Goal: Task Accomplishment & Management: Use online tool/utility

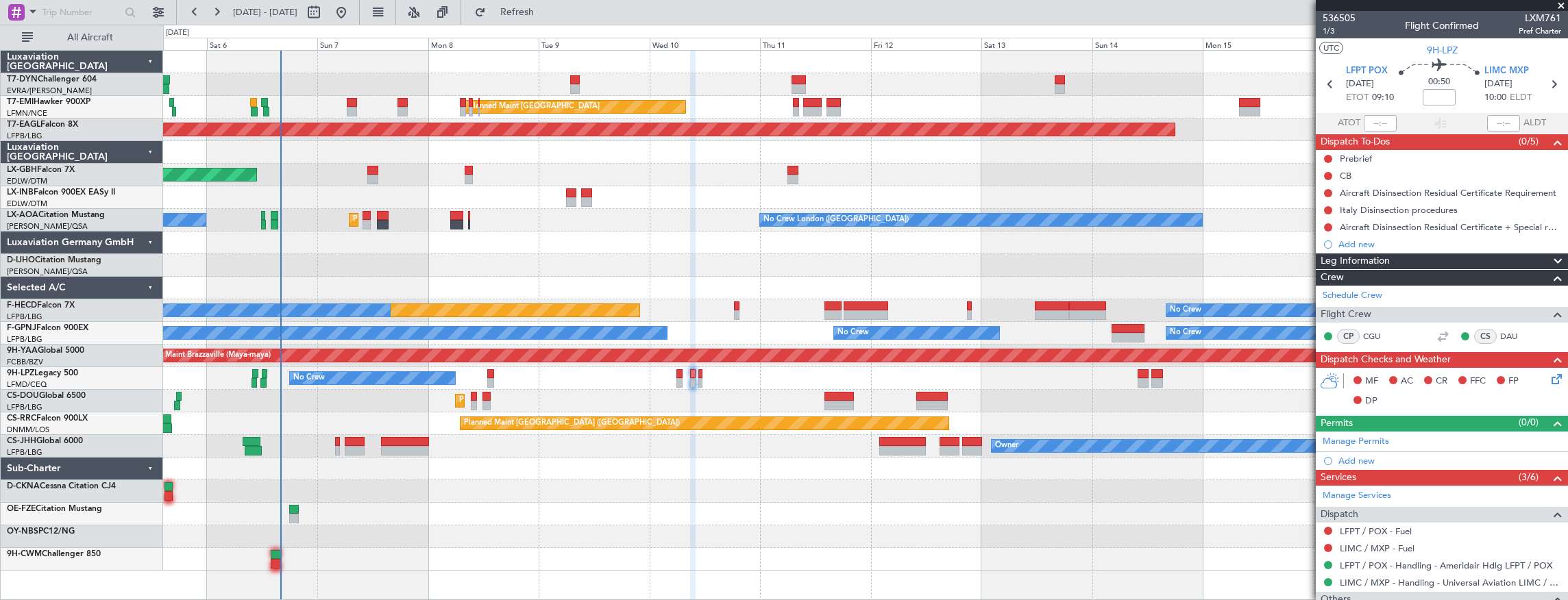
scroll to position [95, 0]
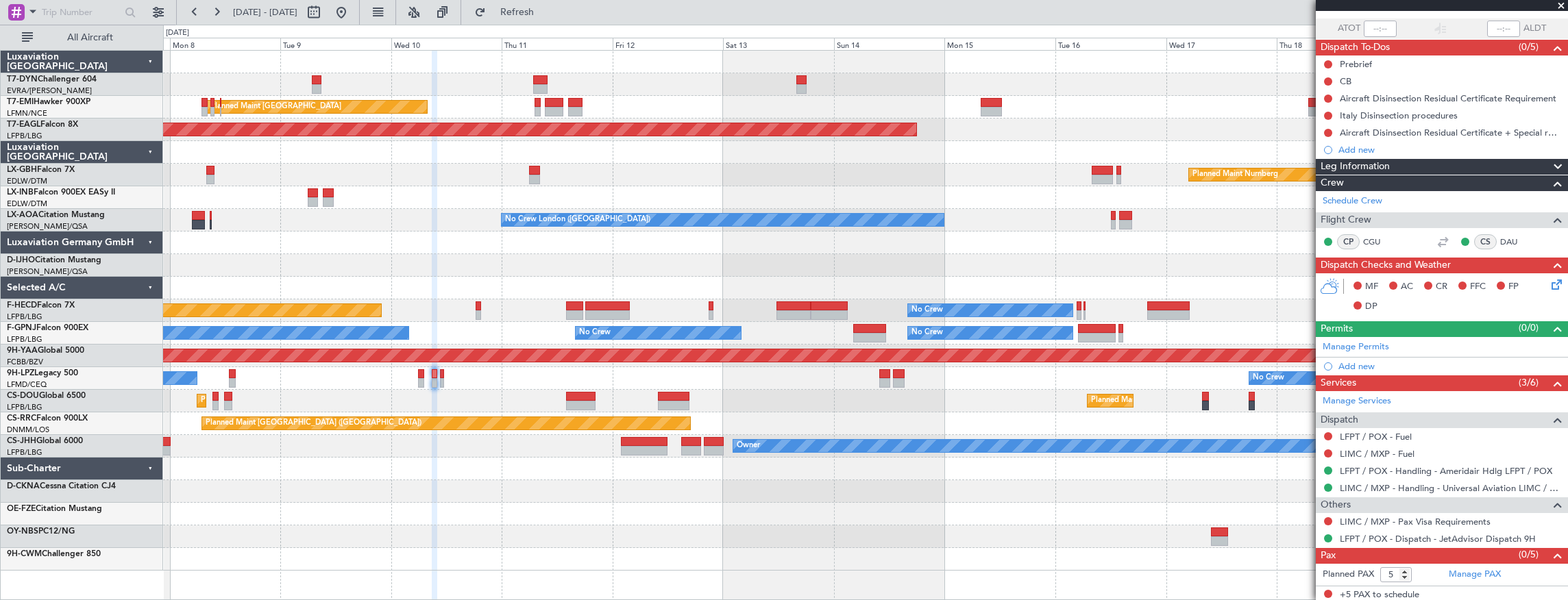
click at [592, 71] on div "Planned Maint [GEOGRAPHIC_DATA] Planned Maint [GEOGRAPHIC_DATA] Grounded [US_ST…" at bounding box center [865, 311] width 1404 height 520
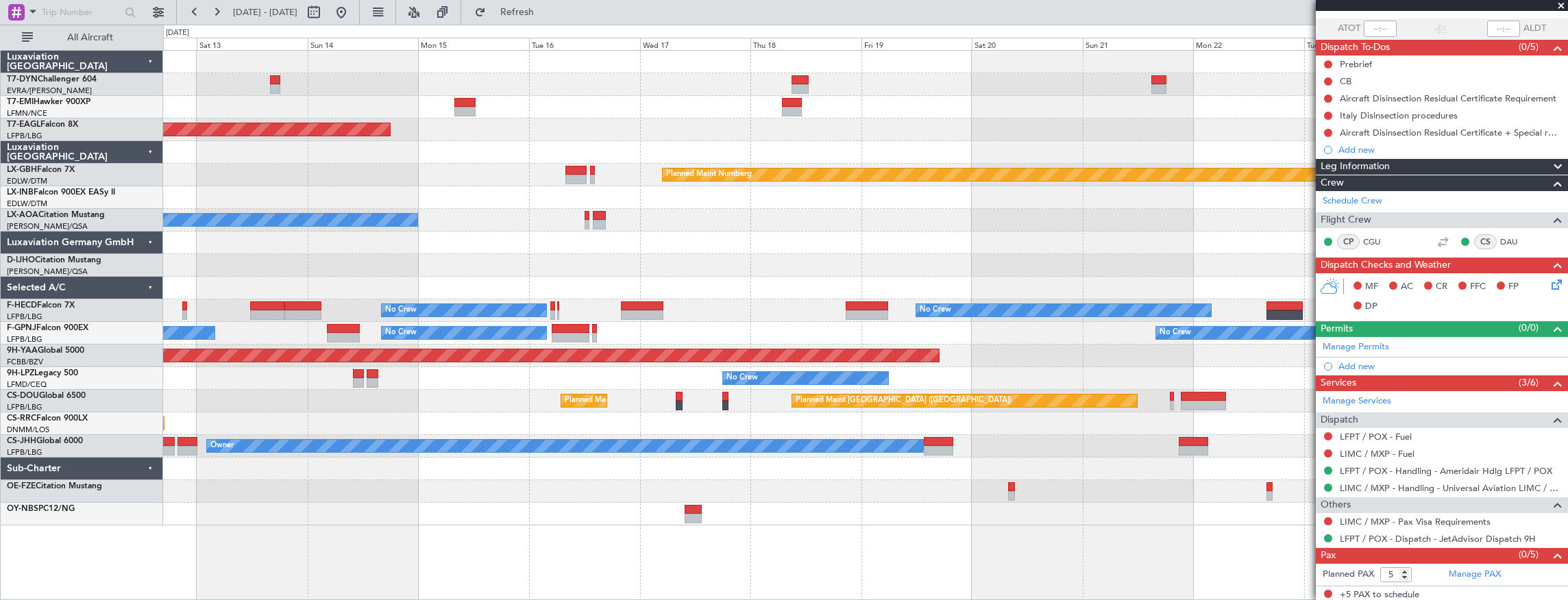
click at [380, 69] on div "Planned Maint [GEOGRAPHIC_DATA] Grounded [US_STATE] ([GEOGRAPHIC_DATA]) Planned…" at bounding box center [865, 288] width 1404 height 474
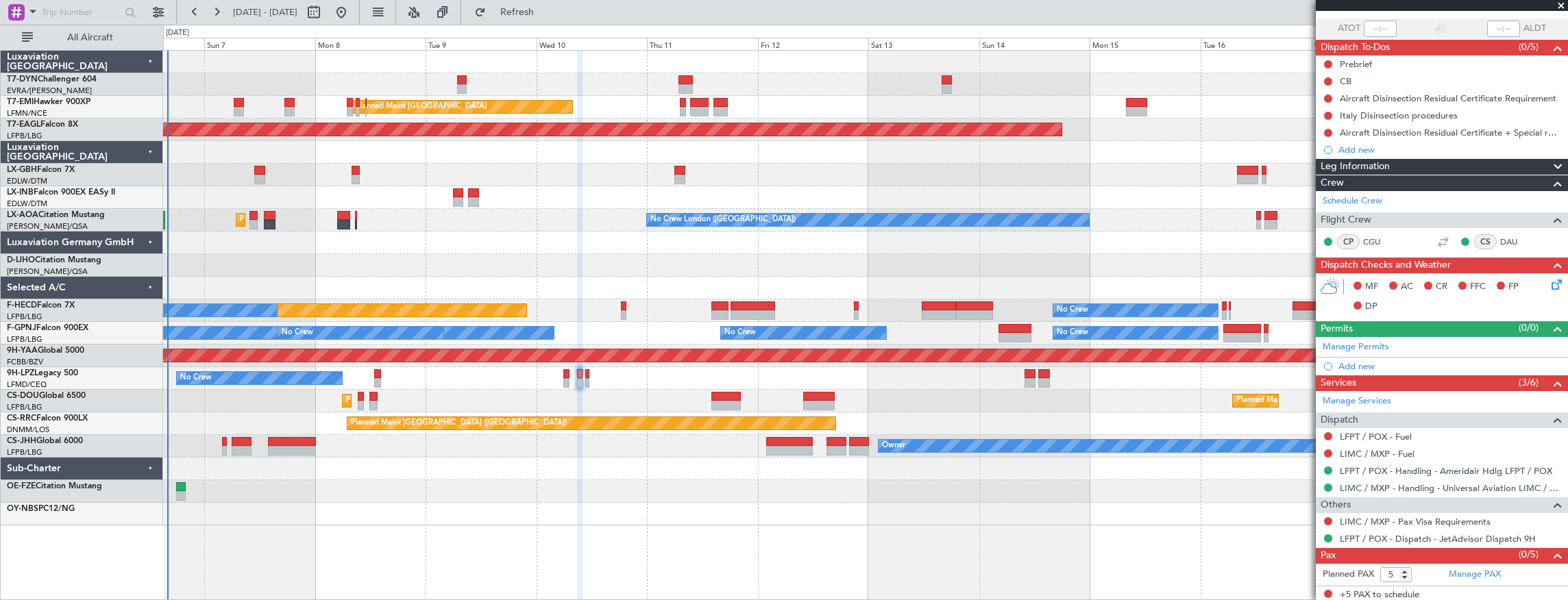
click at [1130, 188] on div "Planned Maint [GEOGRAPHIC_DATA] Planned Maint [GEOGRAPHIC_DATA] Grounded [US_ST…" at bounding box center [865, 288] width 1404 height 474
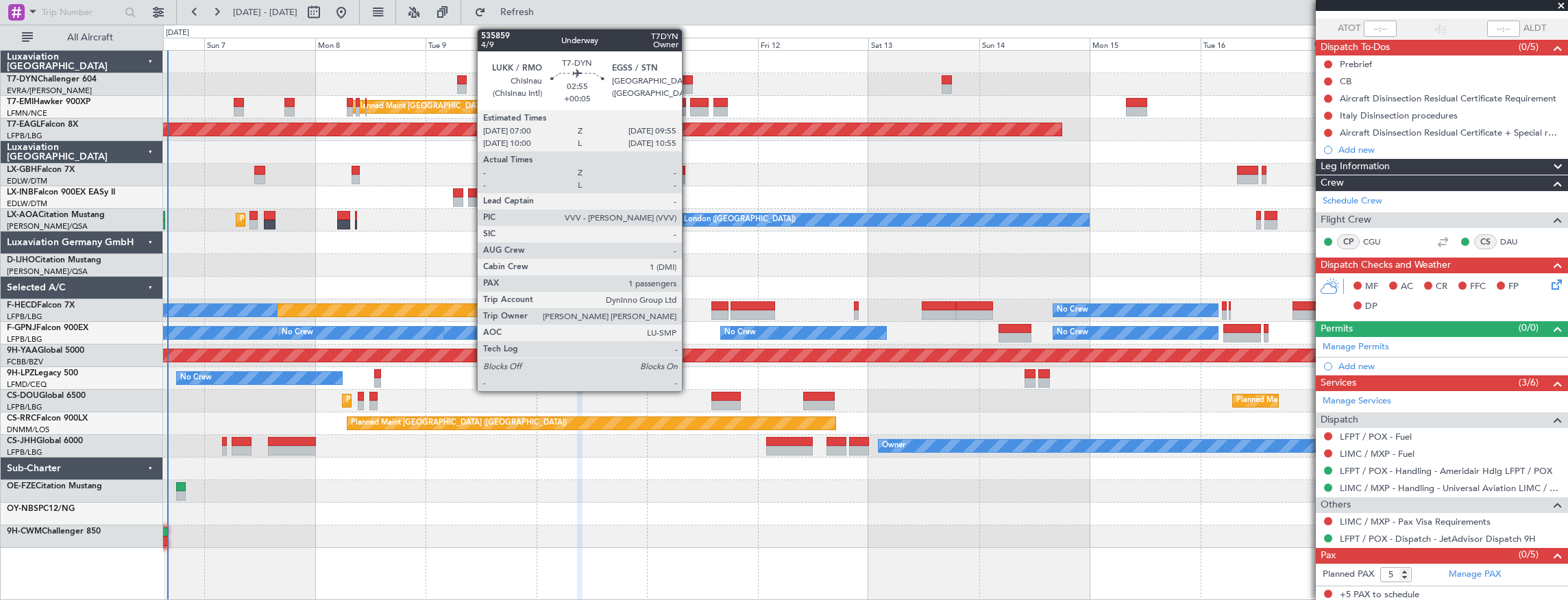
click at [688, 81] on div at bounding box center [685, 80] width 13 height 10
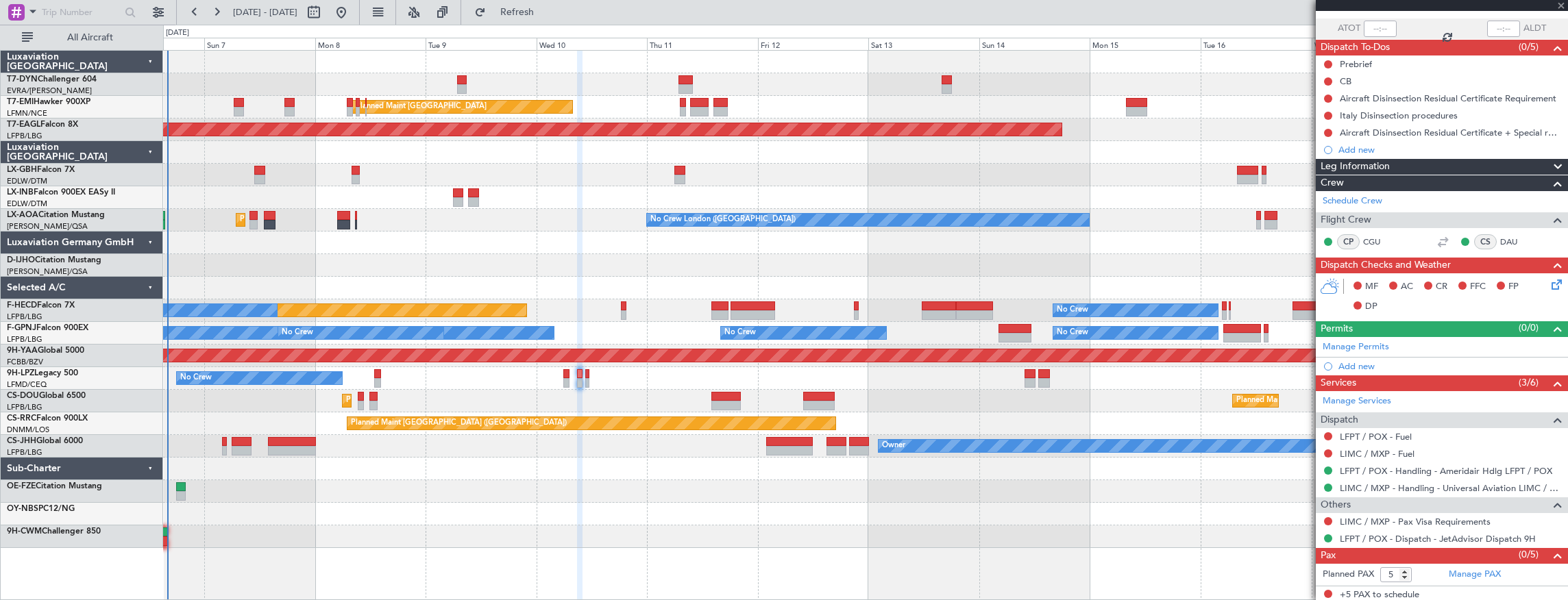
type input "+00:05"
type input "1"
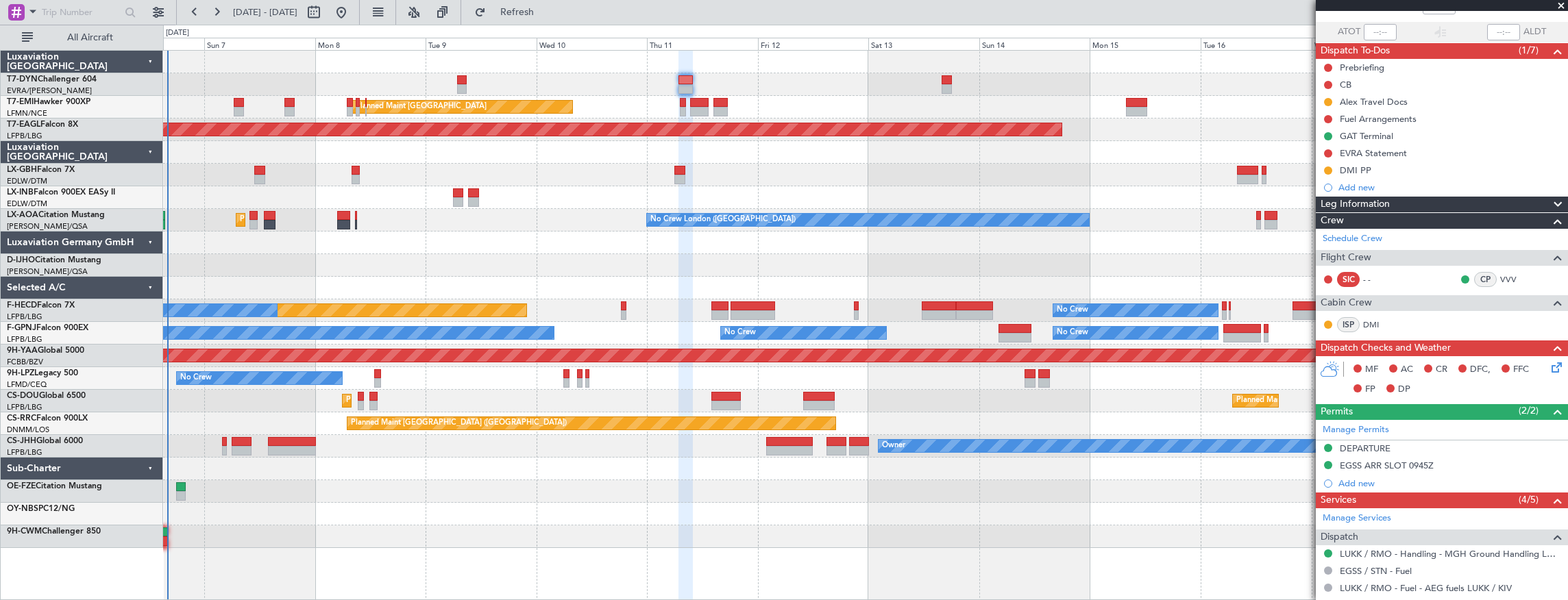
scroll to position [137, 0]
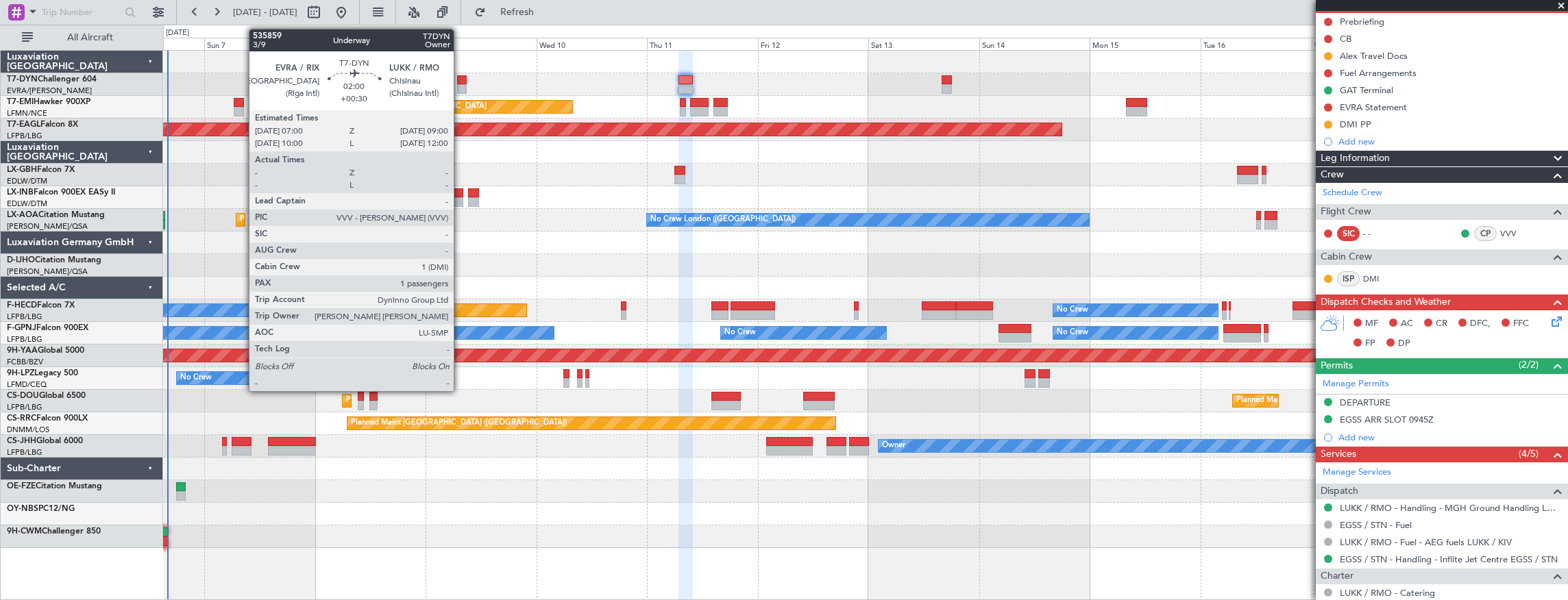
click at [460, 81] on div at bounding box center [461, 80] width 10 height 10
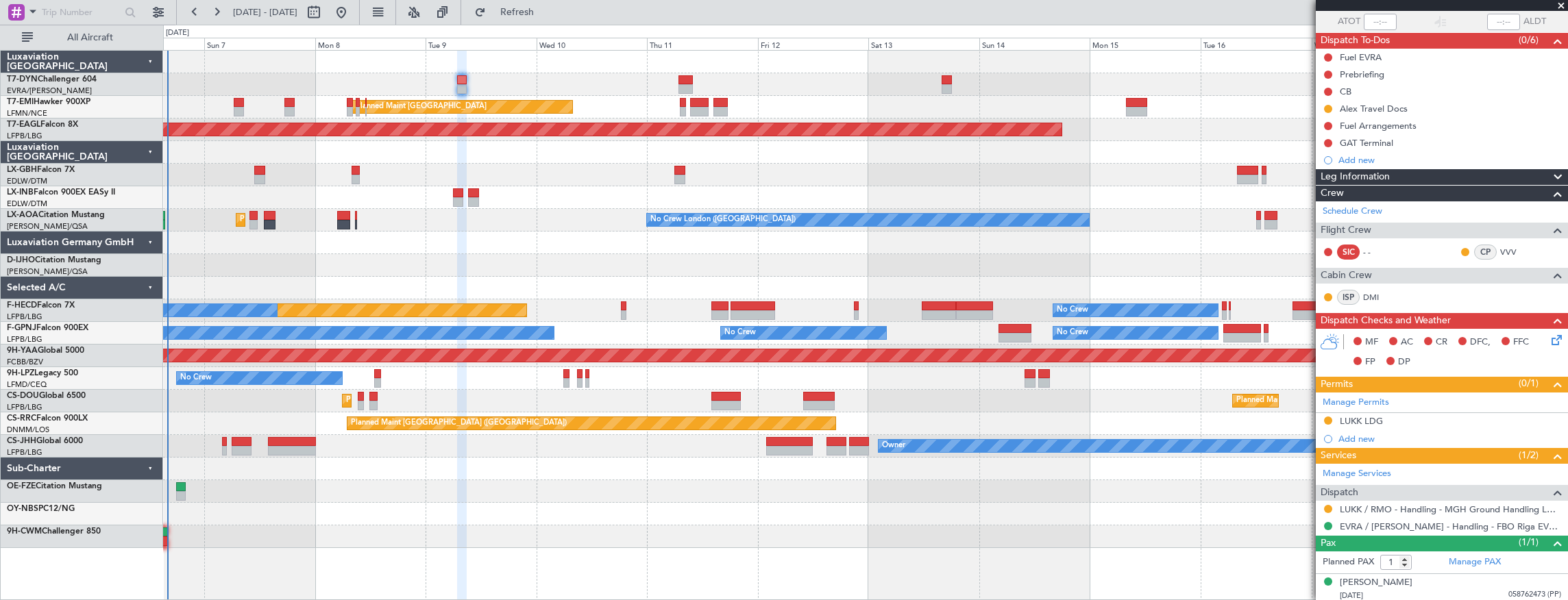
scroll to position [102, 0]
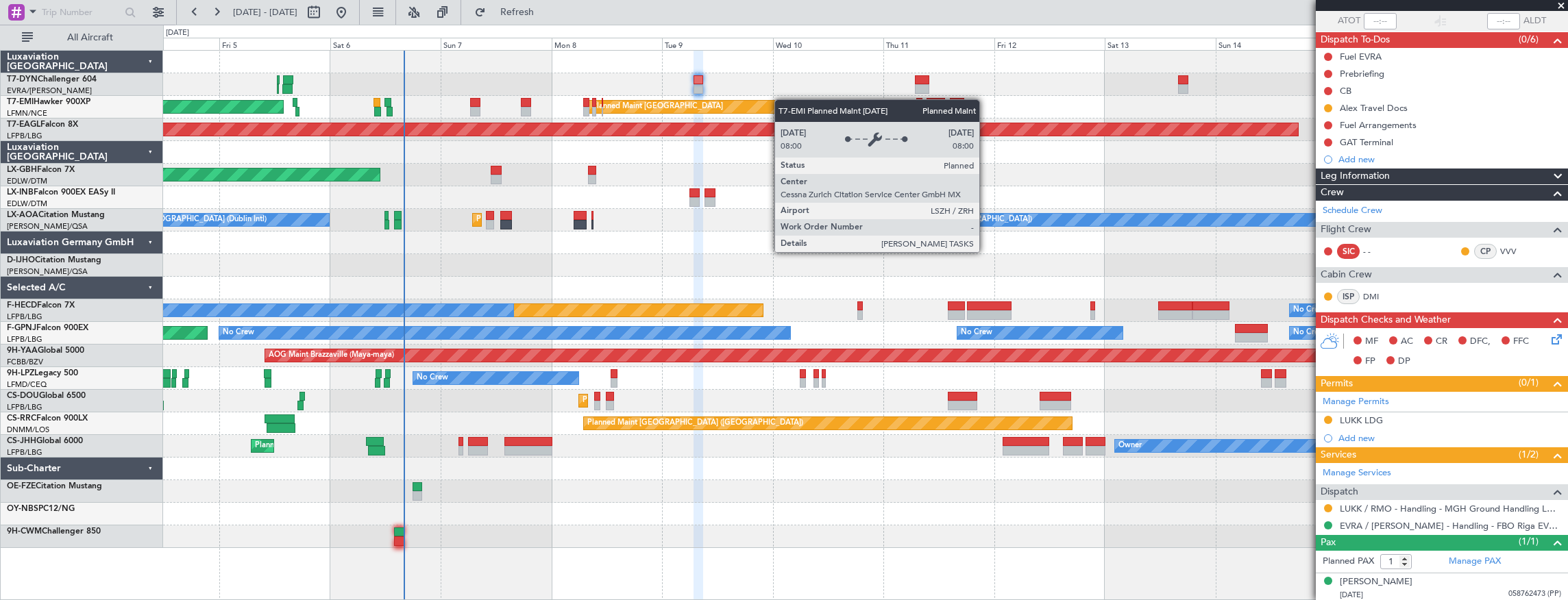
click at [781, 99] on div "AOG Maint Riga (Riga Intl) Planned Maint [GEOGRAPHIC_DATA] Planned Maint [GEOGR…" at bounding box center [865, 300] width 1404 height 498
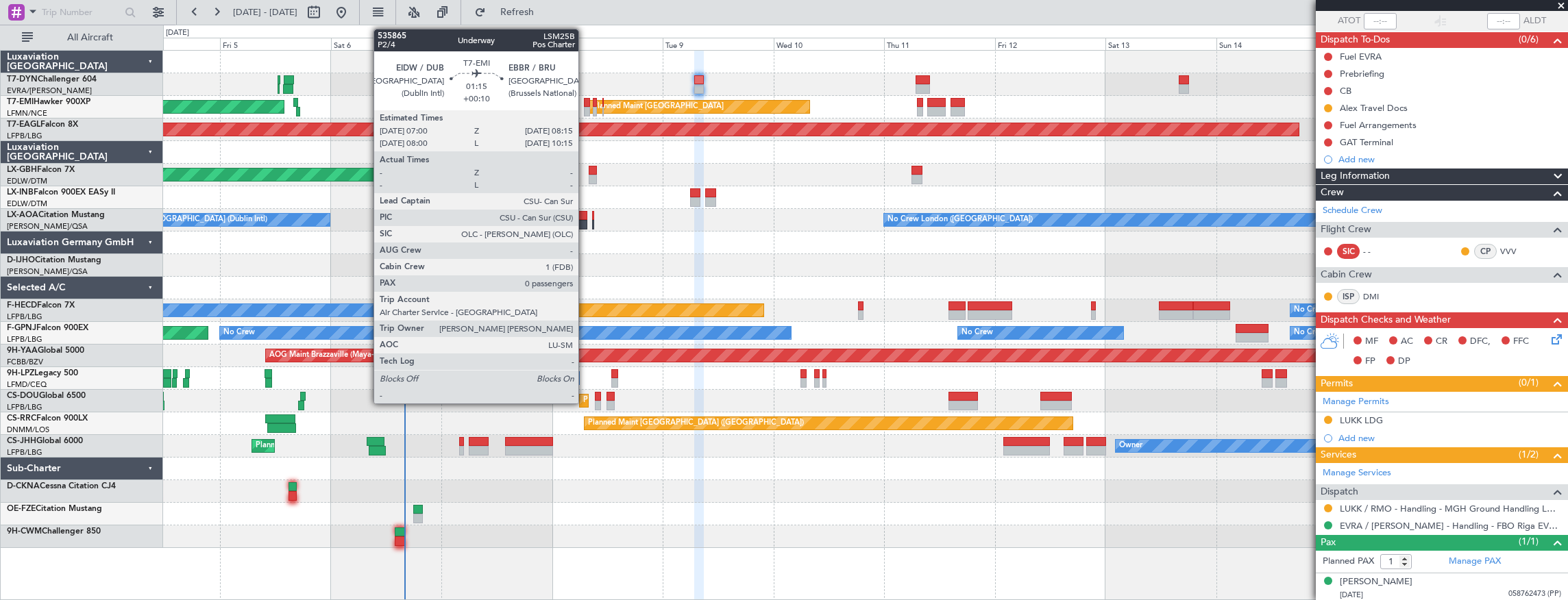
click at [585, 103] on div at bounding box center [587, 102] width 6 height 10
type input "+00:10"
type input "0"
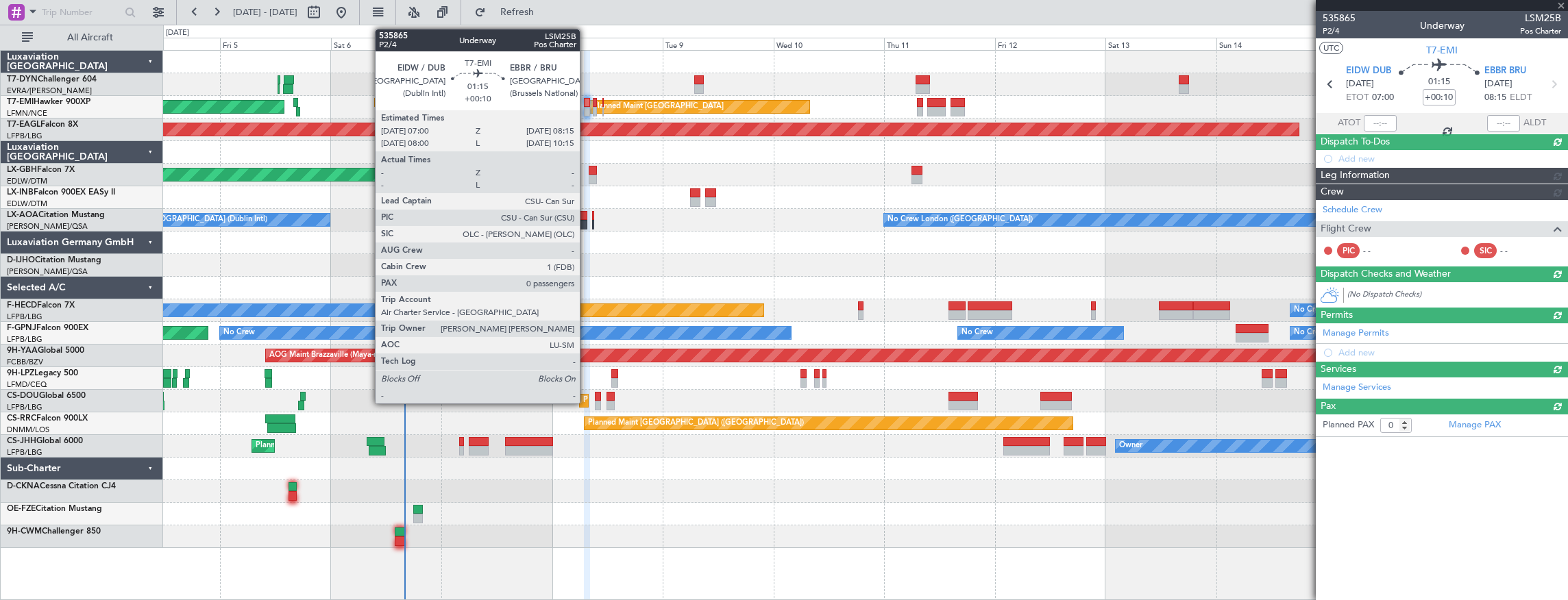
scroll to position [0, 0]
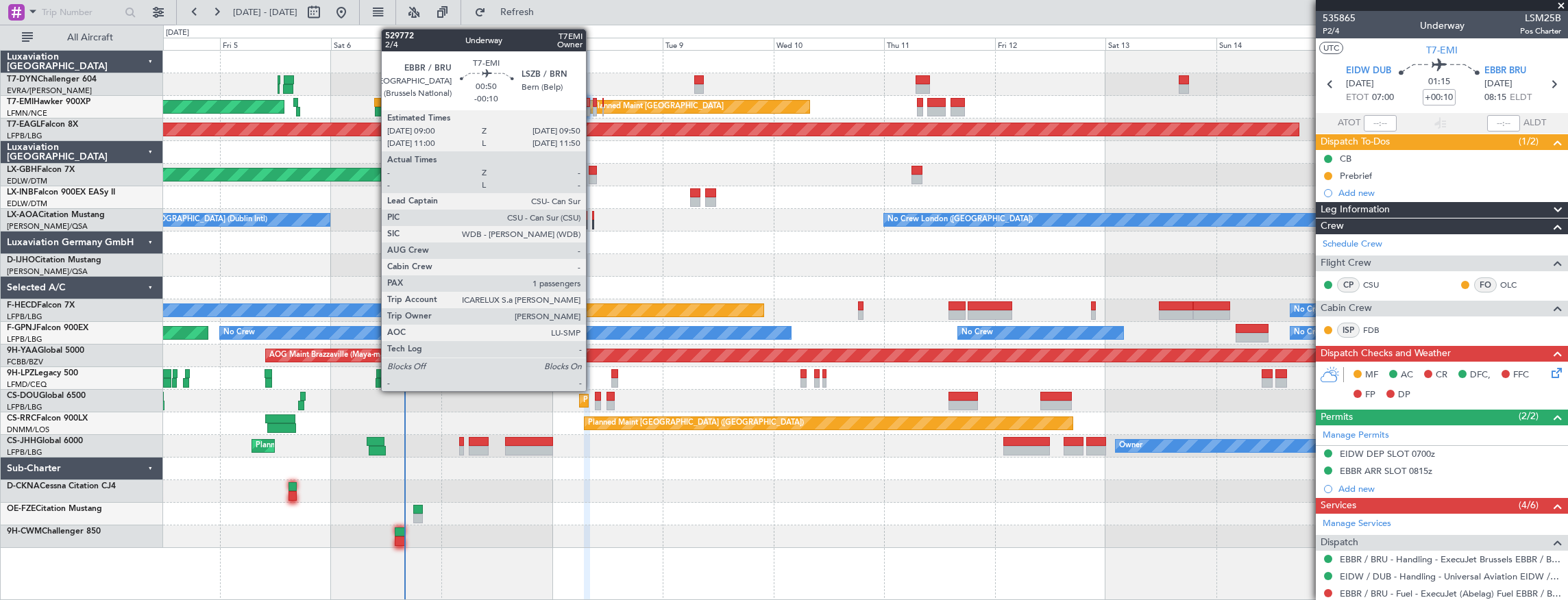
click at [593, 105] on div at bounding box center [595, 102] width 4 height 10
type input "-00:10"
type input "1"
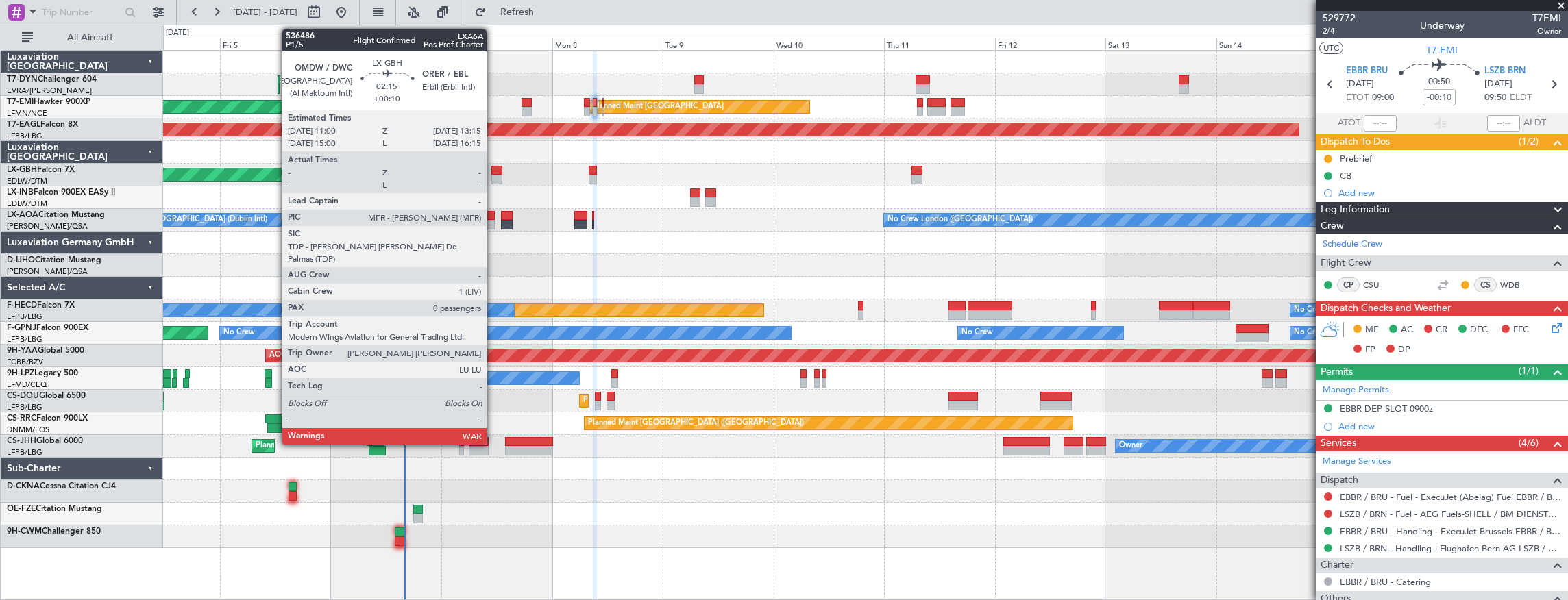
click at [493, 169] on div at bounding box center [496, 170] width 11 height 10
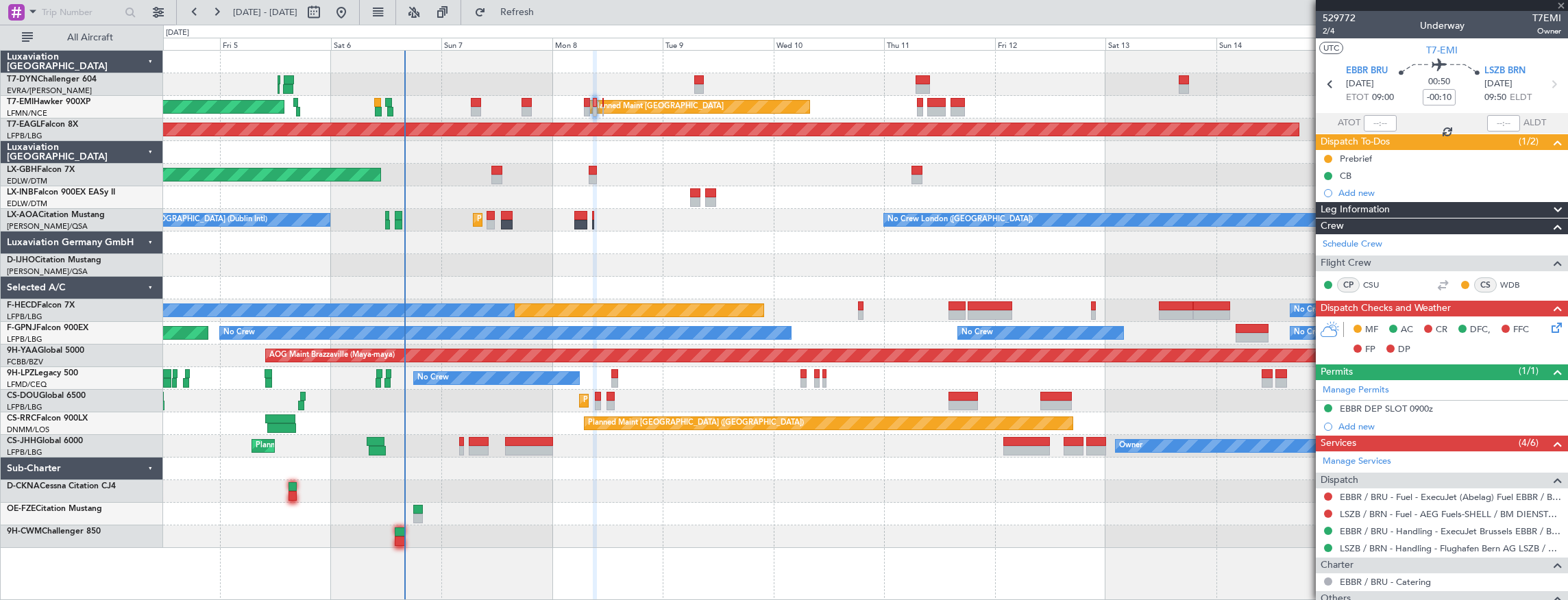
type input "+00:10"
type input "0"
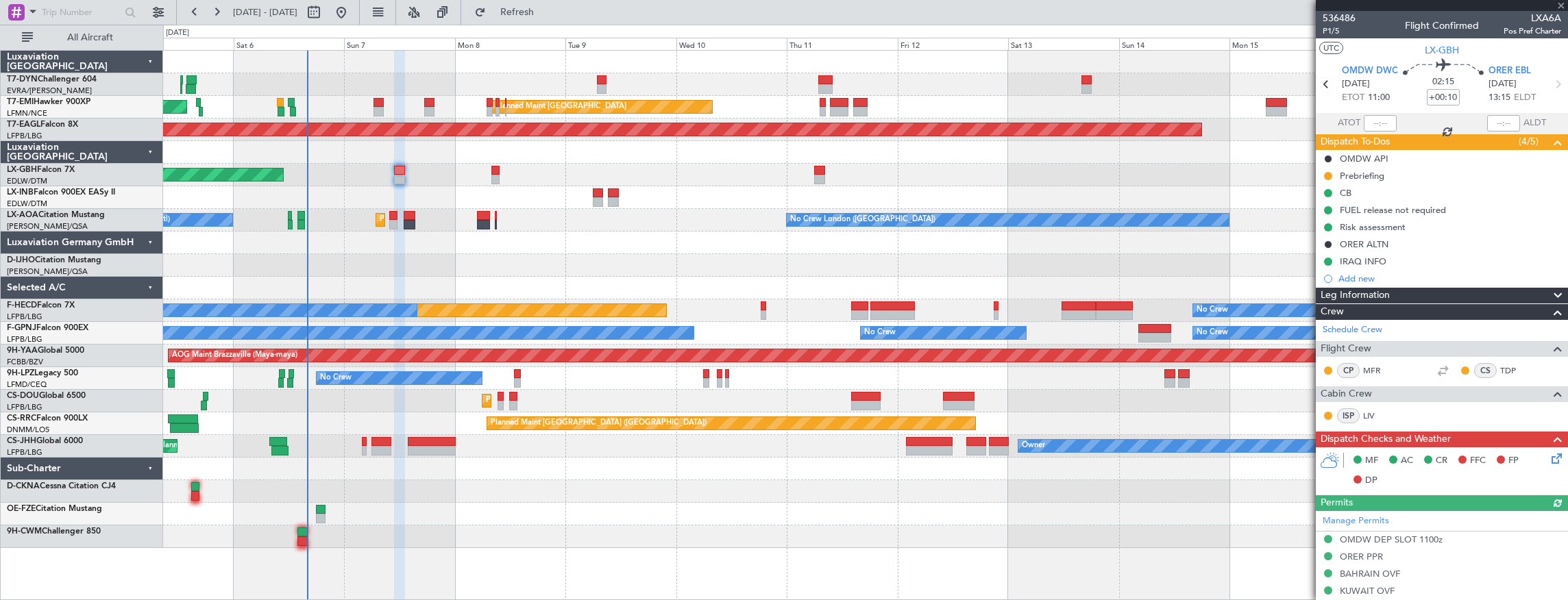
click at [554, 163] on div "AOG Maint Riga (Riga Intl) Planned Maint [GEOGRAPHIC_DATA] Planned Maint [GEOGR…" at bounding box center [865, 300] width 1404 height 498
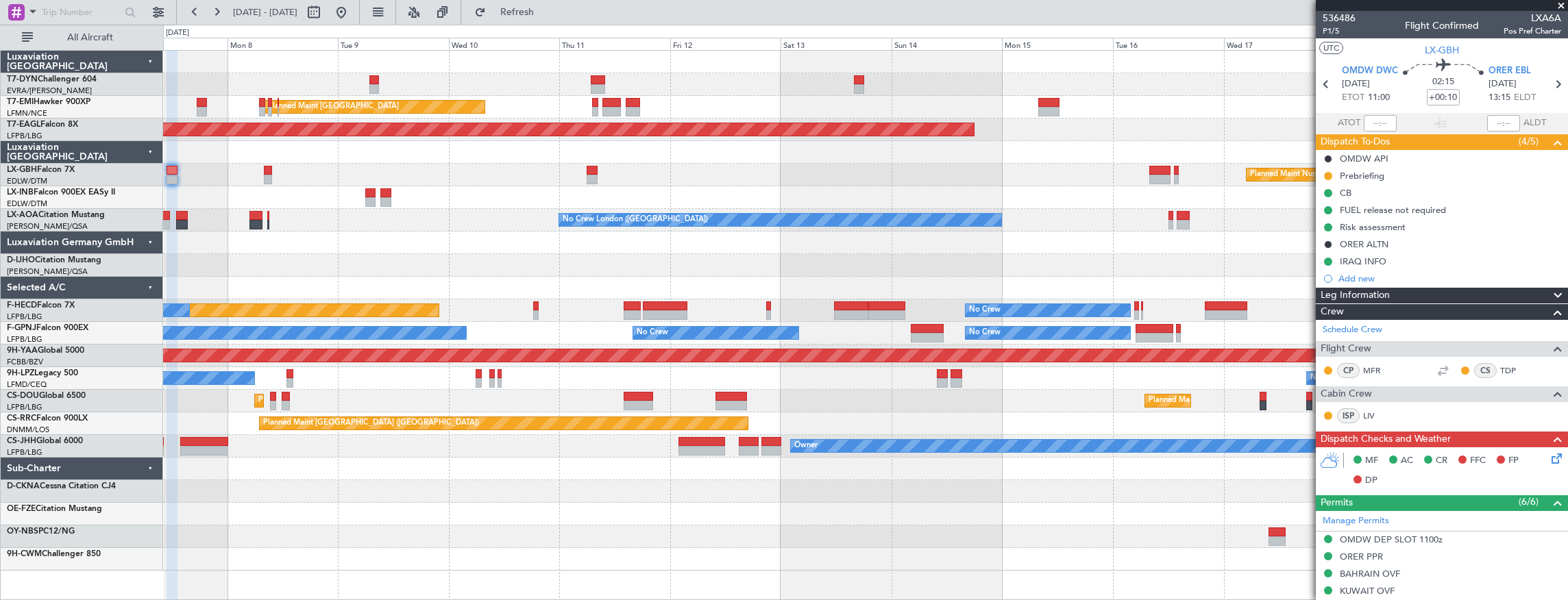
click at [332, 181] on div "Planned Maint Nurnberg Planned Maint [GEOGRAPHIC_DATA] ([GEOGRAPHIC_DATA])" at bounding box center [865, 175] width 1404 height 22
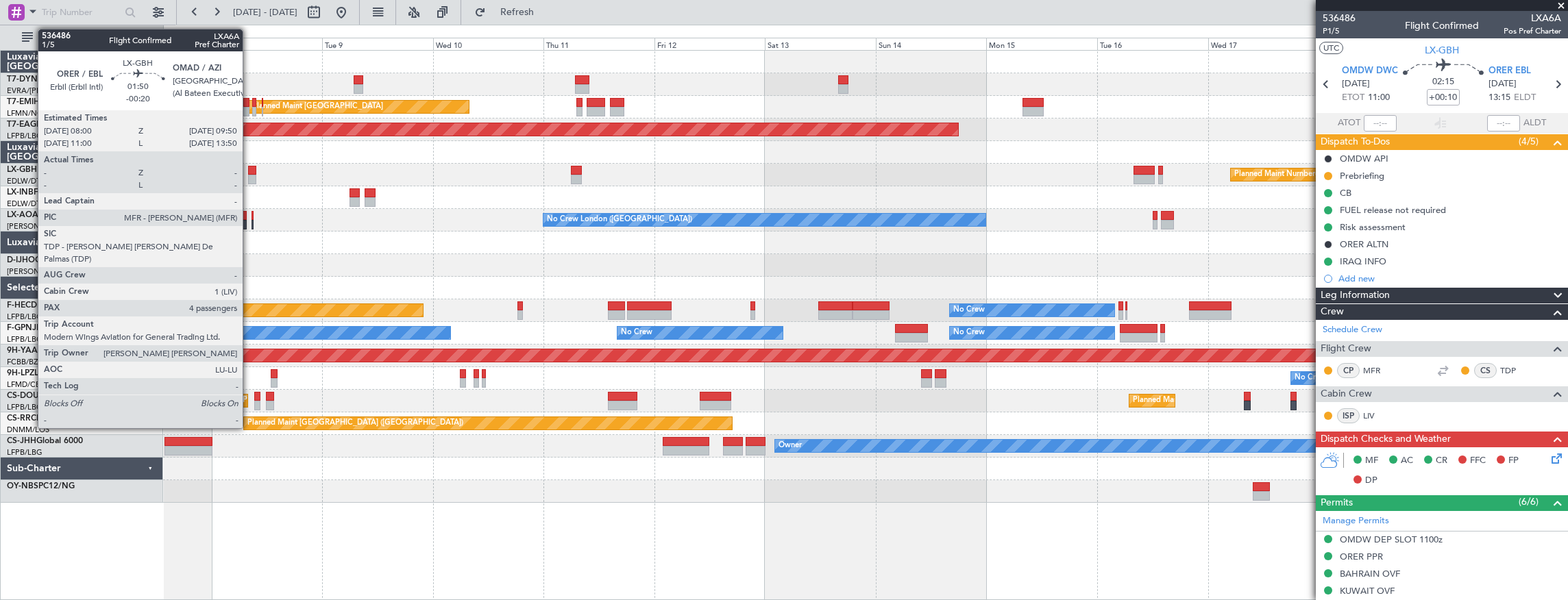
click at [250, 171] on div at bounding box center [253, 170] width 9 height 10
type input "-00:20"
type input "4"
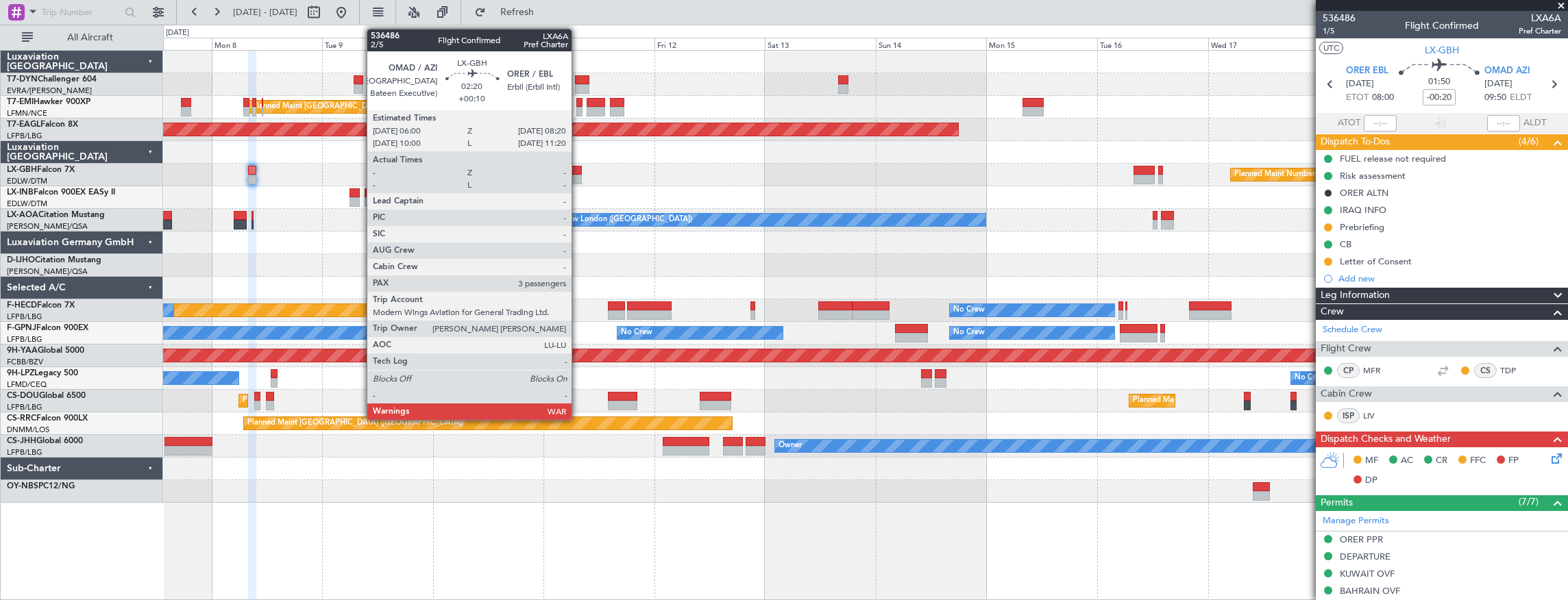
click at [578, 171] on div at bounding box center [576, 170] width 11 height 10
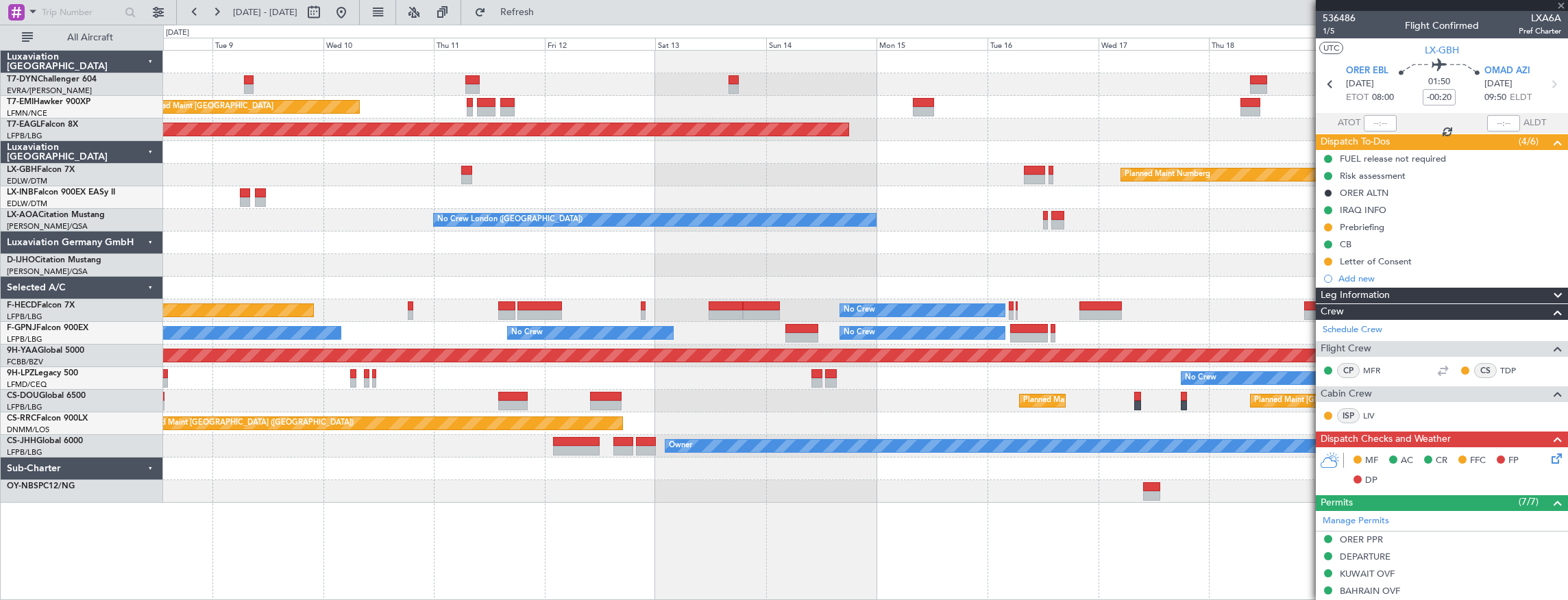
click at [511, 195] on div at bounding box center [865, 197] width 1404 height 22
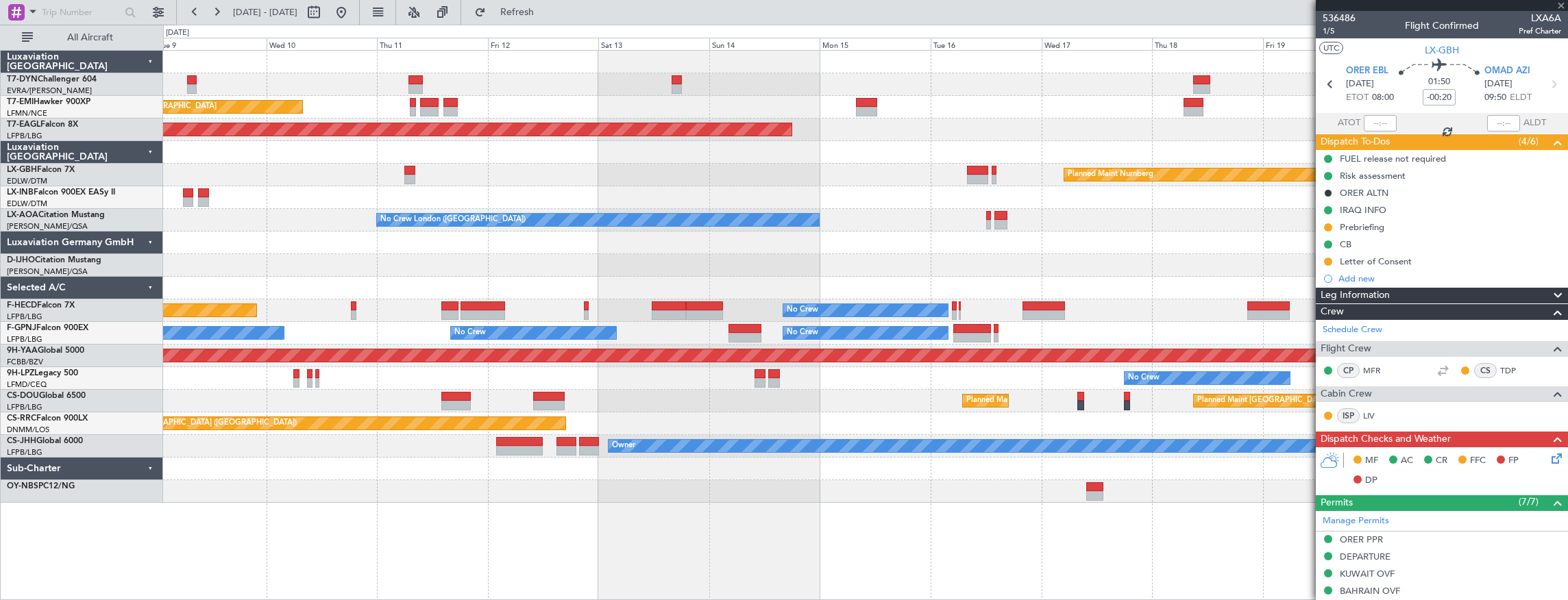
type input "+00:10"
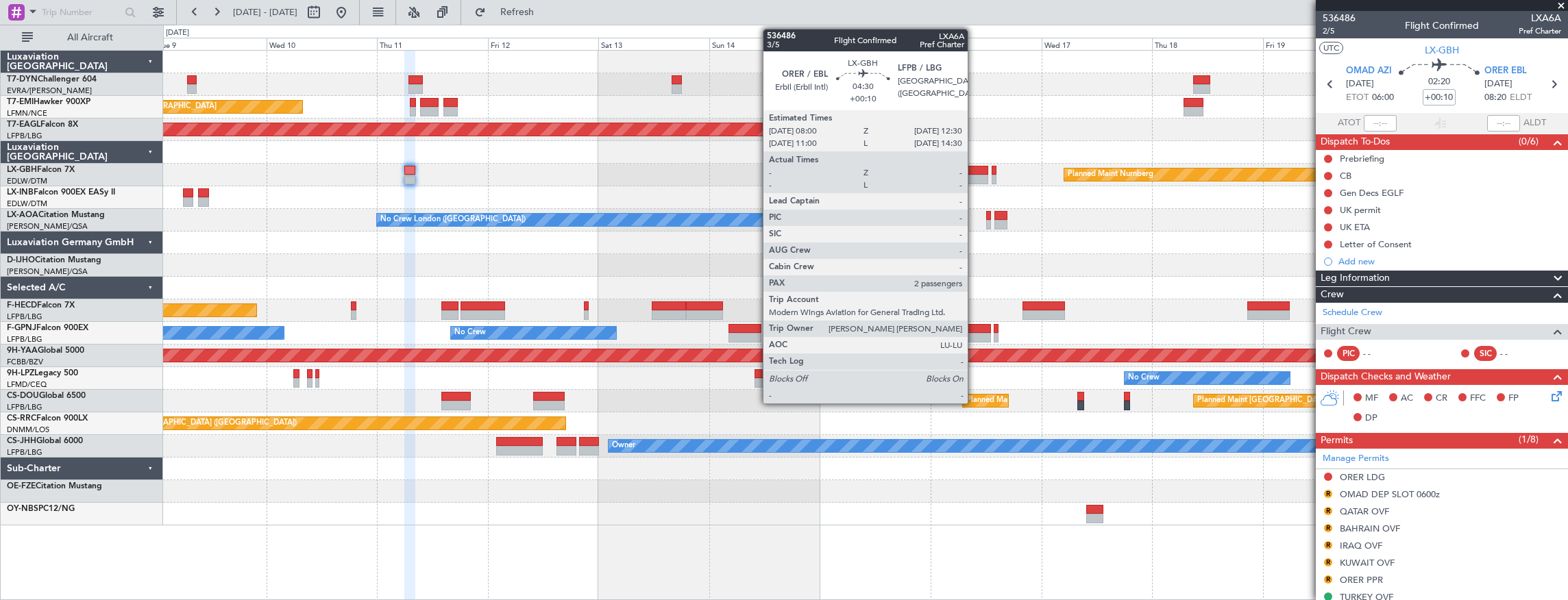
click at [975, 171] on div at bounding box center [978, 170] width 21 height 10
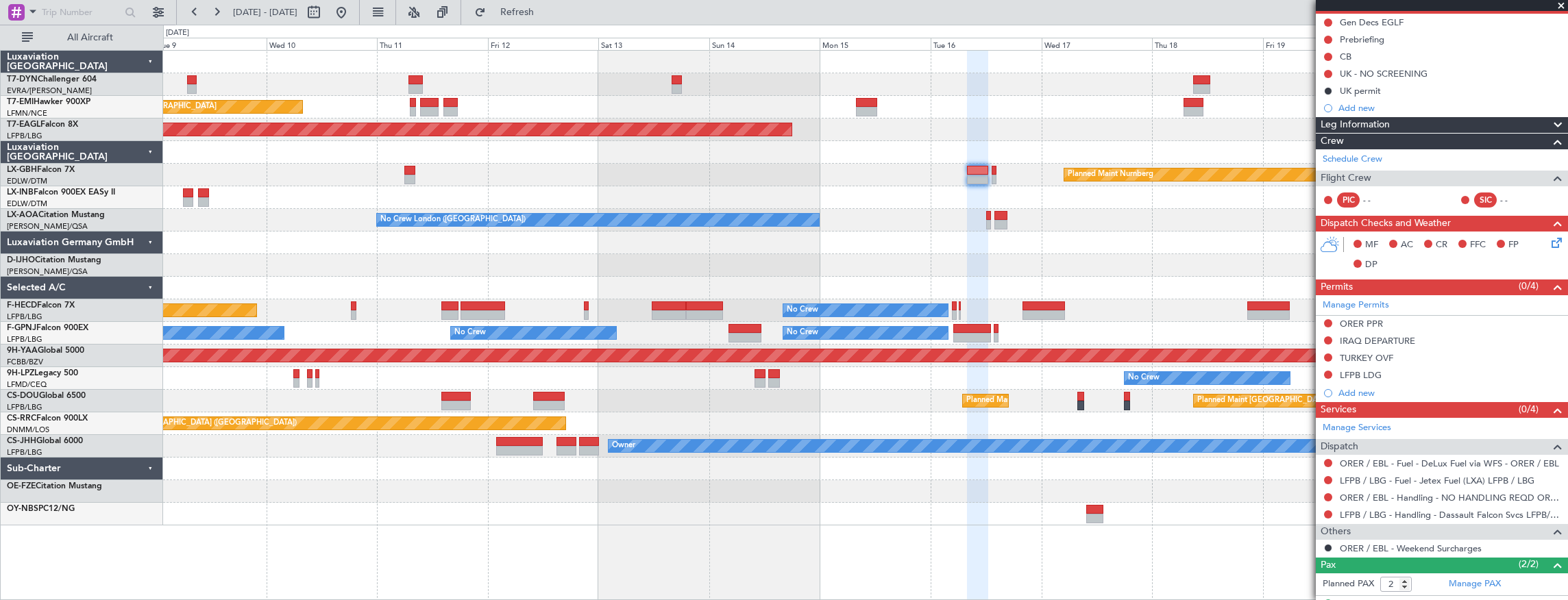
scroll to position [190, 0]
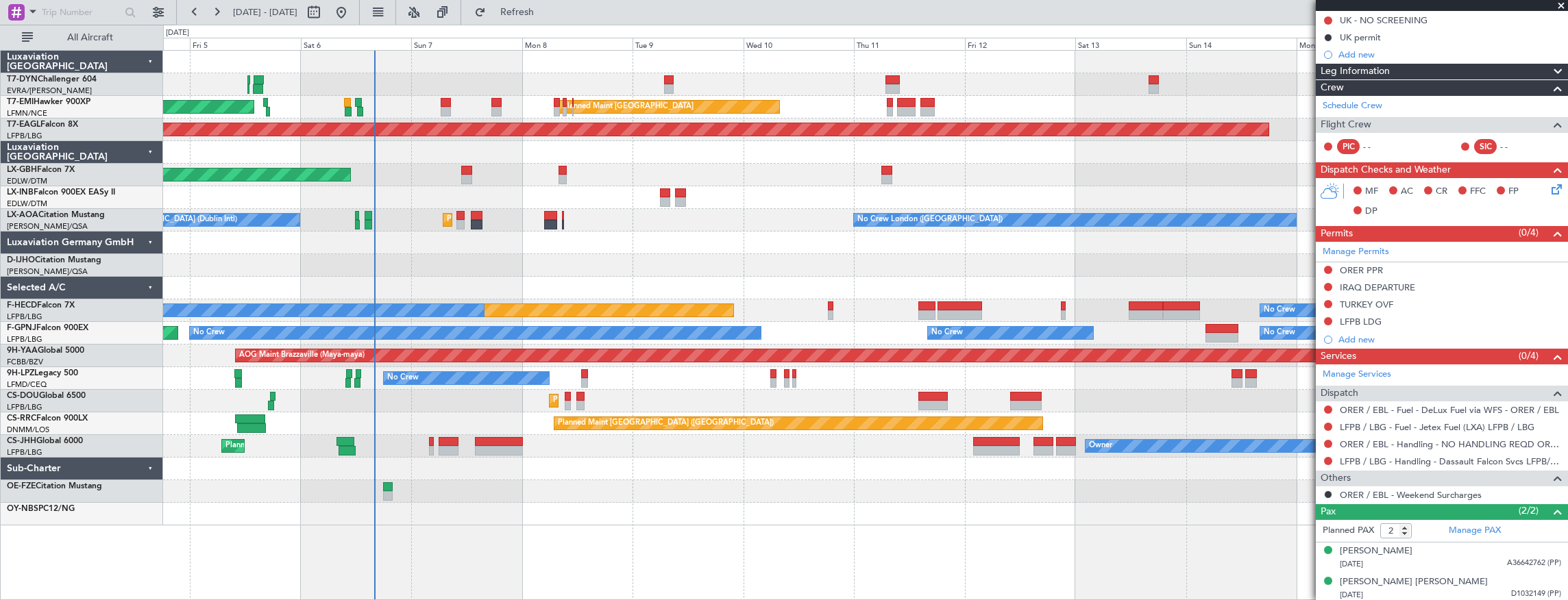
click at [1114, 173] on div "Planned Maint Nurnberg Planned Maint [GEOGRAPHIC_DATA] ([GEOGRAPHIC_DATA])" at bounding box center [865, 175] width 1404 height 22
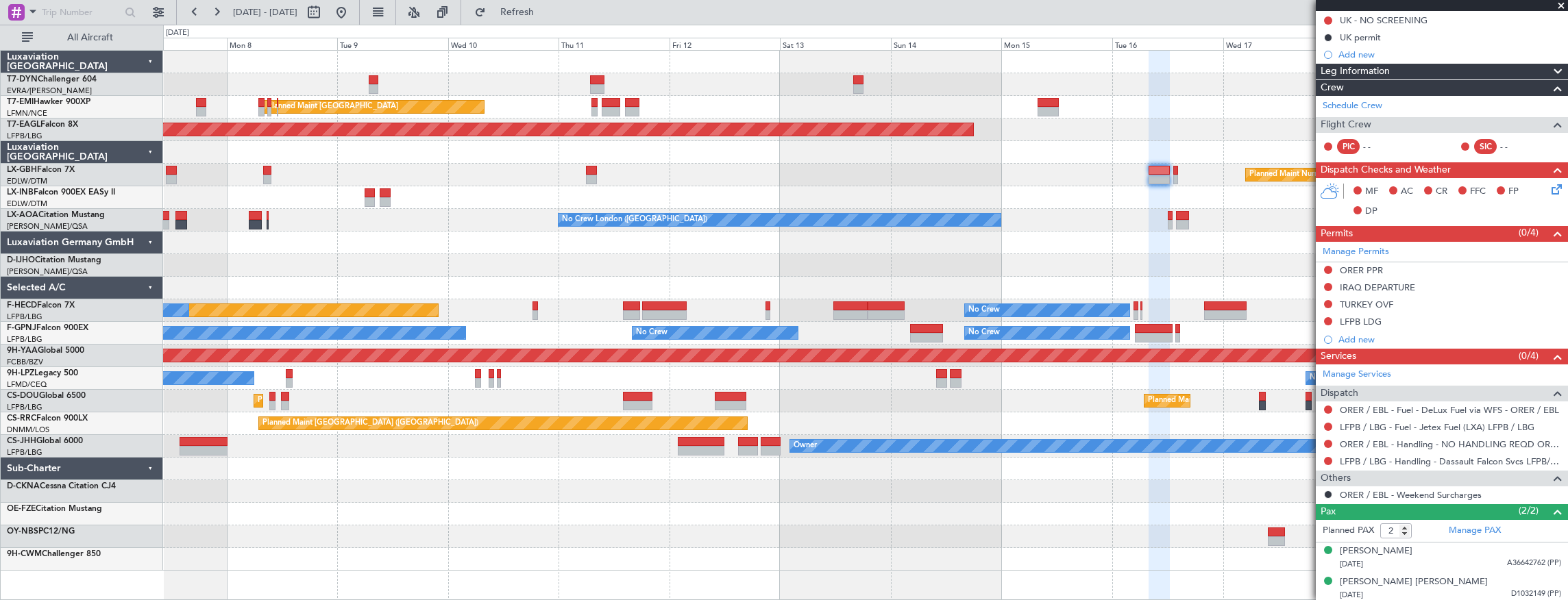
click at [582, 200] on div at bounding box center [865, 197] width 1404 height 22
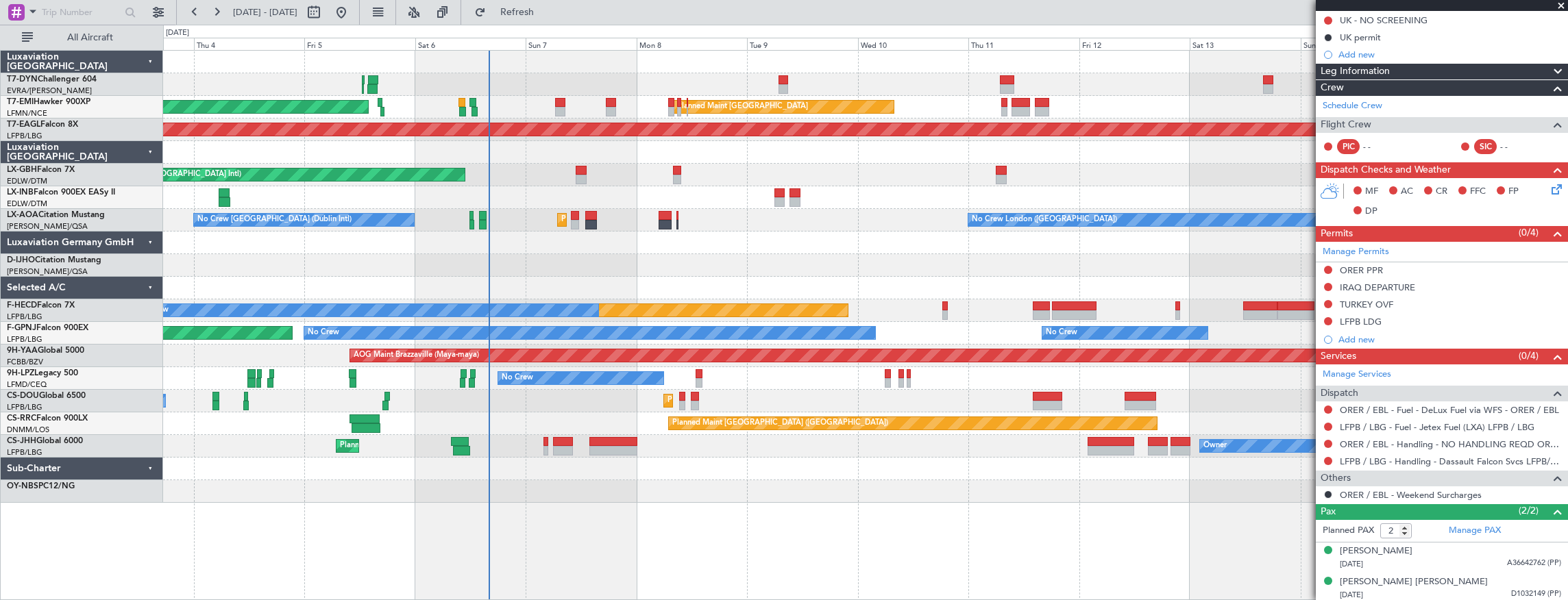
click at [709, 173] on div "Planned Maint [GEOGRAPHIC_DATA] ([GEOGRAPHIC_DATA] Intl) Planned Maint Nurnberg" at bounding box center [865, 175] width 1404 height 22
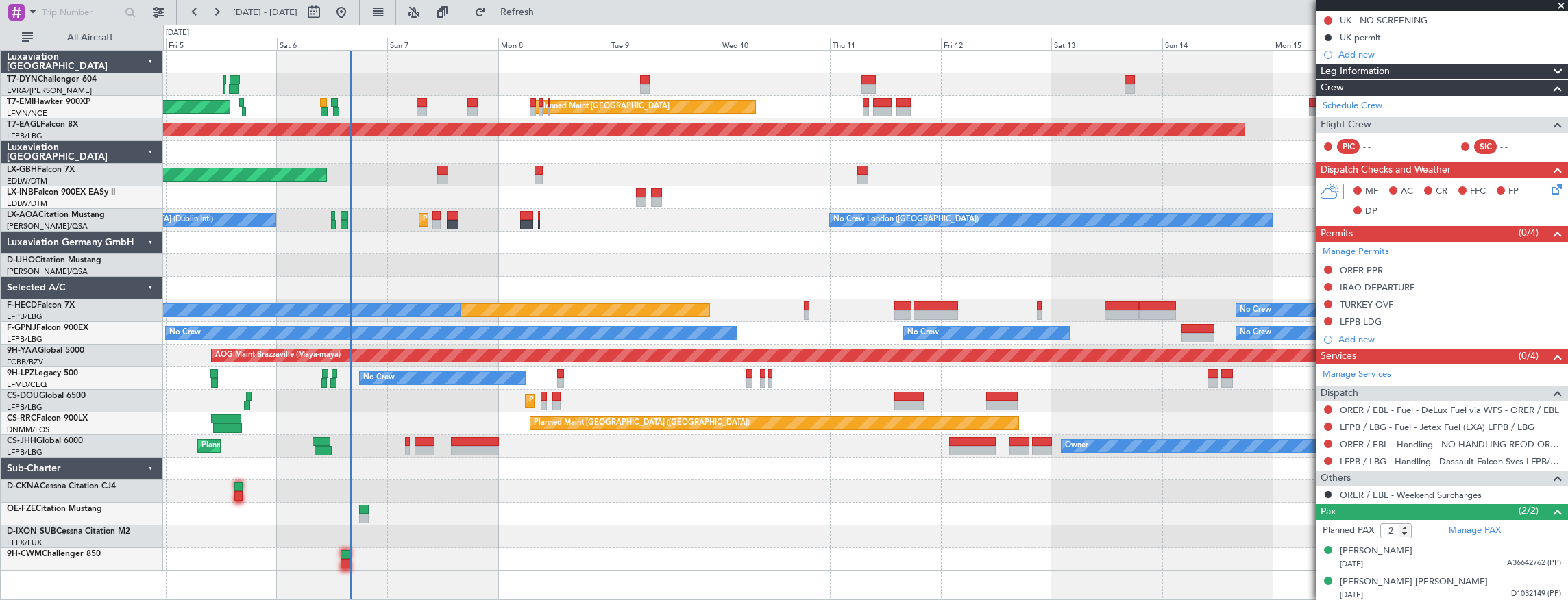
click at [390, 230] on div "AOG Maint Riga (Riga Intl) Planned Maint [GEOGRAPHIC_DATA] Planned Maint [GEOGR…" at bounding box center [865, 311] width 1404 height 520
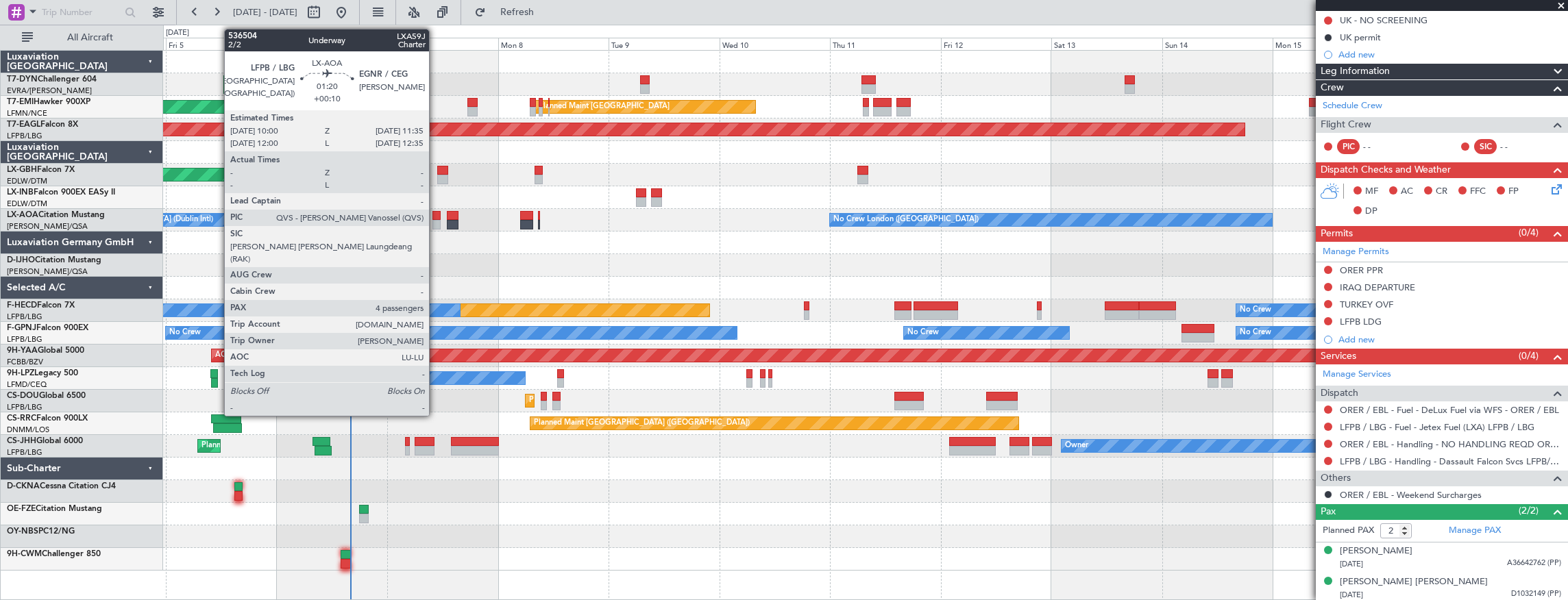
click at [436, 218] on div at bounding box center [436, 215] width 7 height 10
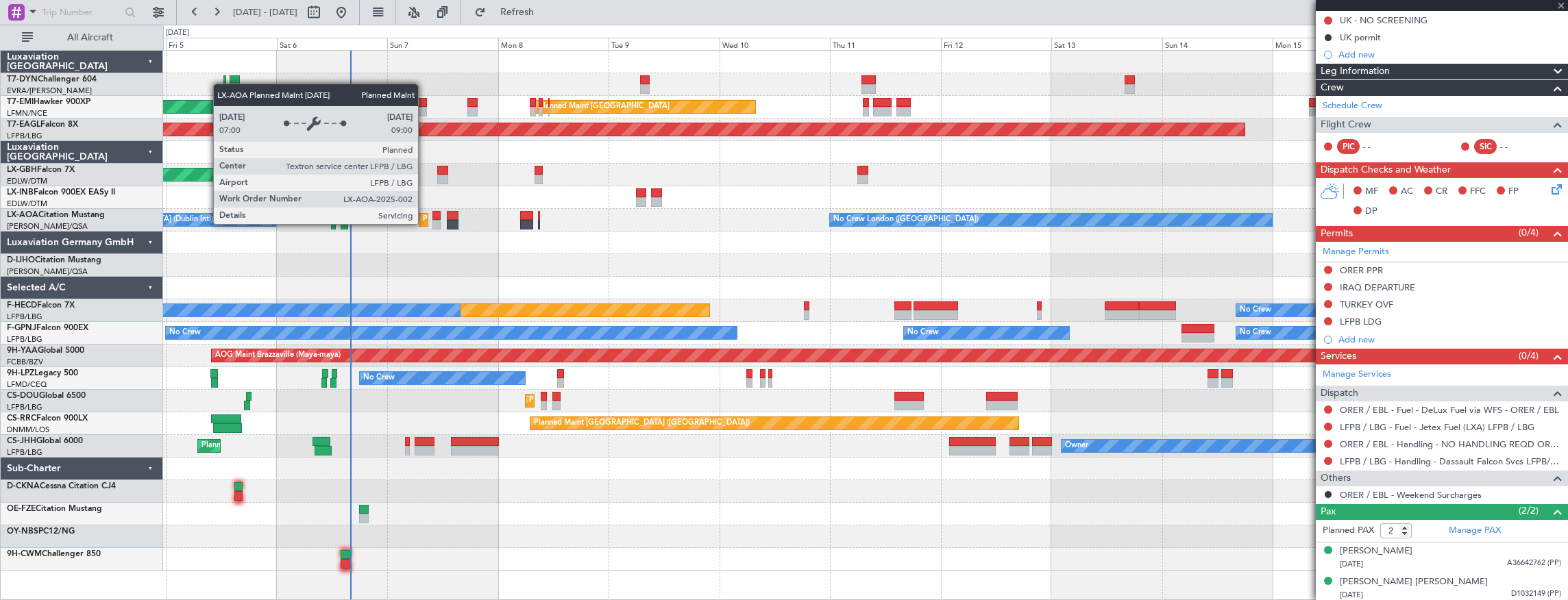
type input "4"
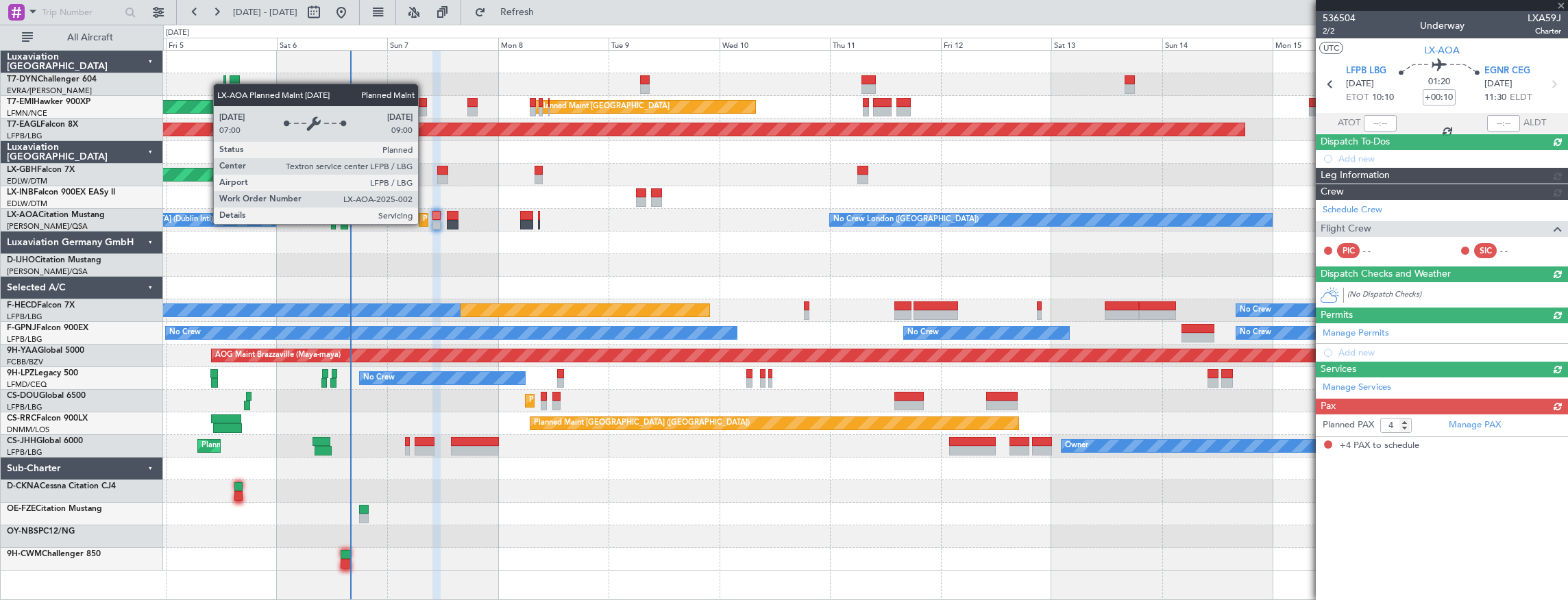
scroll to position [0, 0]
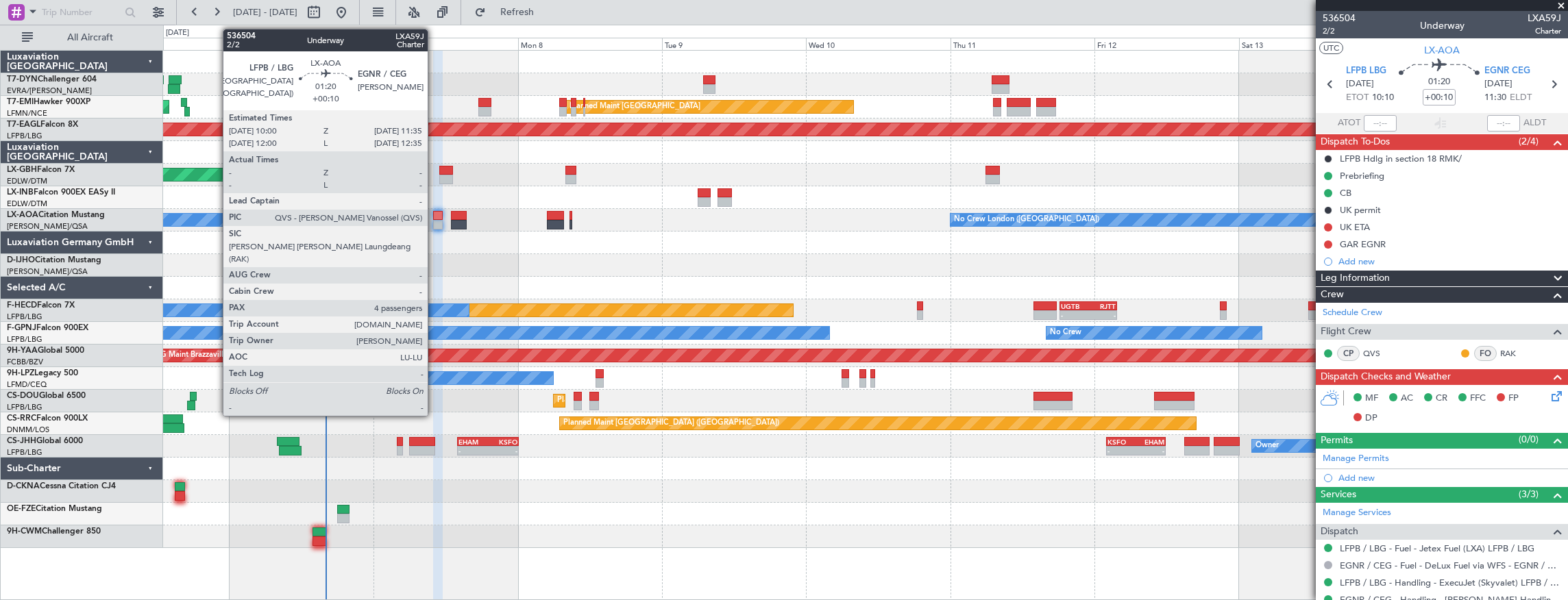
click at [434, 214] on div at bounding box center [437, 215] width 10 height 10
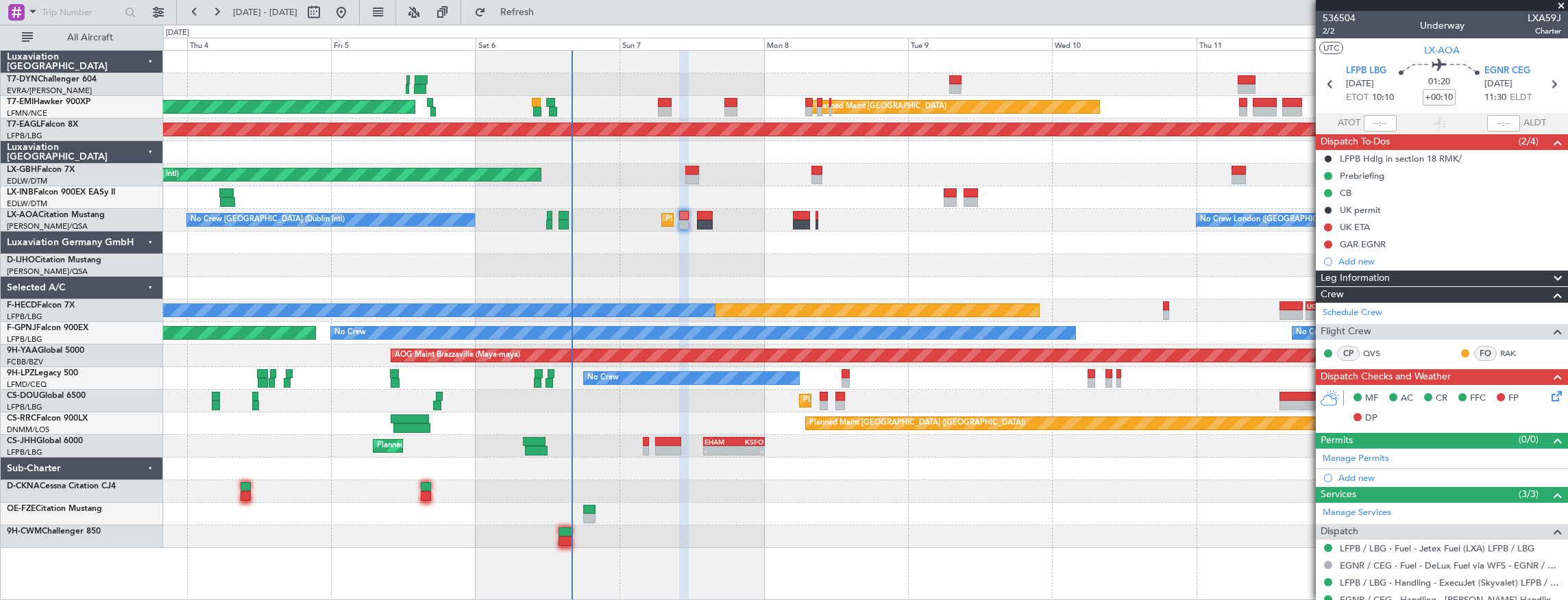
click at [891, 248] on div at bounding box center [865, 243] width 1404 height 22
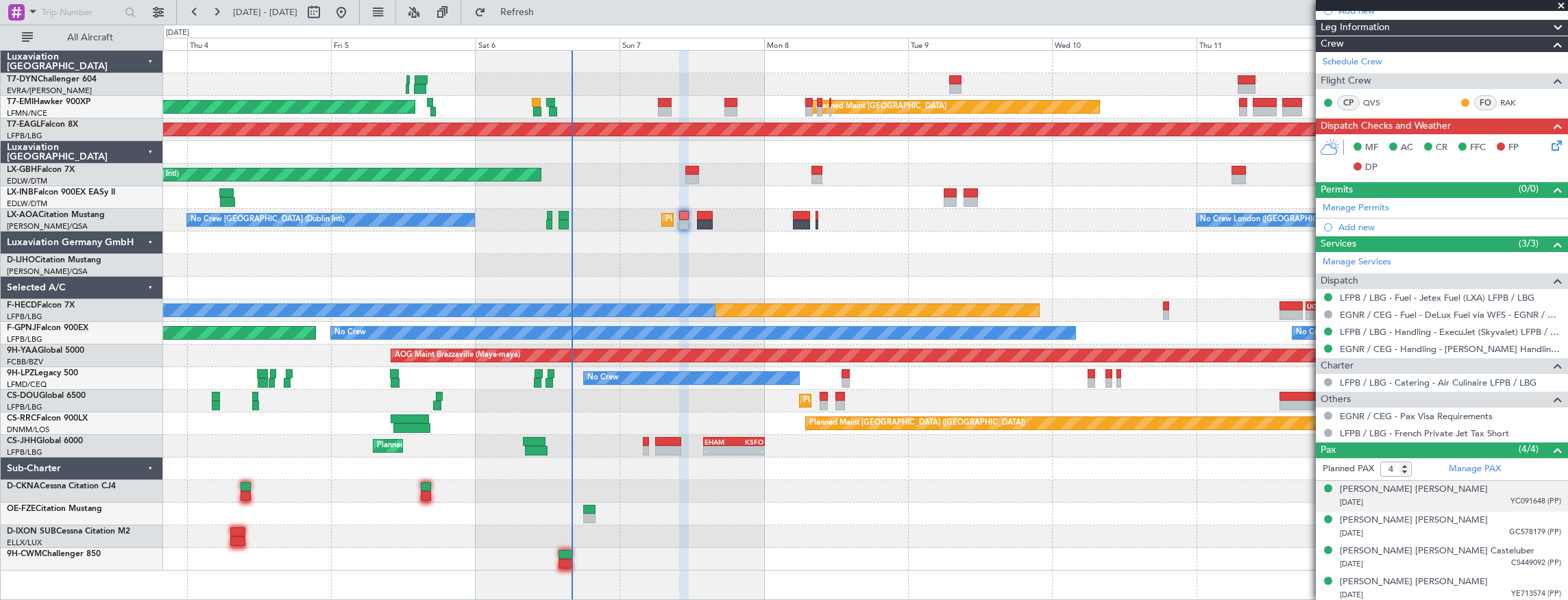
click at [1424, 497] on div "[DATE] YC091648 (PP)" at bounding box center [1450, 503] width 221 height 13
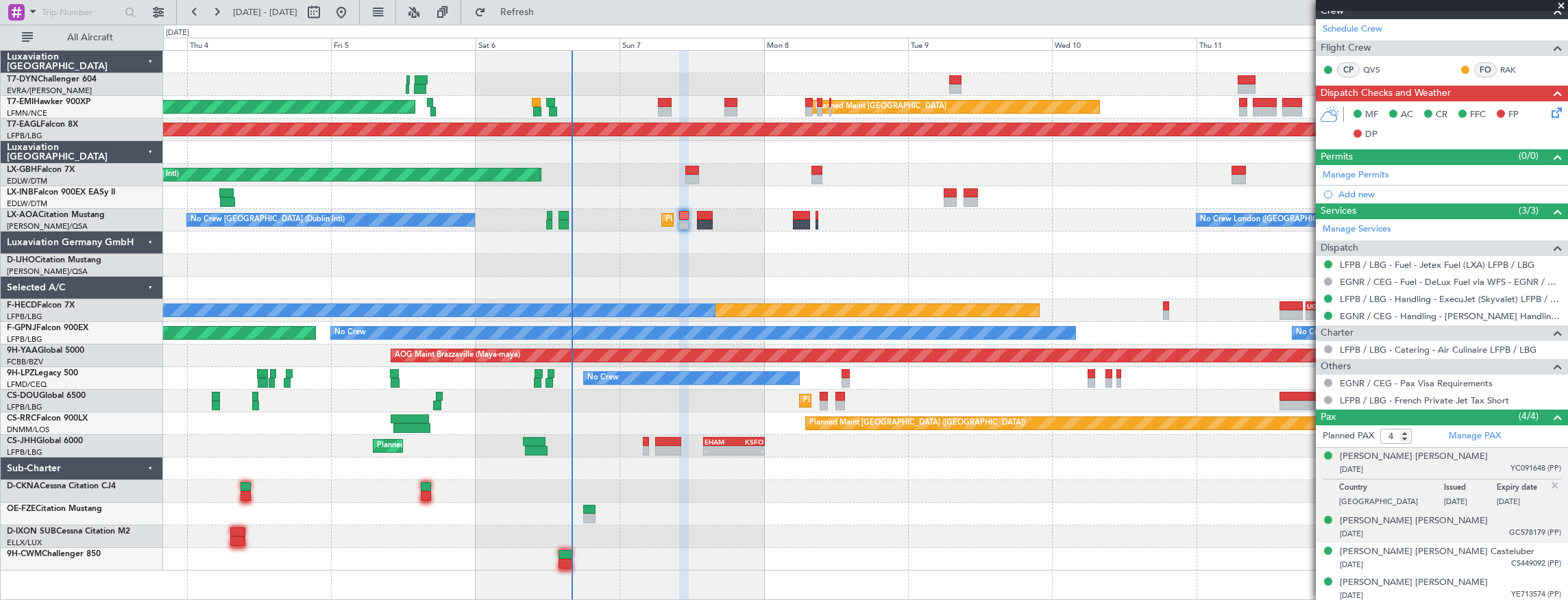
click at [1416, 533] on div "[DATE] GC578179 (PP)" at bounding box center [1450, 534] width 221 height 13
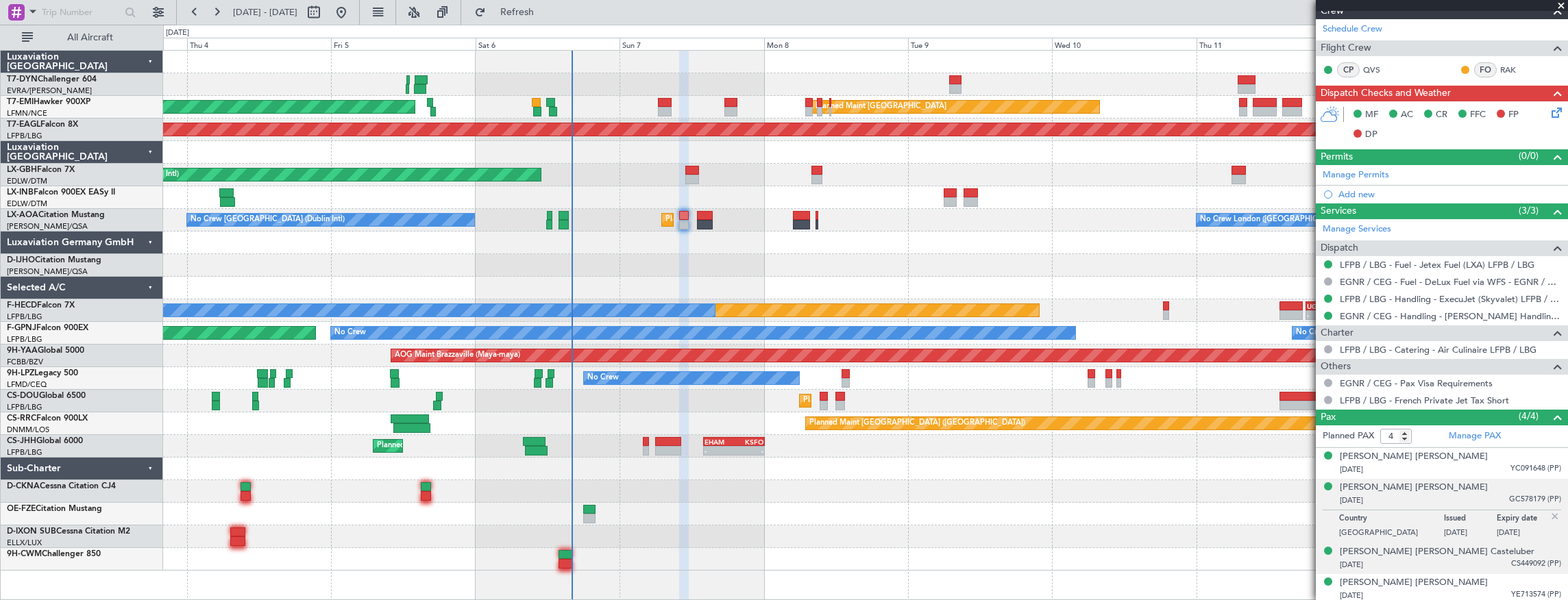
click at [1419, 565] on div "[DATE] CS449092 (PP)" at bounding box center [1450, 565] width 221 height 13
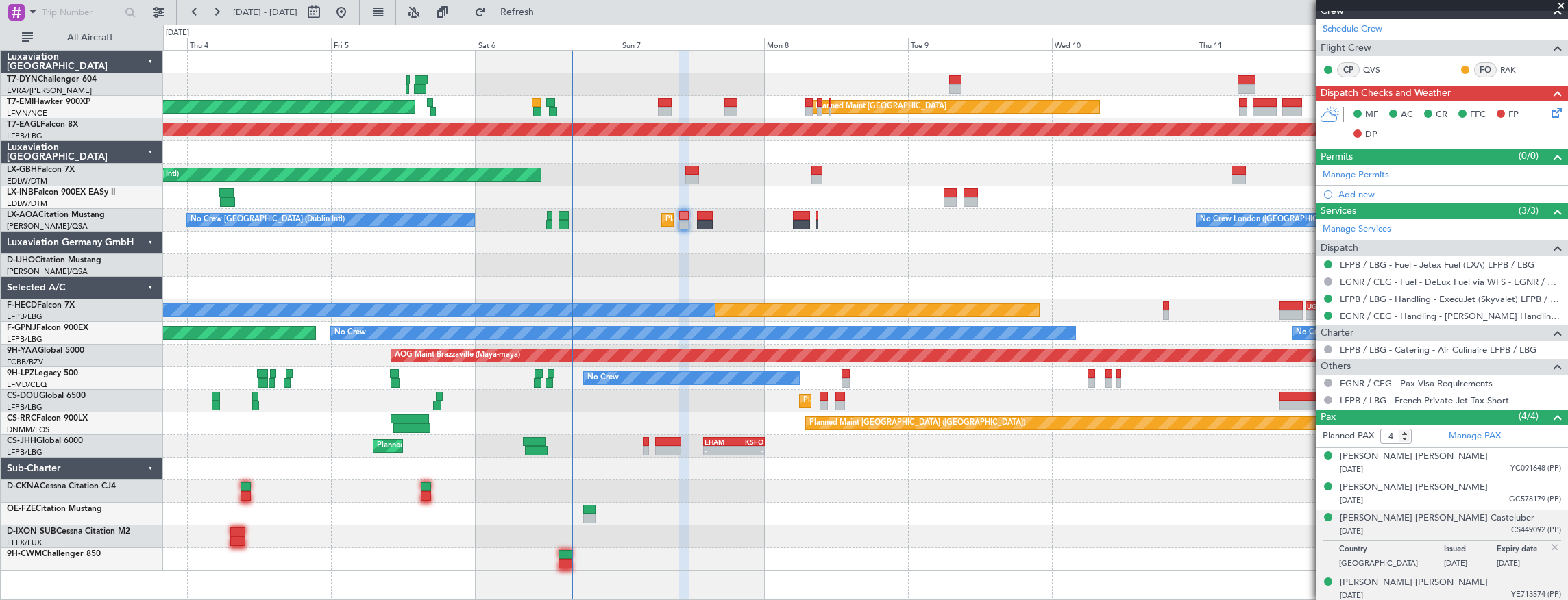
click at [1413, 592] on div "[DATE] YE713574 (PP)" at bounding box center [1450, 596] width 221 height 13
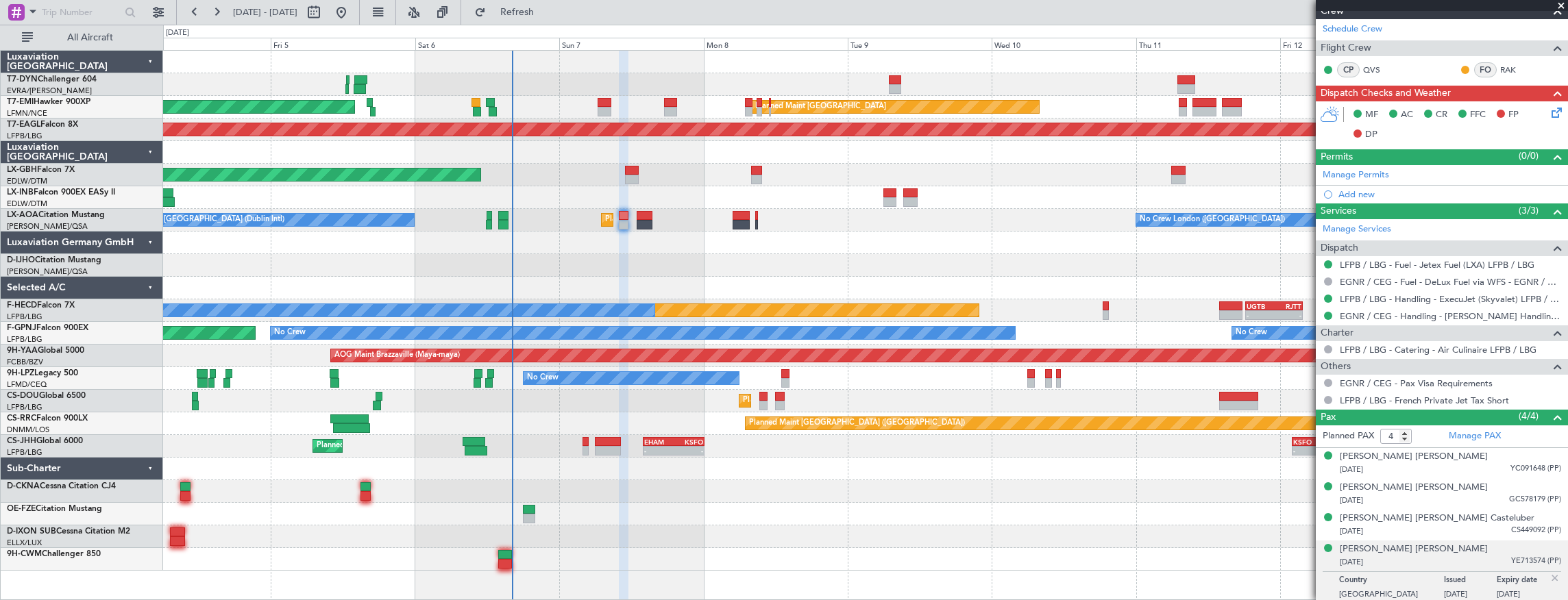
click at [204, 257] on div at bounding box center [865, 265] width 1404 height 22
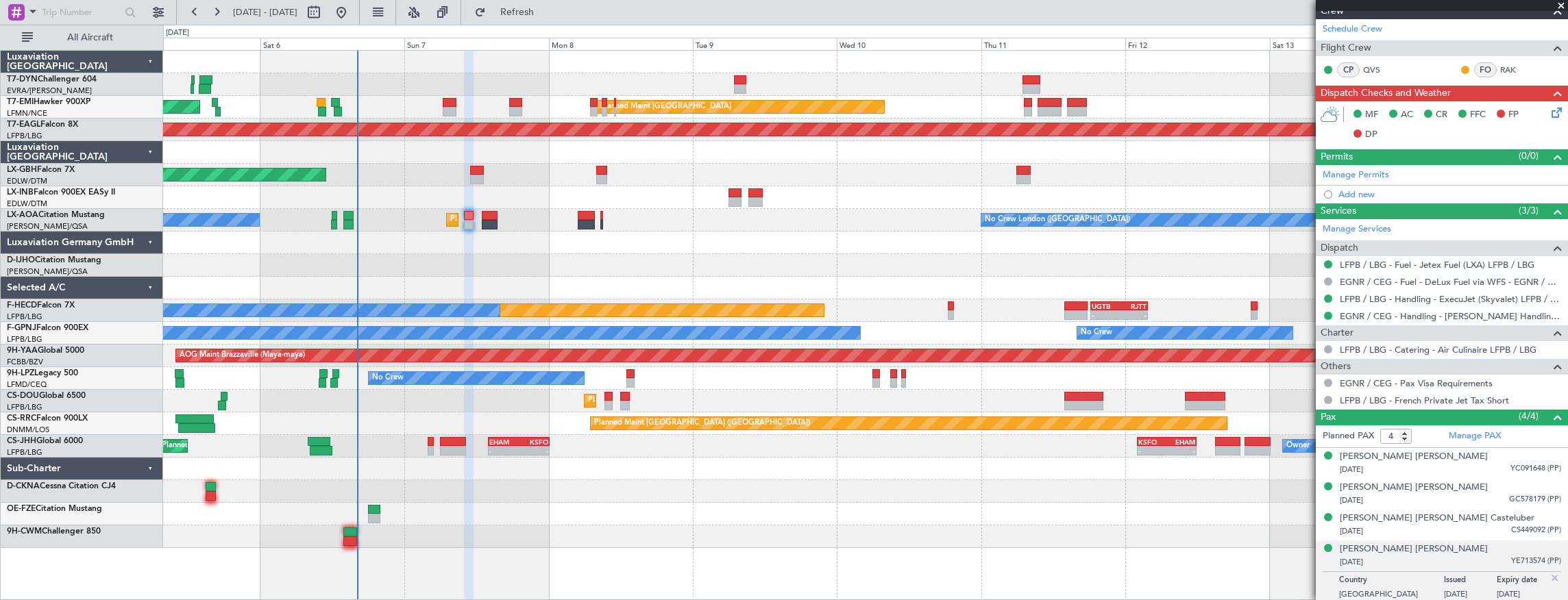
click at [1022, 309] on div "Planned Maint [GEOGRAPHIC_DATA] ([GEOGRAPHIC_DATA]) No Crew - - UGTB 18:15 Z RJ…" at bounding box center [865, 311] width 1404 height 22
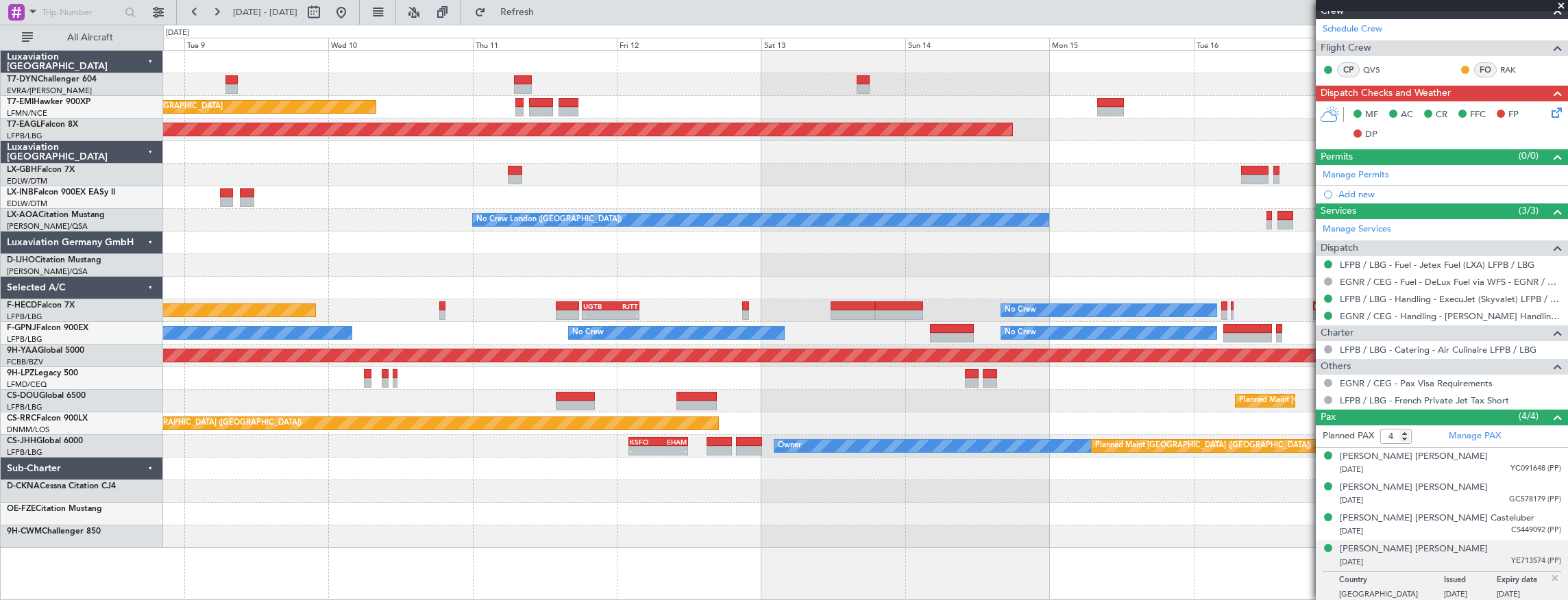
click at [370, 327] on div "No Crew No Crew No Crew No Crew" at bounding box center [865, 333] width 1404 height 22
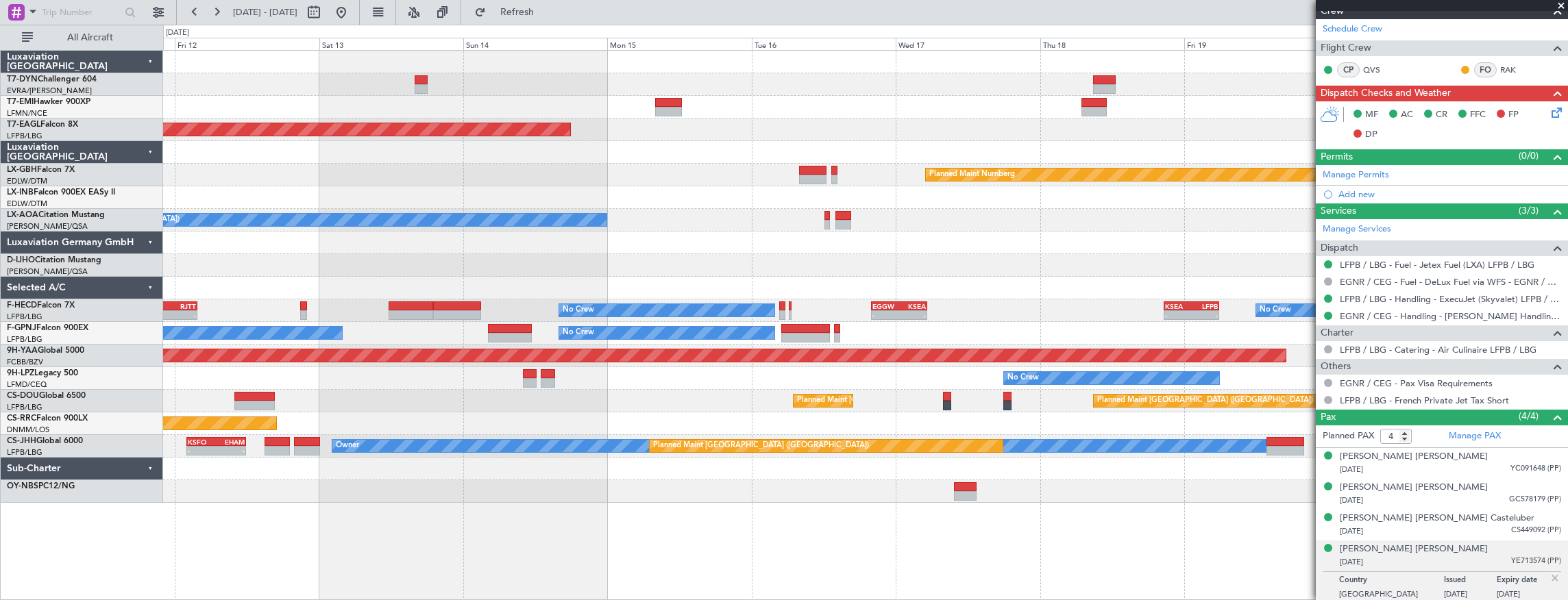
click at [524, 292] on div at bounding box center [865, 288] width 1404 height 22
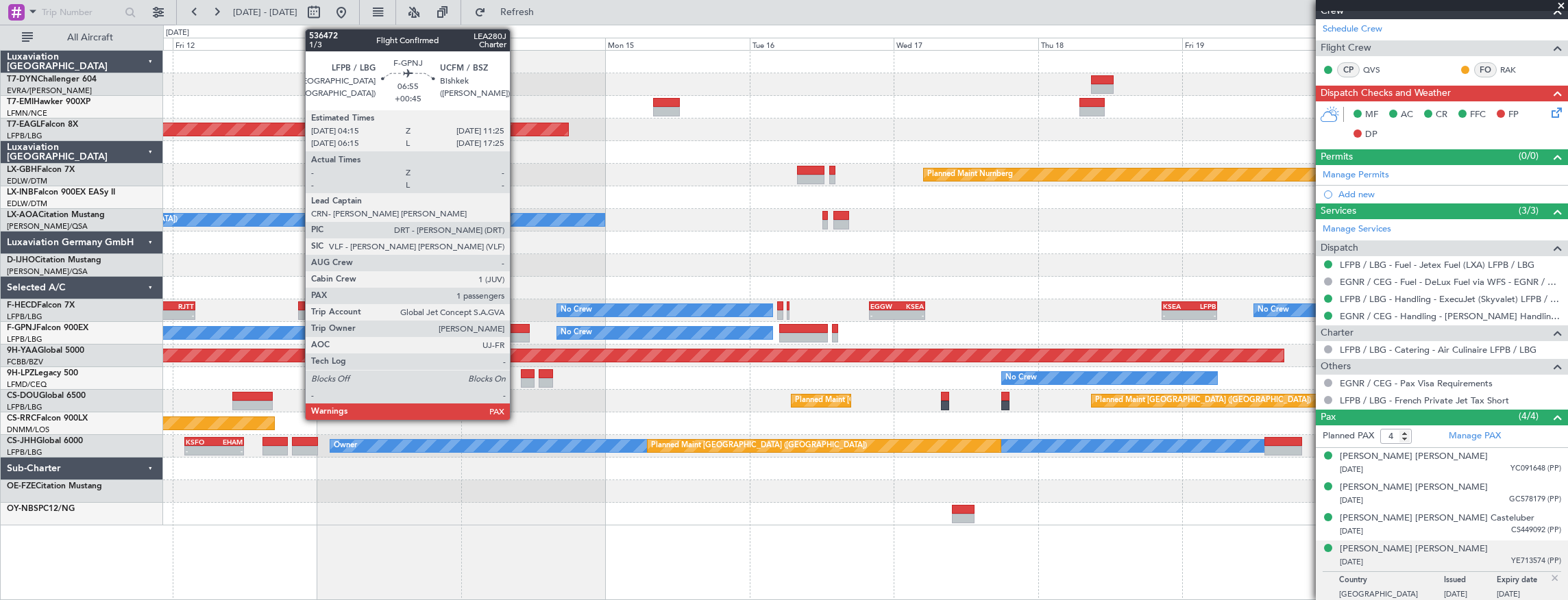
click at [516, 333] on div at bounding box center [507, 338] width 43 height 10
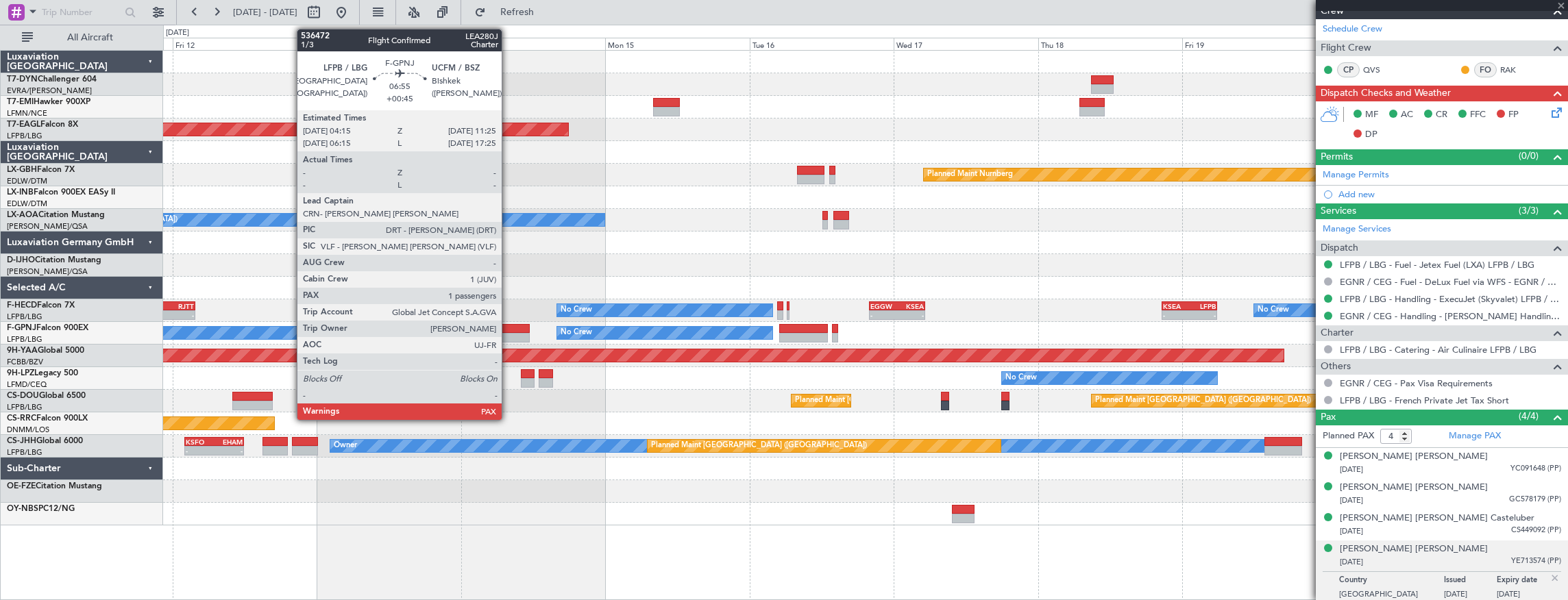
type input "+00:45"
type input "2"
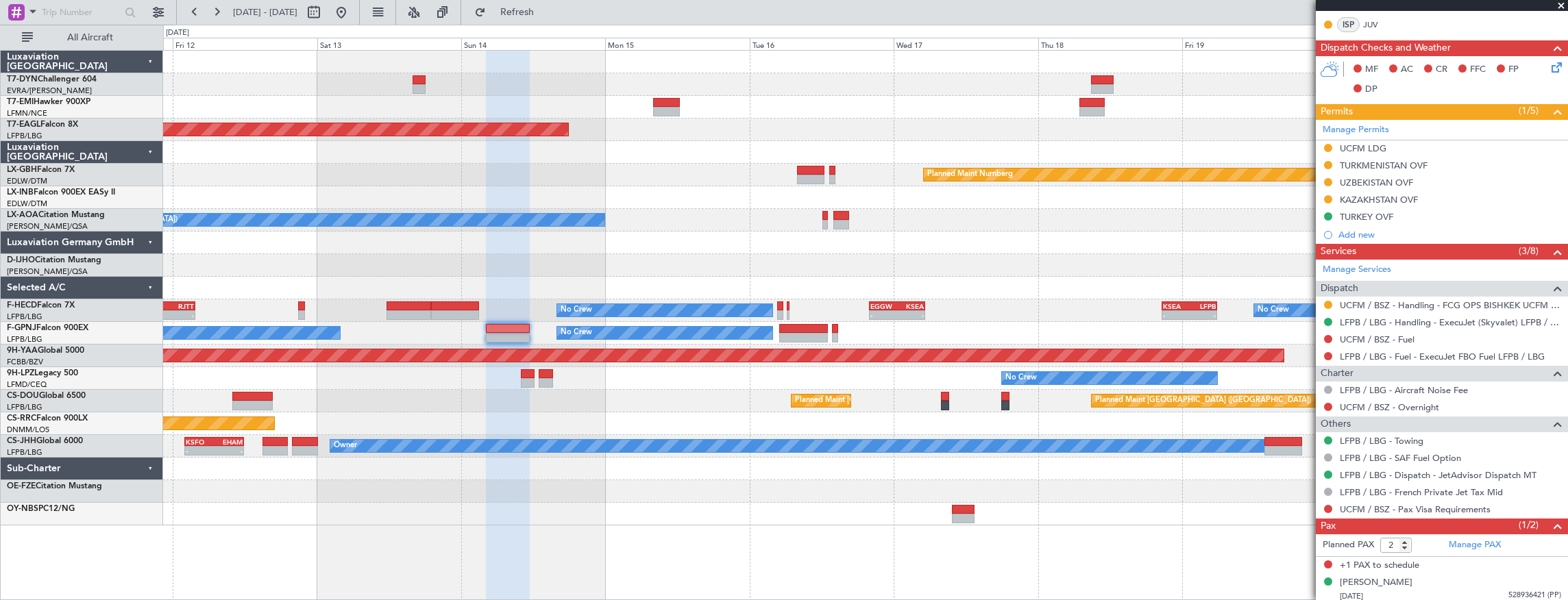
scroll to position [341, 0]
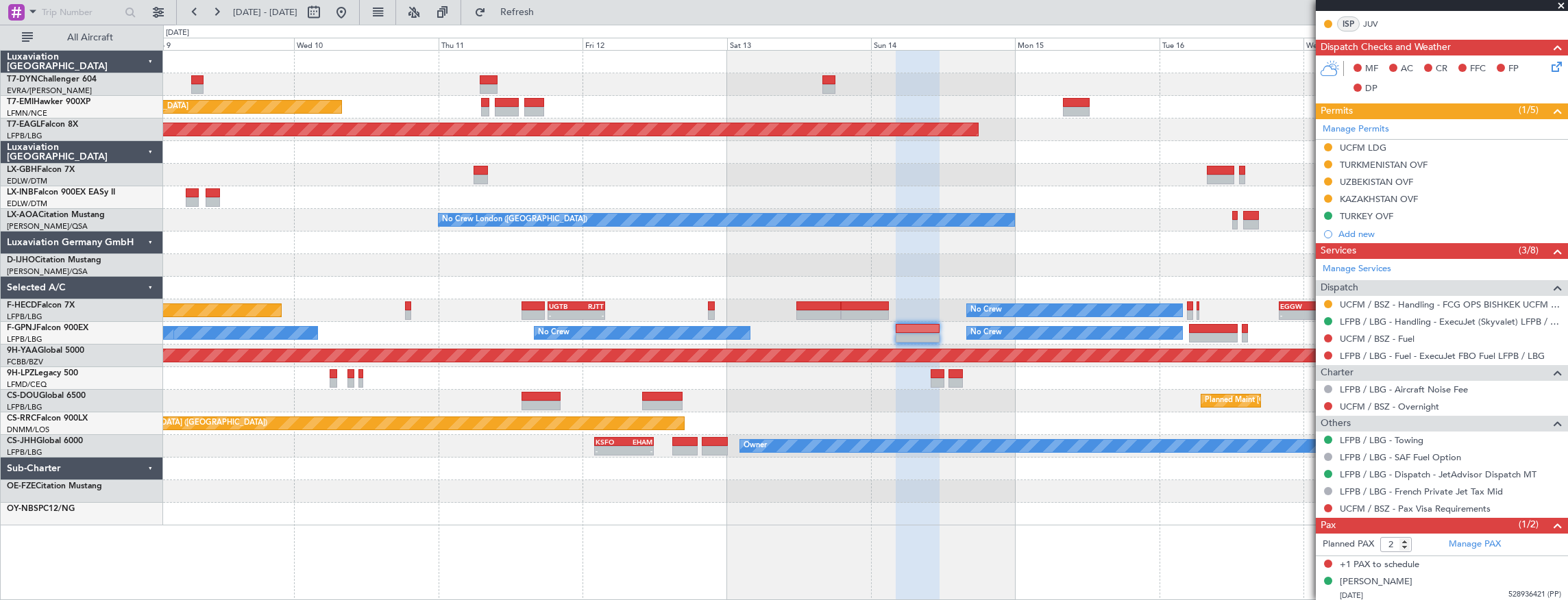
click at [943, 259] on div at bounding box center [865, 265] width 1404 height 22
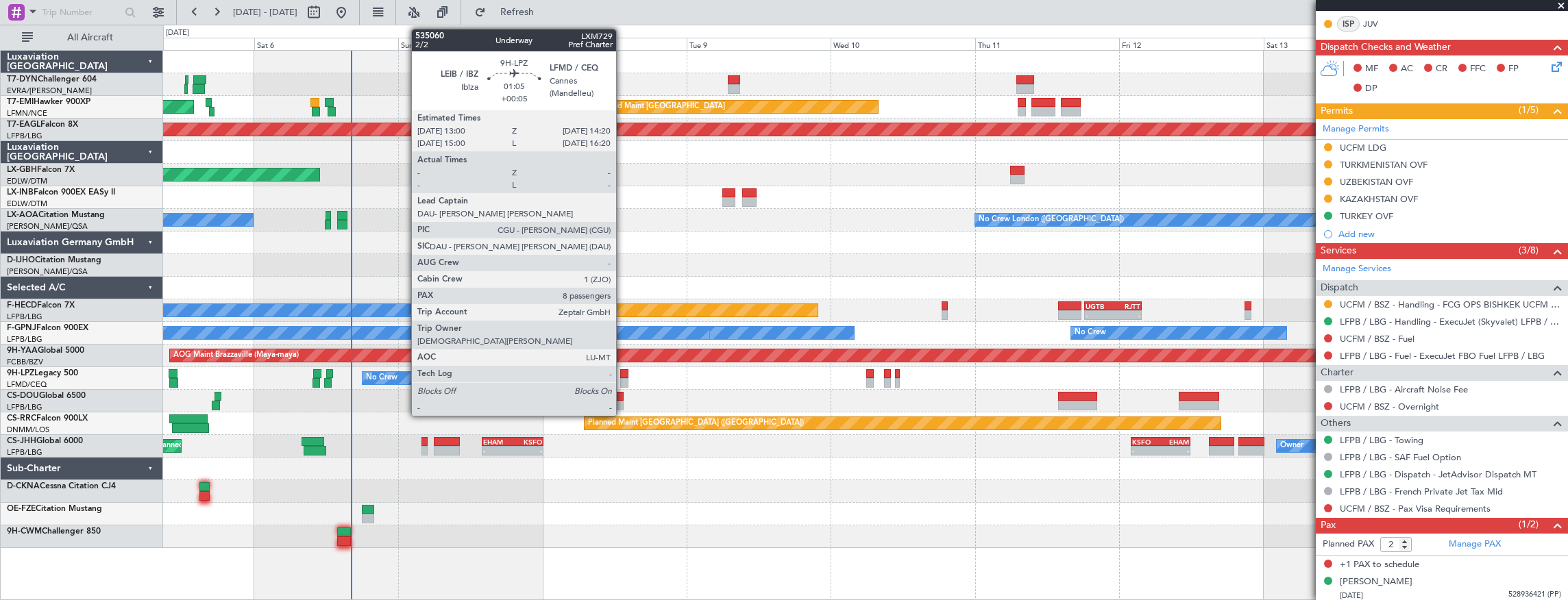
click at [623, 374] on div at bounding box center [624, 374] width 8 height 10
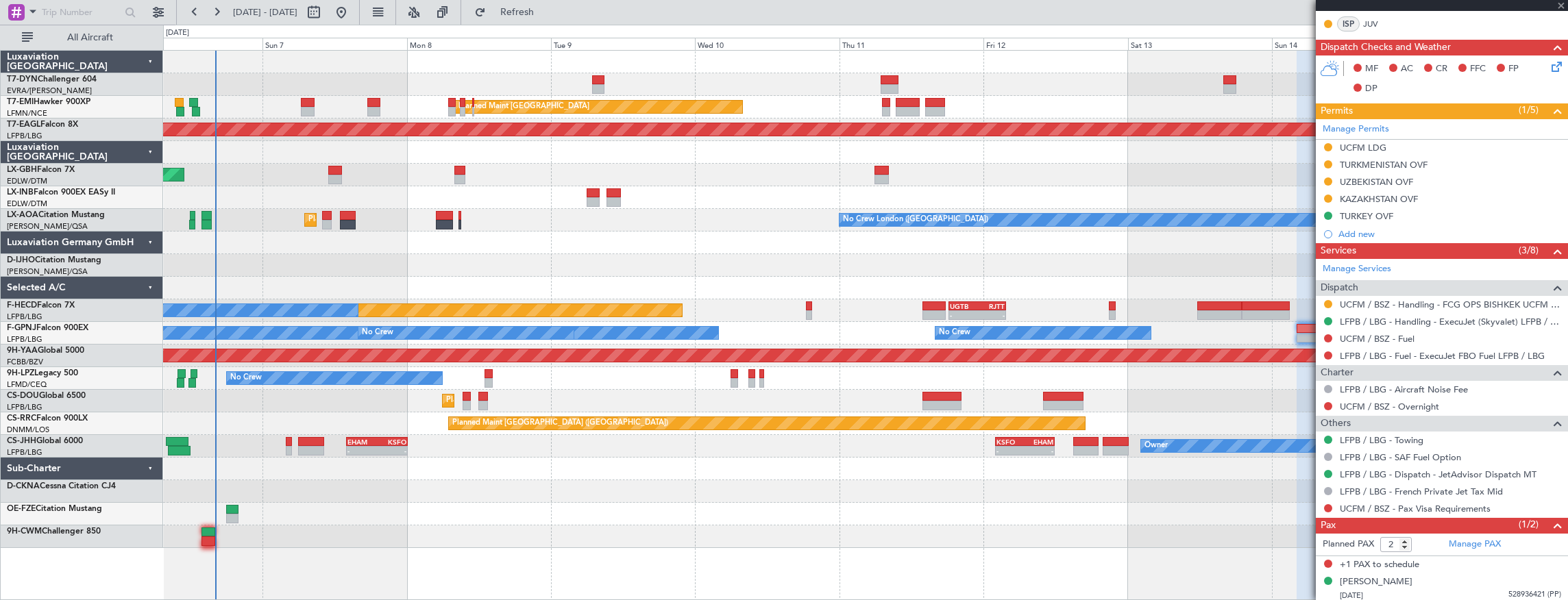
click at [562, 386] on div "Planned Maint [GEOGRAPHIC_DATA] Planned Maint [GEOGRAPHIC_DATA] Grounded [US_ST…" at bounding box center [865, 300] width 1404 height 498
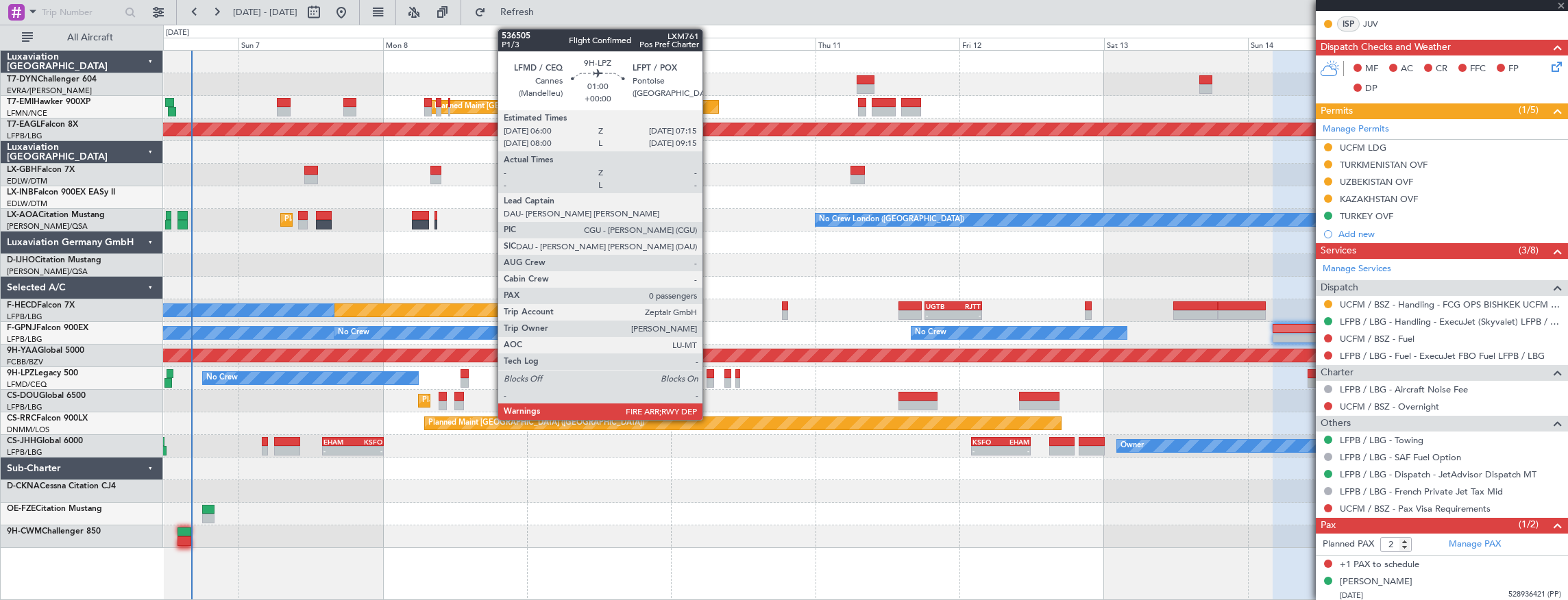
type input "+00:05"
type input "8"
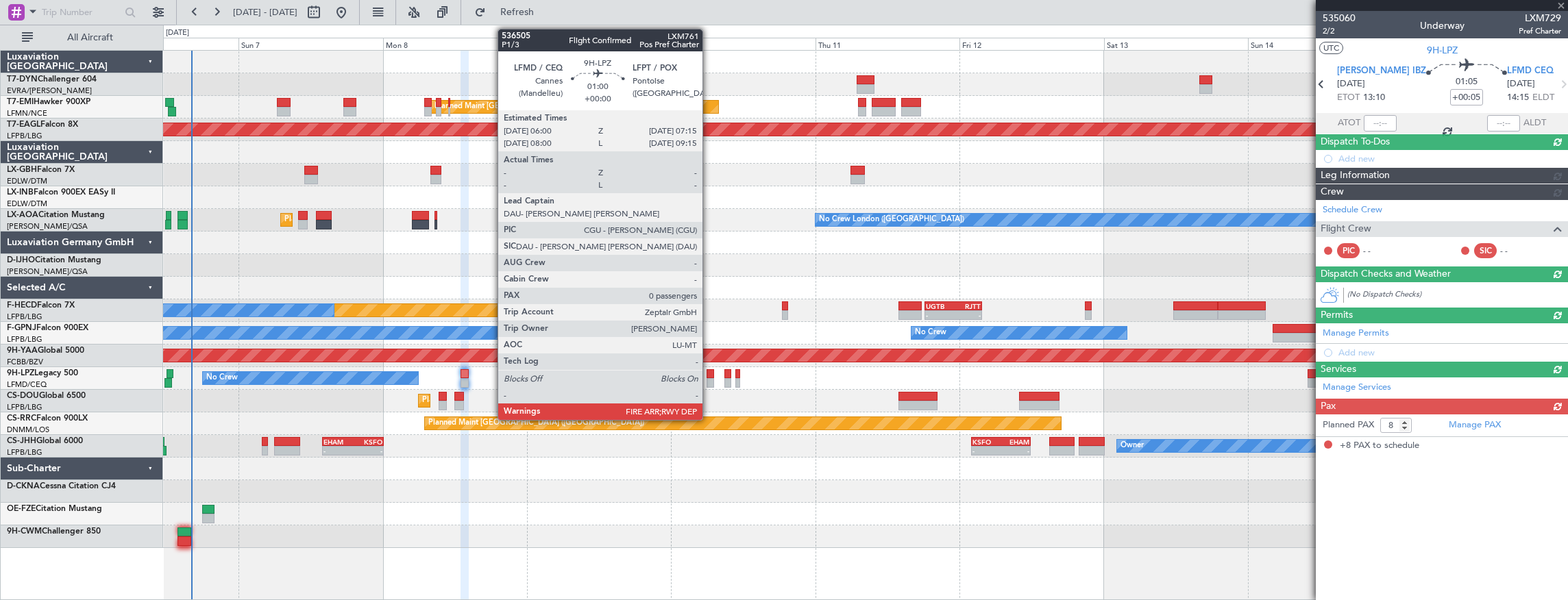
scroll to position [0, 0]
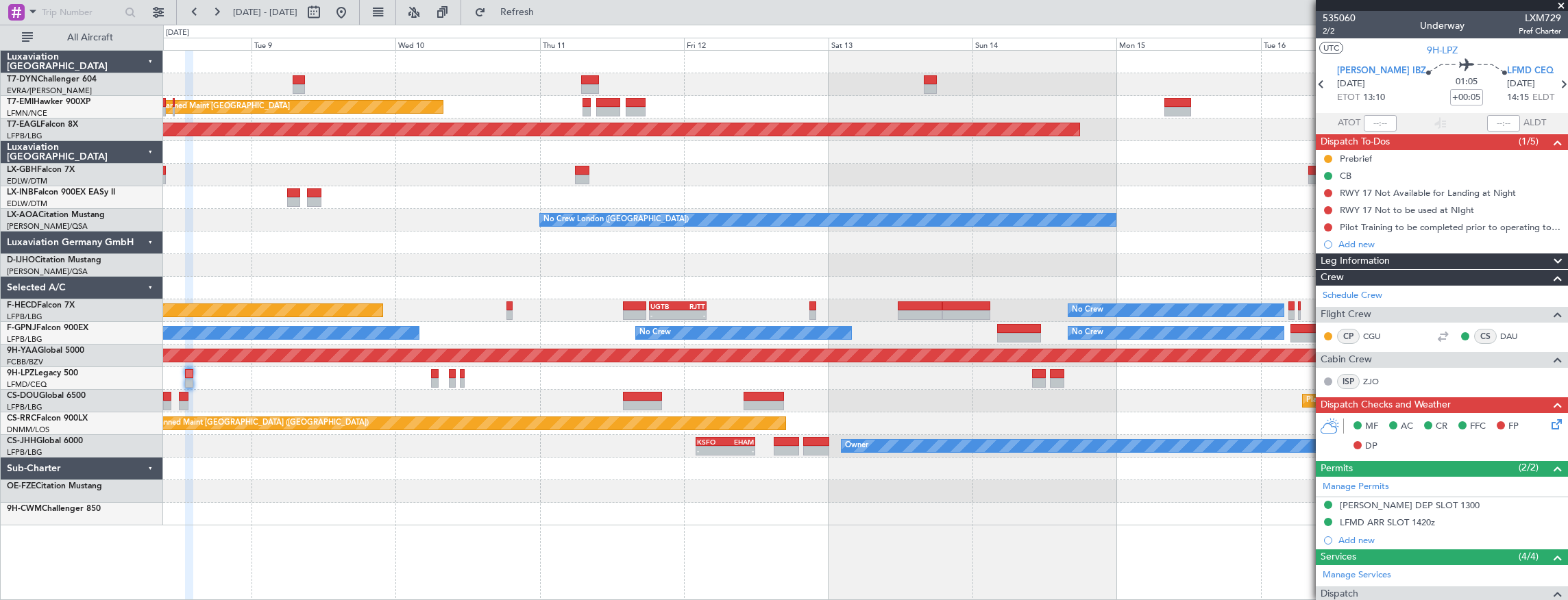
click at [491, 383] on div "No Crew No Crew" at bounding box center [865, 378] width 1404 height 22
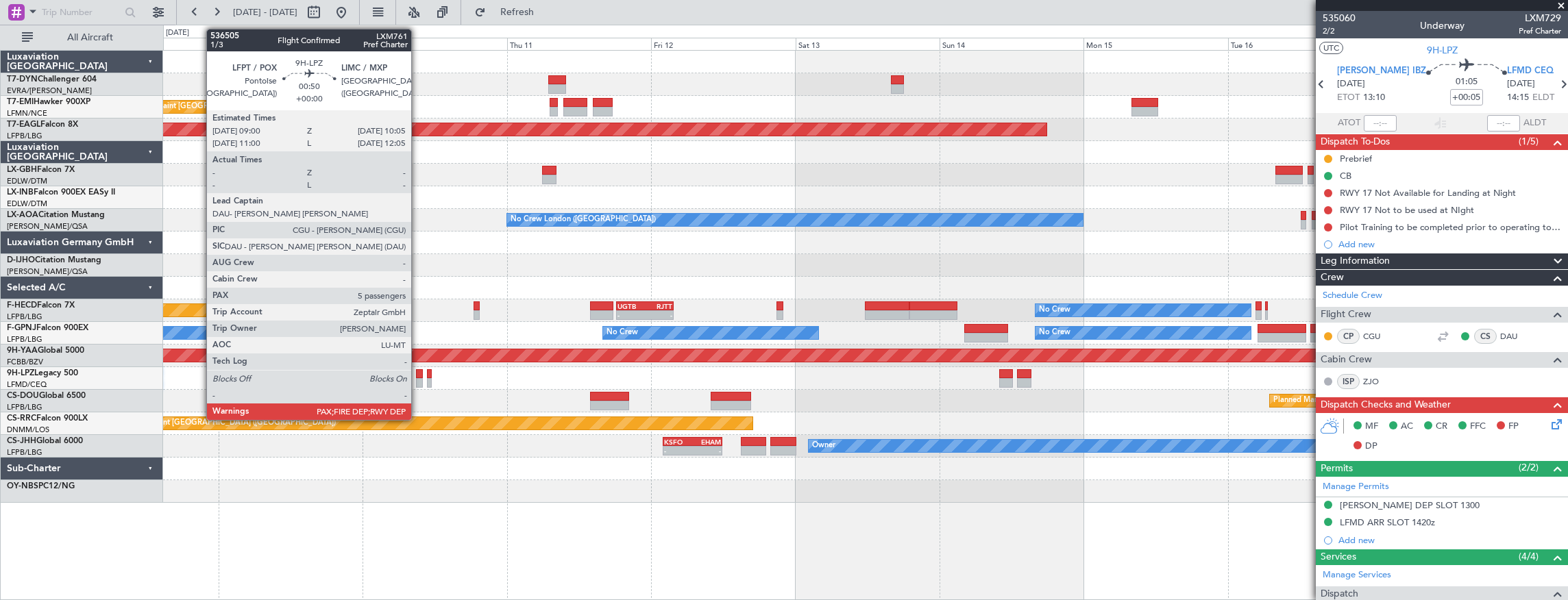
click at [418, 375] on div at bounding box center [419, 374] width 7 height 10
type input "5"
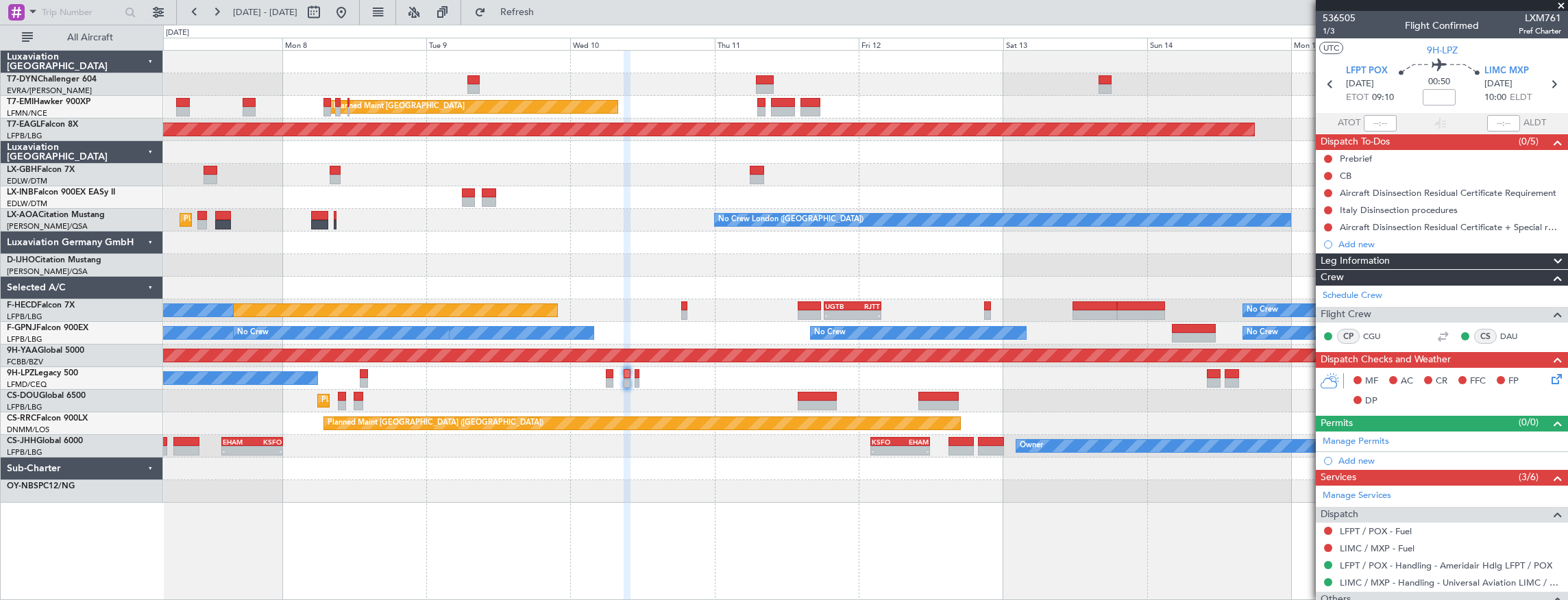
click at [1157, 384] on div "No Crew No Crew" at bounding box center [865, 378] width 1404 height 22
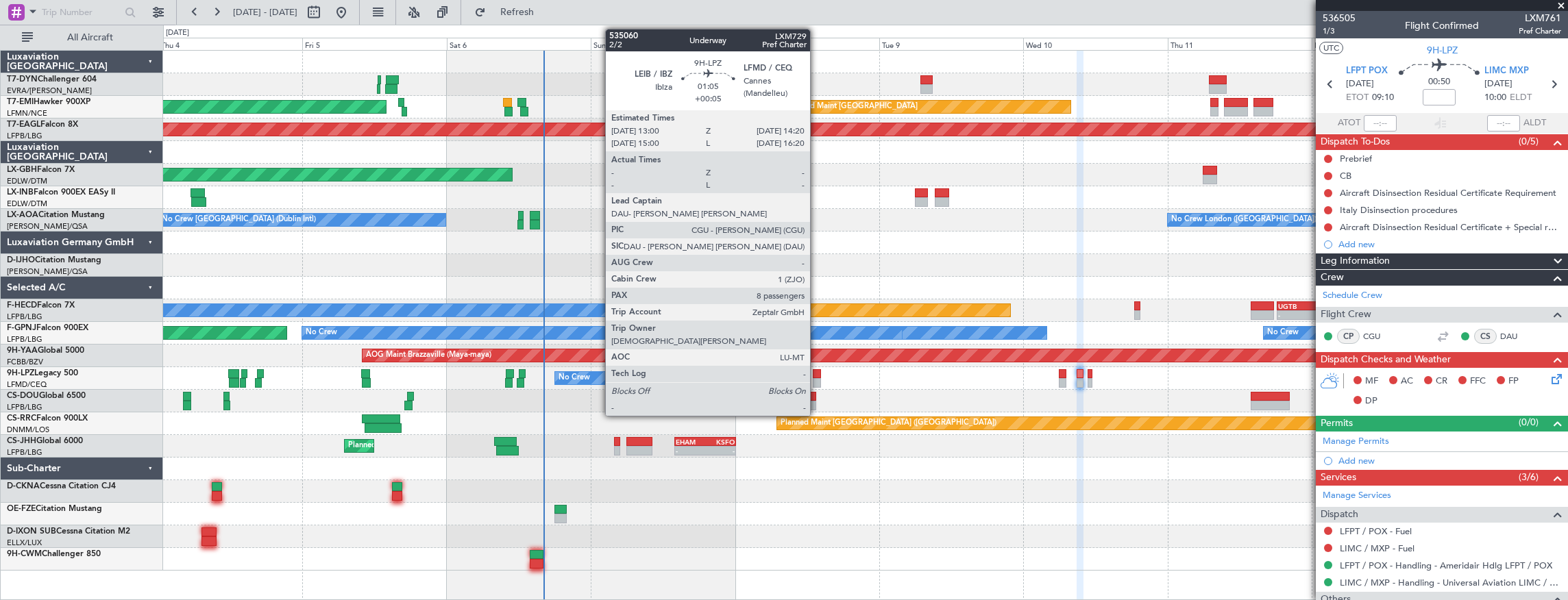
click at [817, 374] on div at bounding box center [816, 374] width 8 height 10
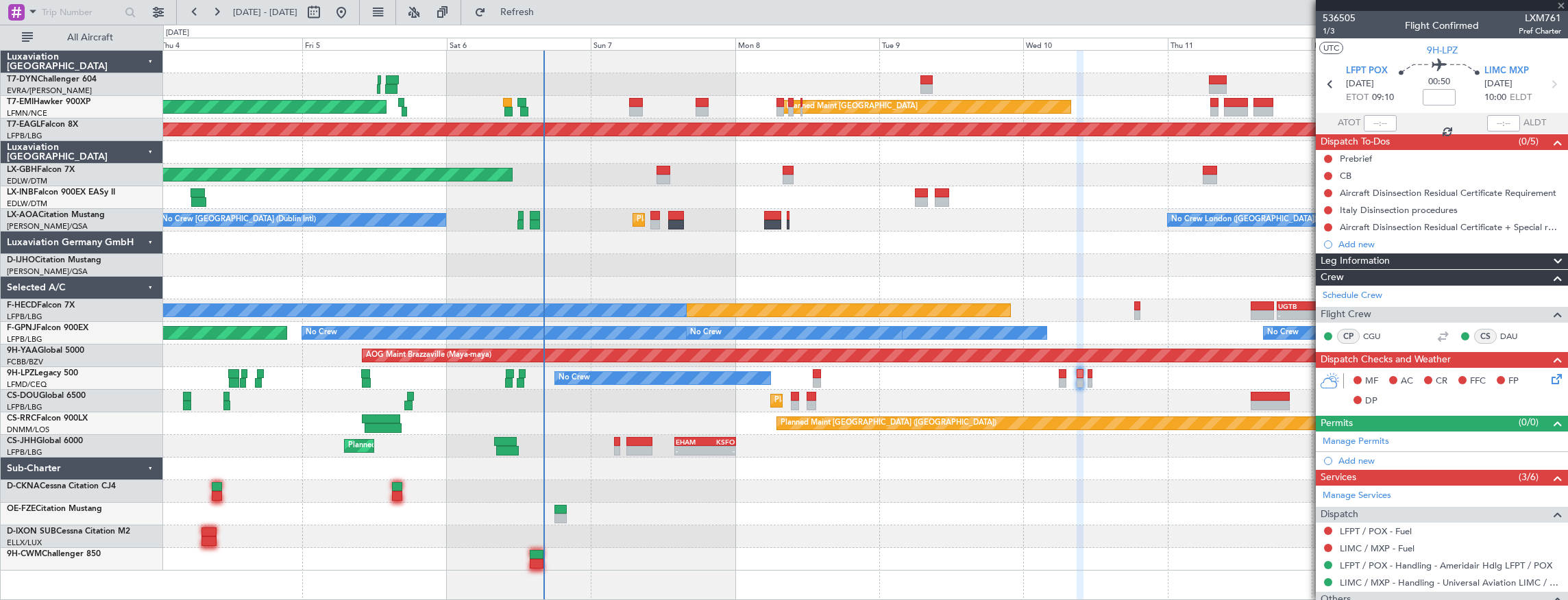
type input "+00:05"
type input "8"
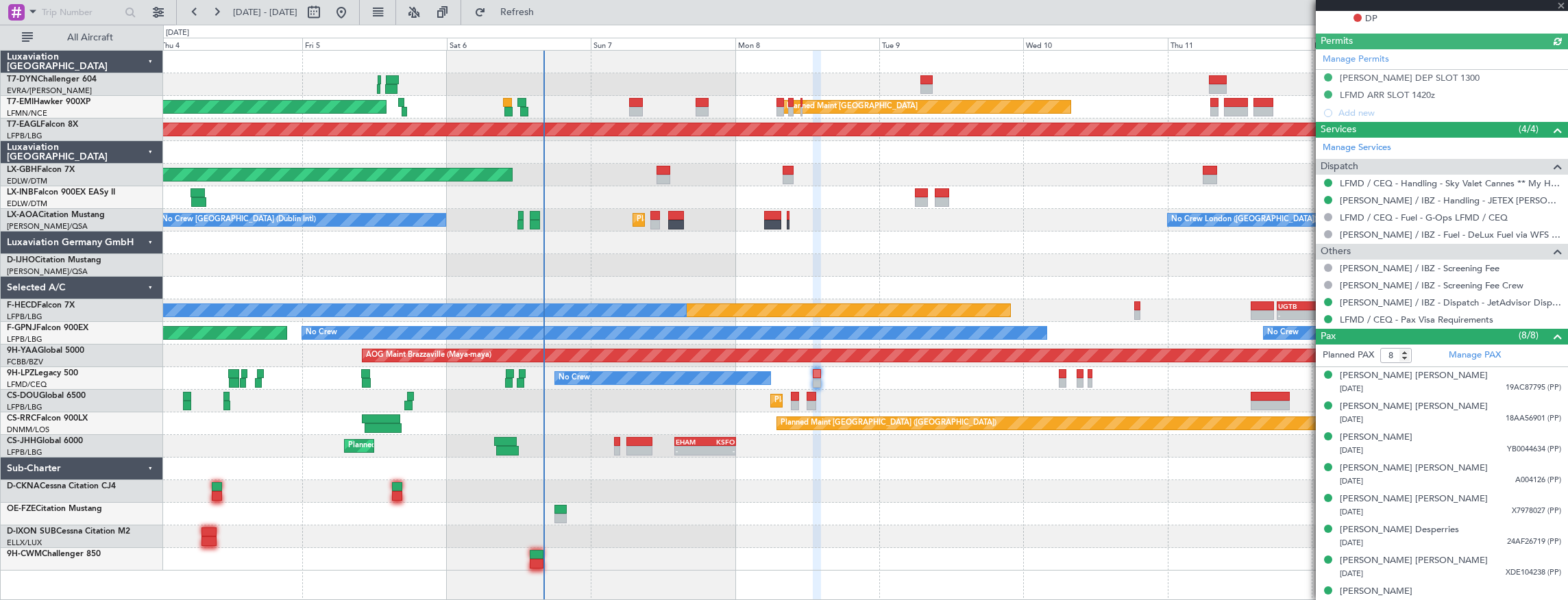
scroll to position [437, 0]
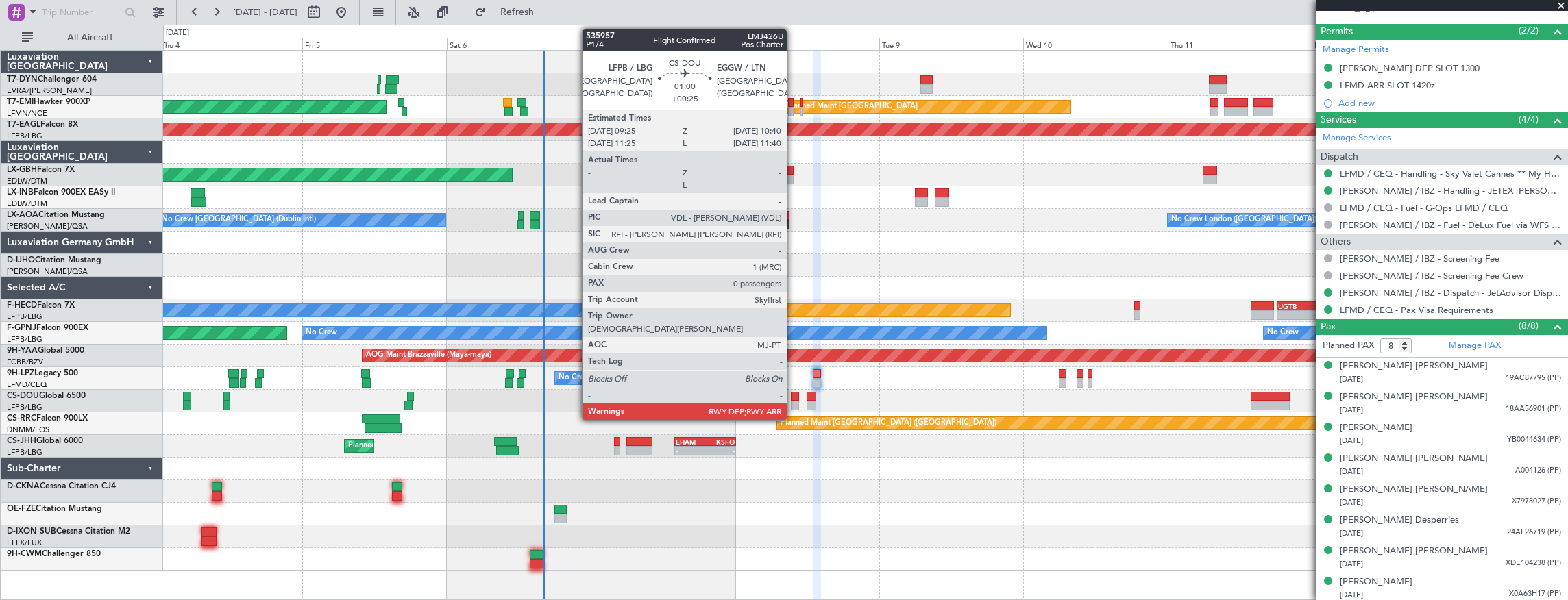
click at [794, 397] on div at bounding box center [794, 396] width 7 height 10
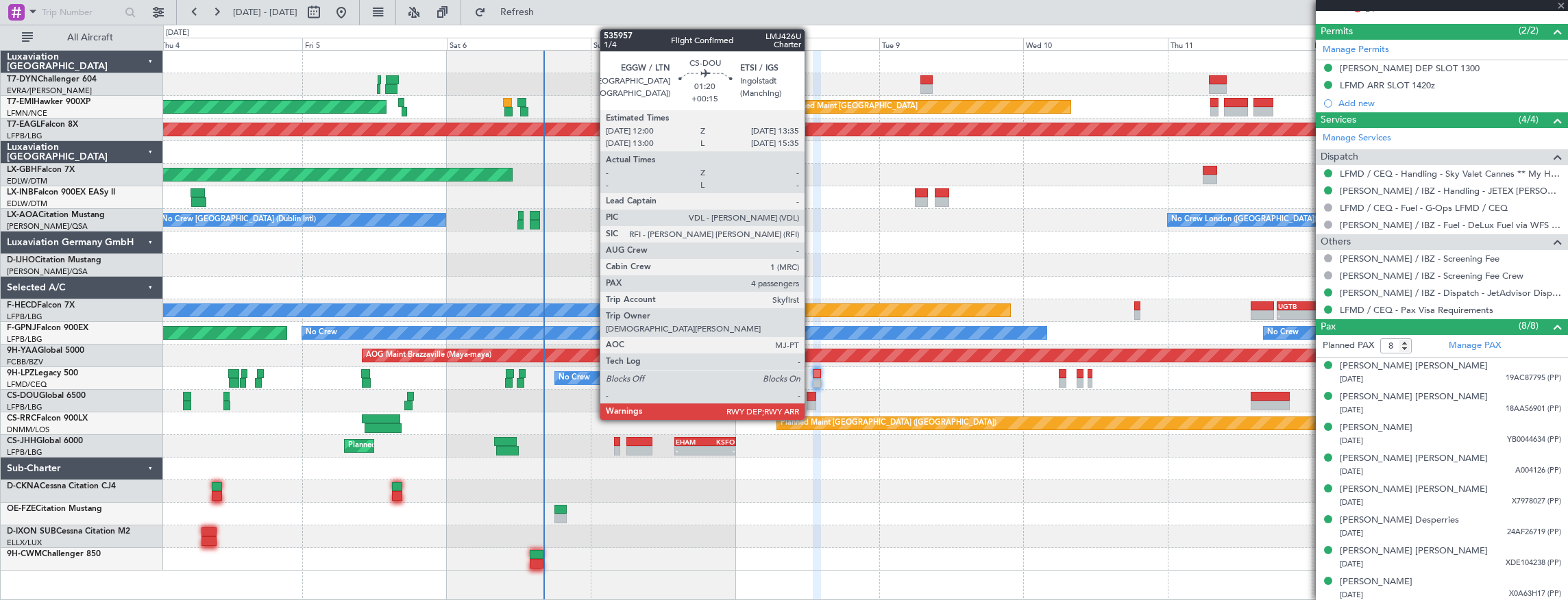
type input "+00:25"
type input "0"
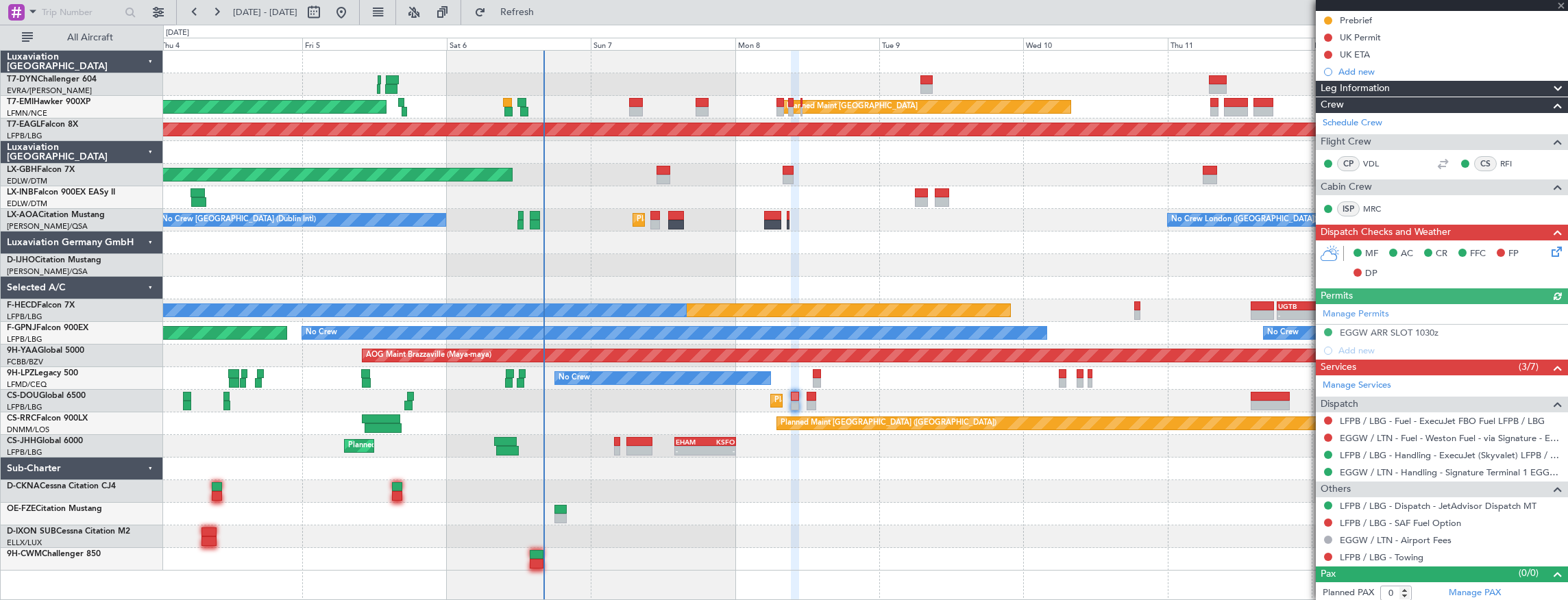
scroll to position [173, 0]
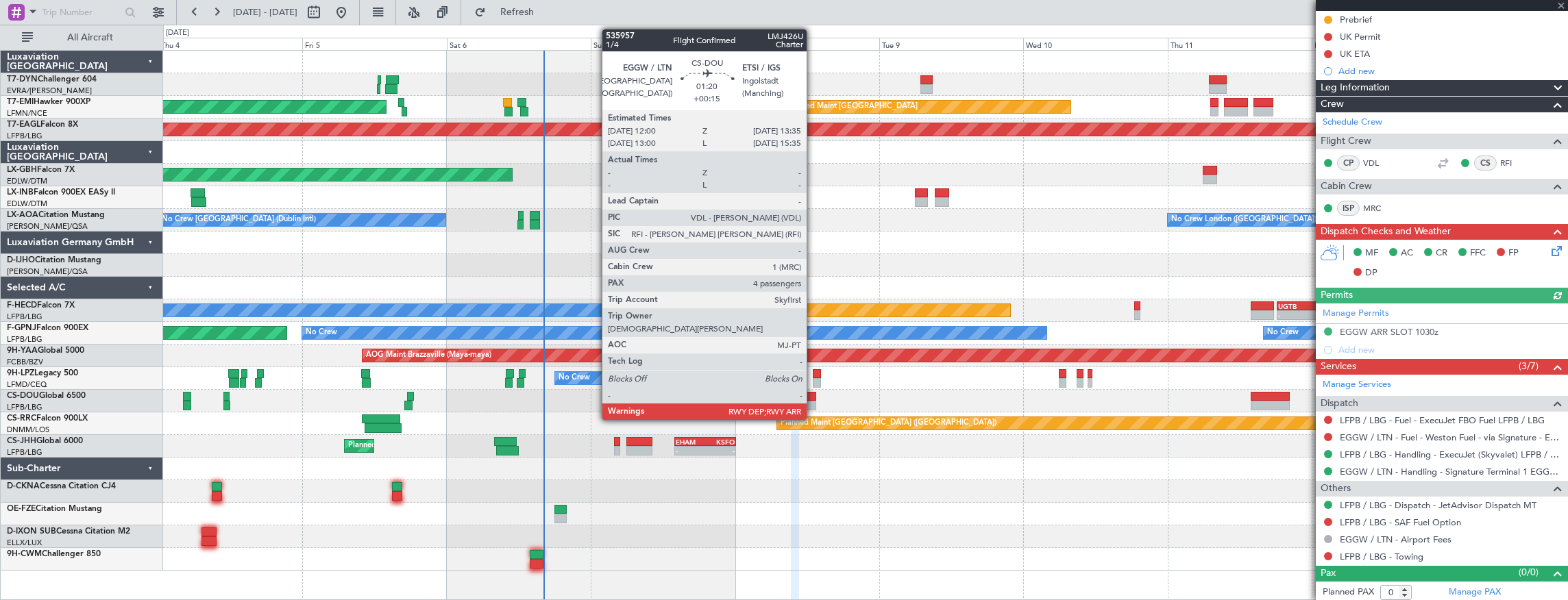
click at [813, 398] on div at bounding box center [811, 396] width 10 height 10
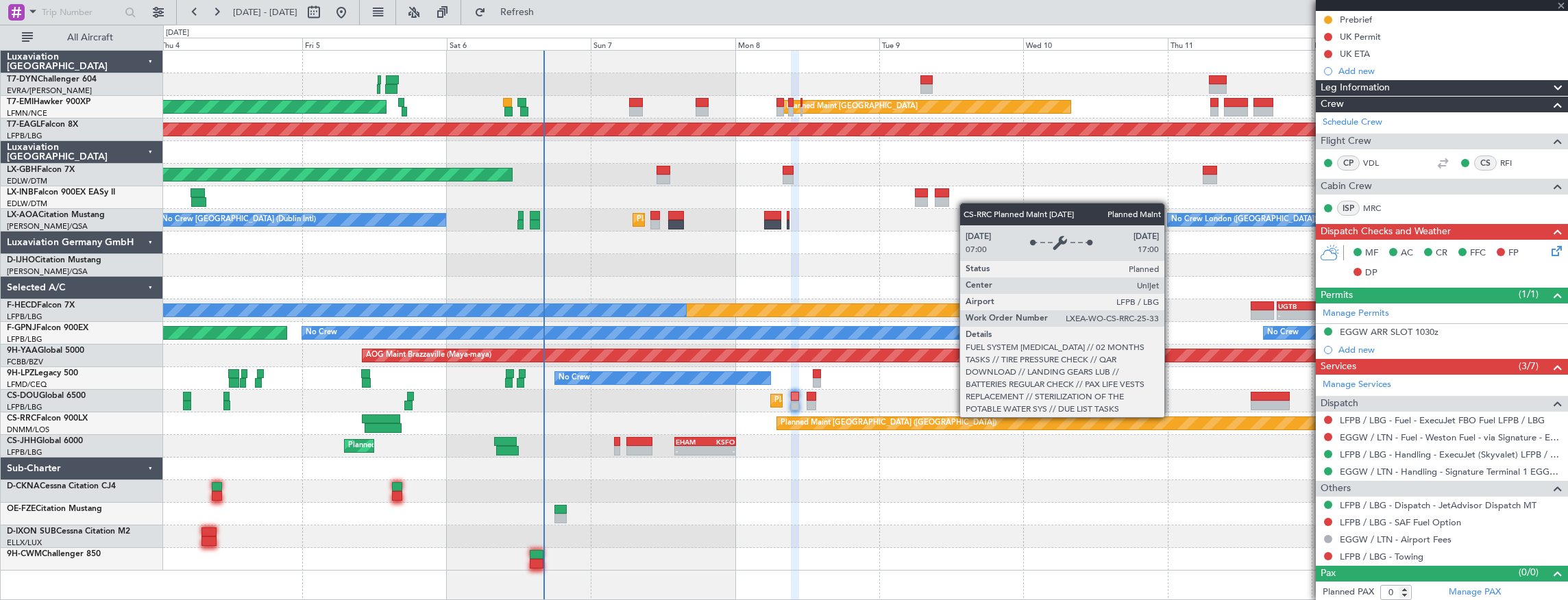
type input "+00:15"
type input "4"
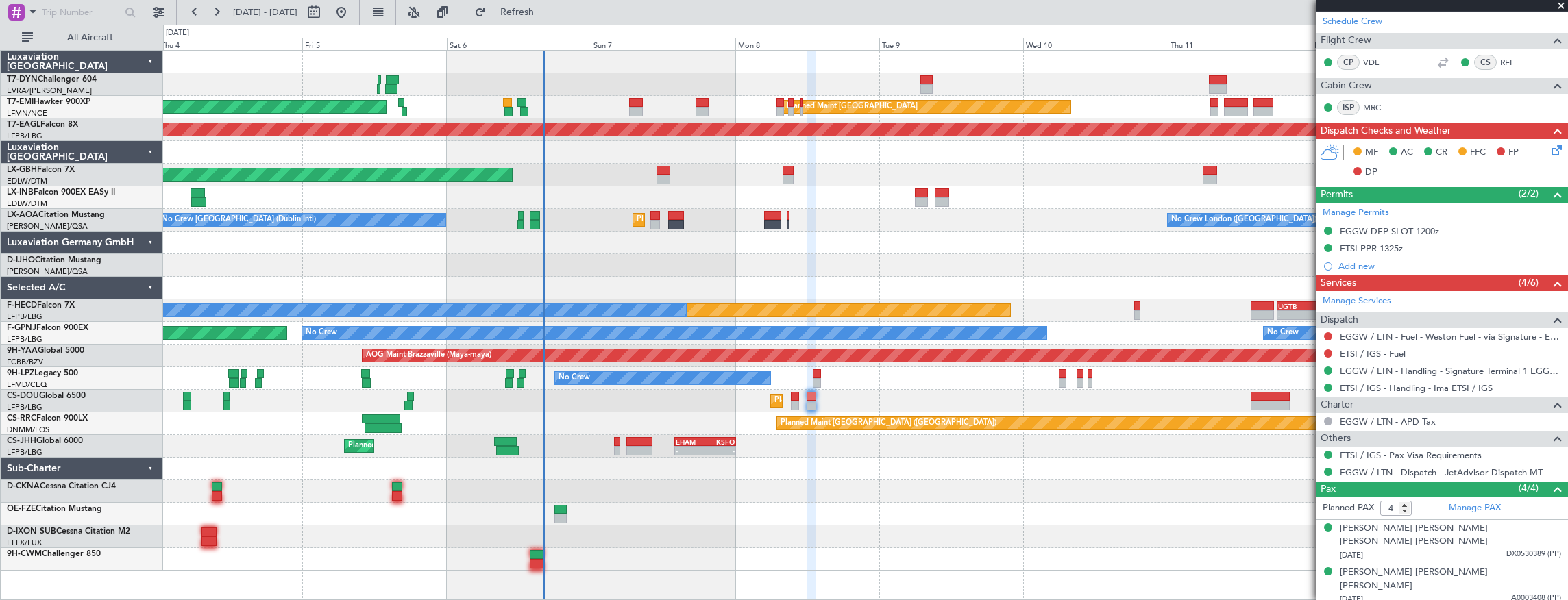
scroll to position [312, 0]
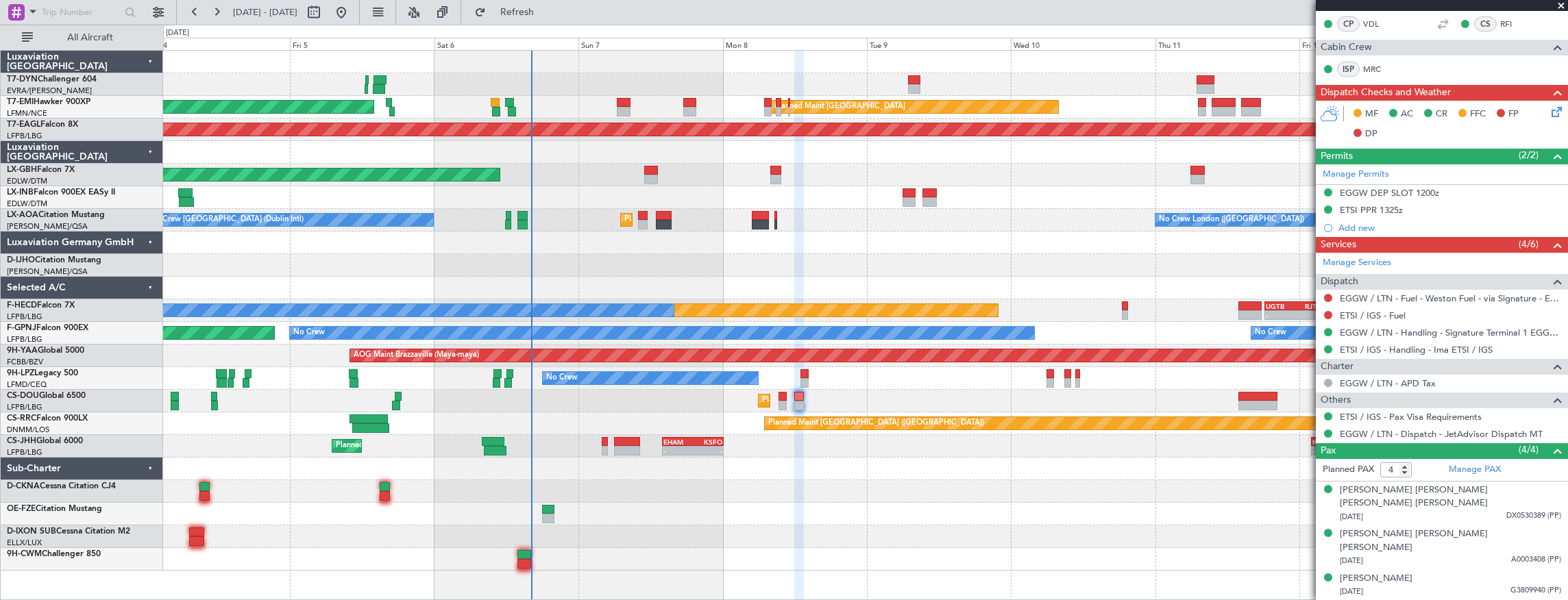
click at [691, 412] on div "Planned Maint [GEOGRAPHIC_DATA] ([GEOGRAPHIC_DATA])" at bounding box center [865, 424] width 1404 height 22
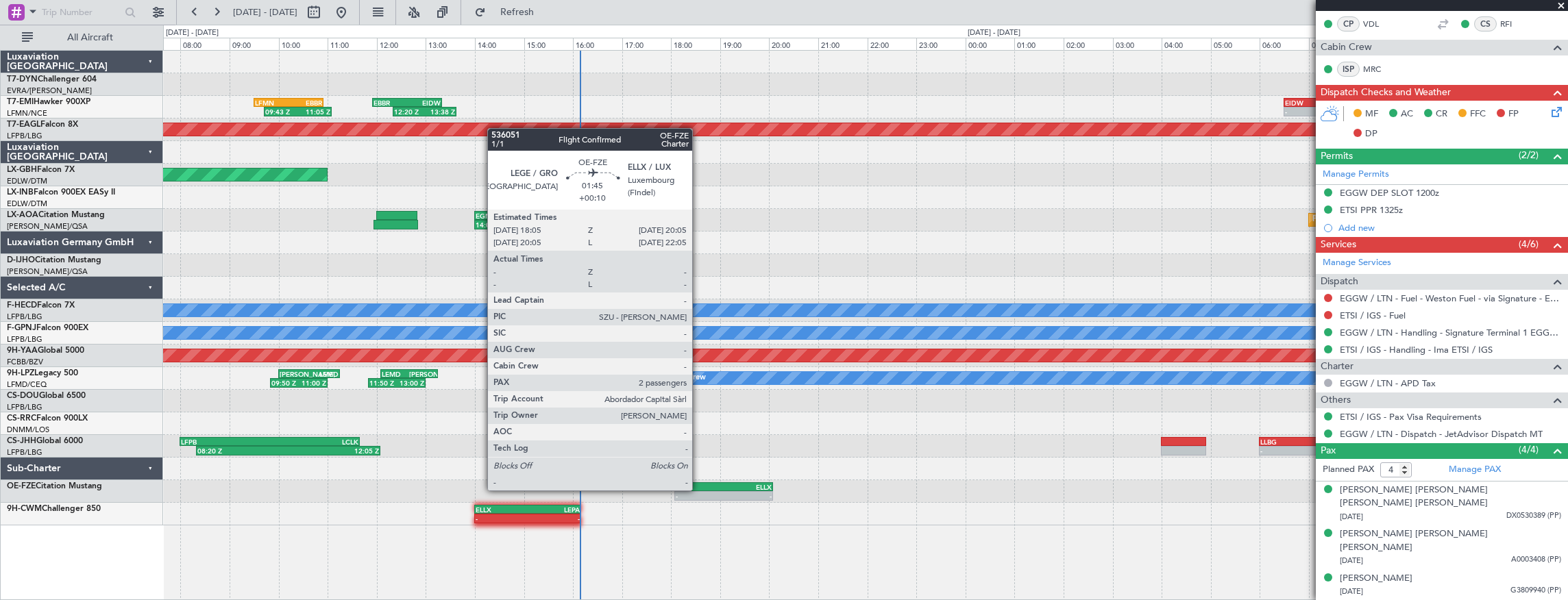
click at [700, 488] on div "LEGE" at bounding box center [700, 486] width 48 height 8
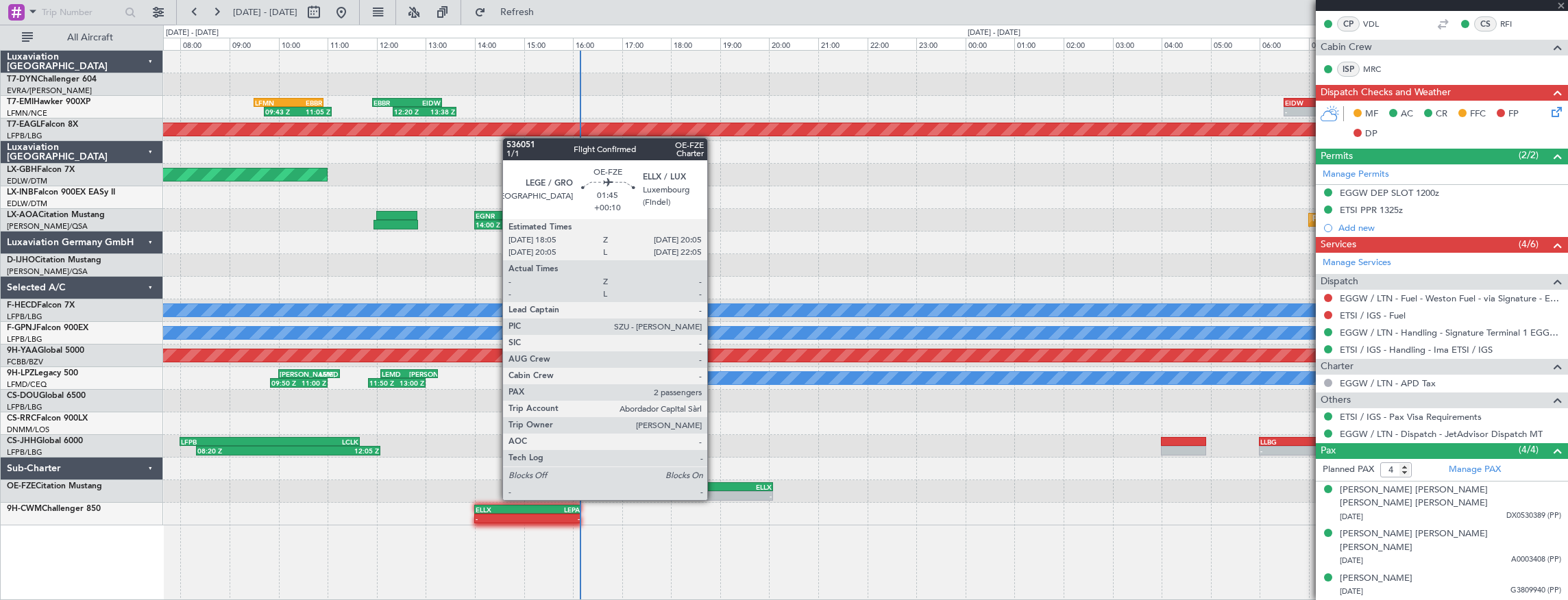
type input "+00:10"
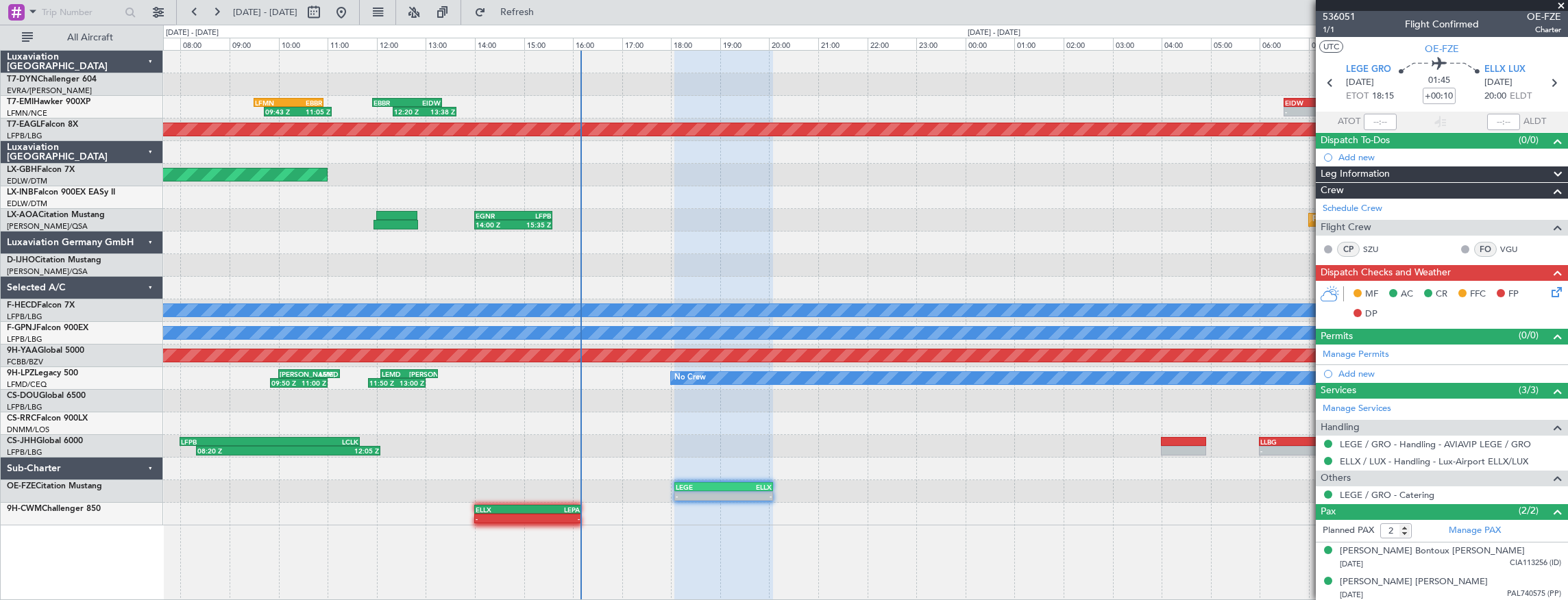
scroll to position [0, 0]
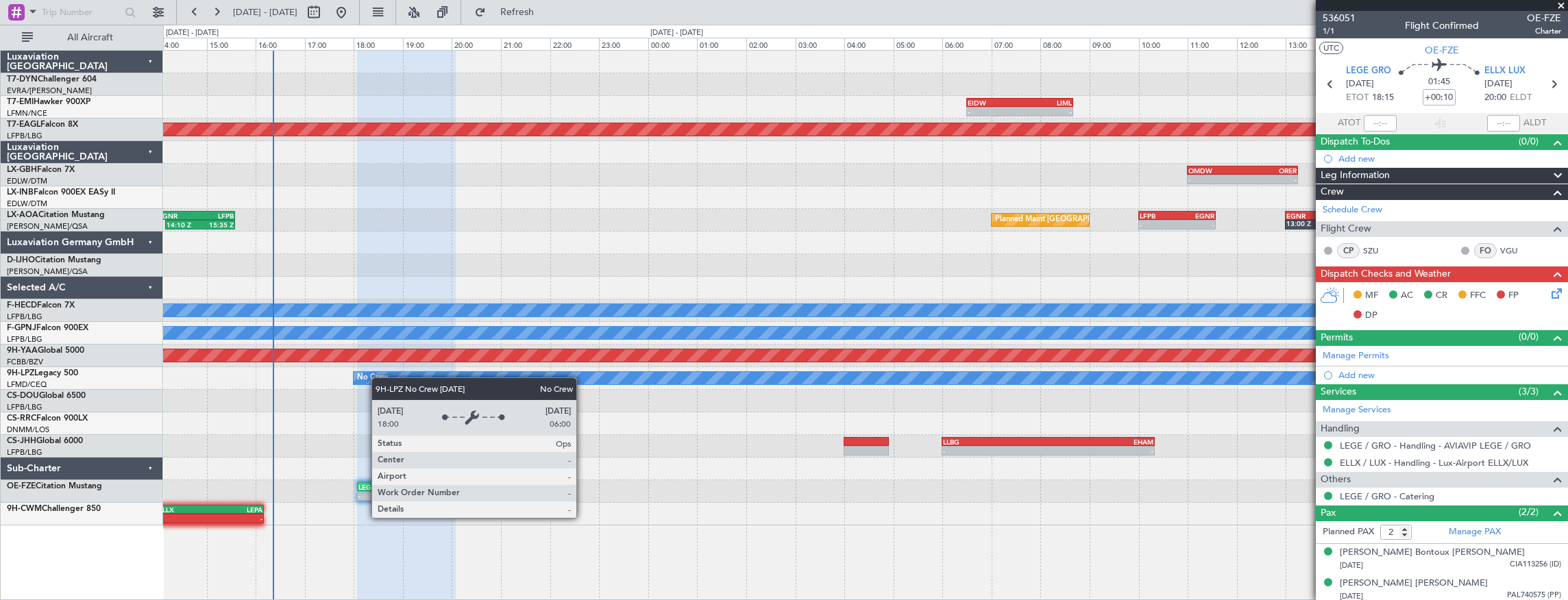
click at [377, 373] on div "- - EIDW 06:30 Z LIML 08:40 Z - - LIML 17:30 Z [DEMOGRAPHIC_DATA]:40 Z 09:43 Z …" at bounding box center [865, 288] width 1404 height 474
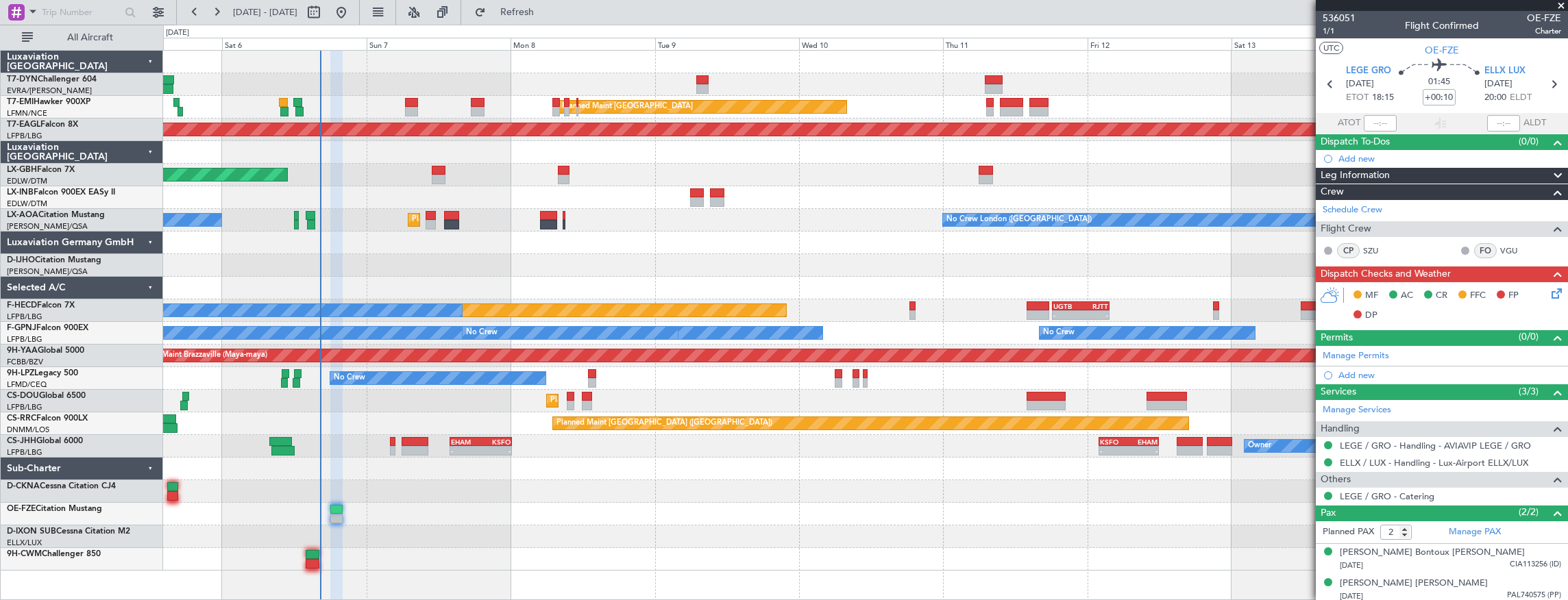
click at [663, 485] on div "AOG Maint Riga (Riga Intl) Planned Maint [GEOGRAPHIC_DATA] Planned Maint [GEOGR…" at bounding box center [865, 311] width 1404 height 520
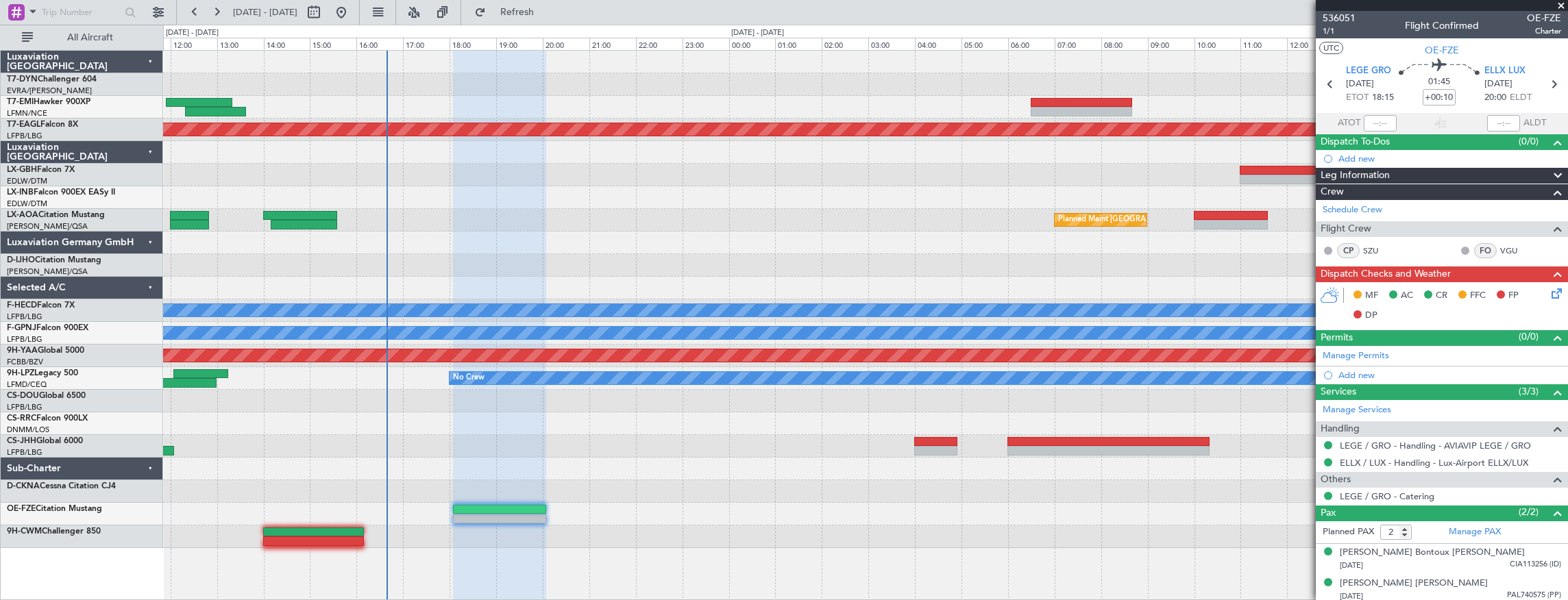
click at [547, 553] on div "Grounded [US_STATE] ([GEOGRAPHIC_DATA]) Planned Maint [GEOGRAPHIC_DATA] ([GEOGR…" at bounding box center [865, 325] width 1405 height 551
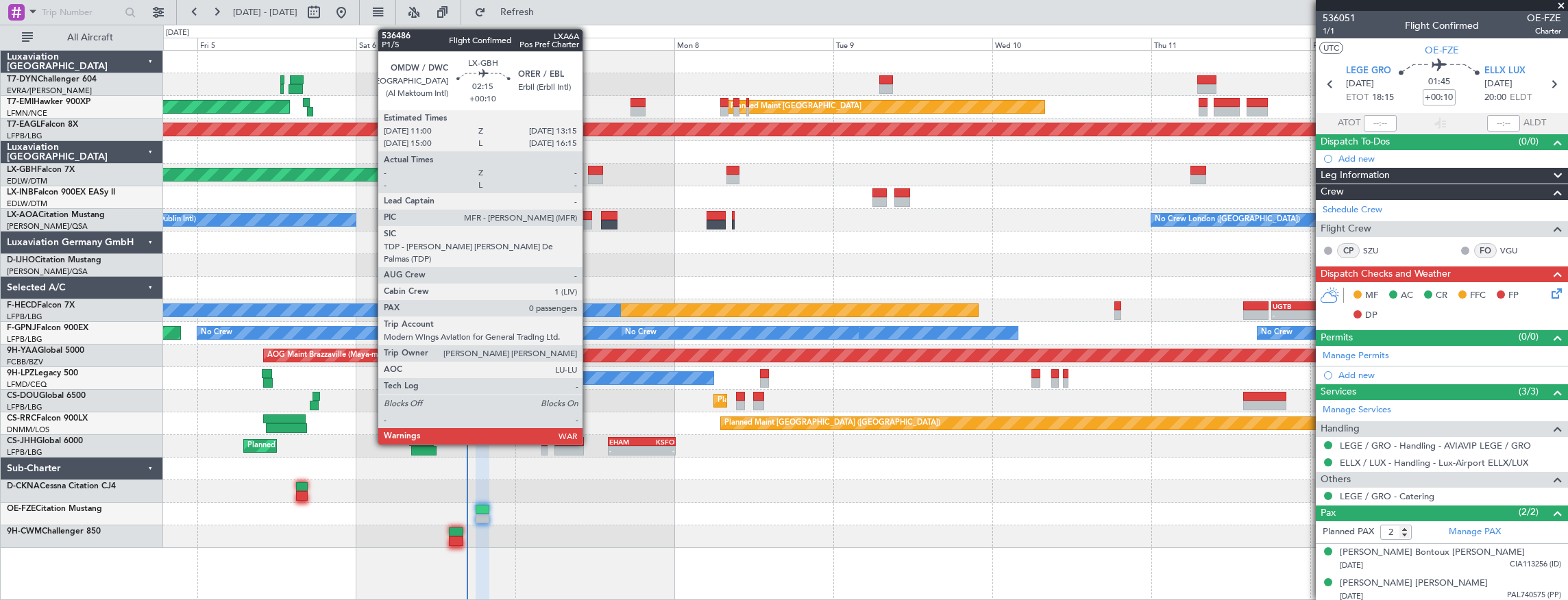
click at [589, 171] on div at bounding box center [596, 170] width 15 height 10
type input "0"
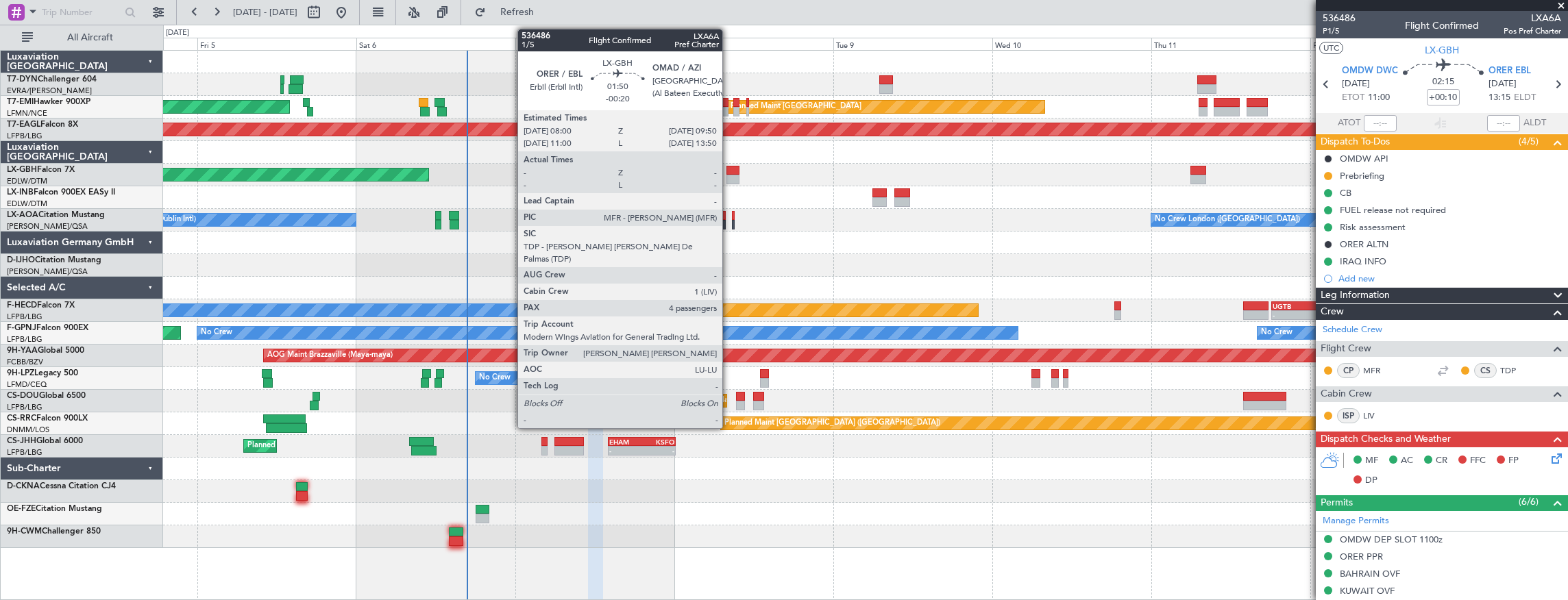
click at [729, 167] on div at bounding box center [732, 170] width 13 height 10
type input "-00:20"
type input "4"
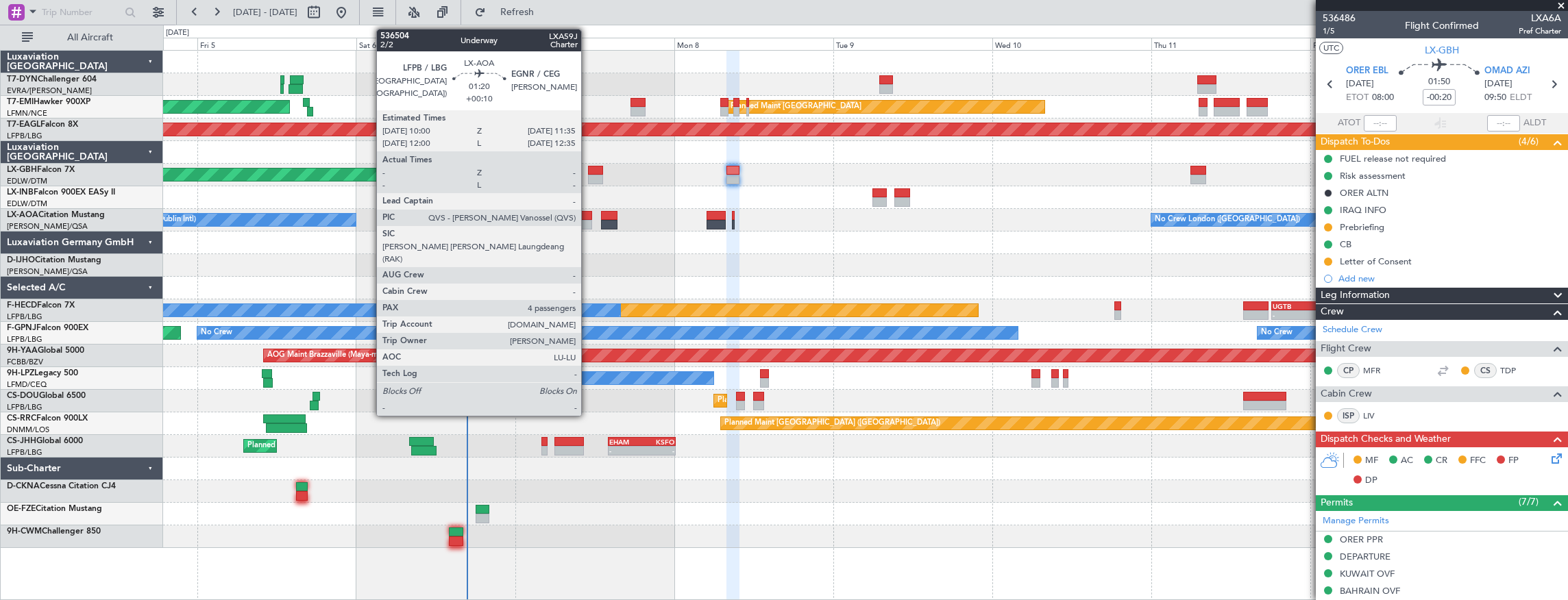
click at [588, 214] on div at bounding box center [586, 215] width 11 height 10
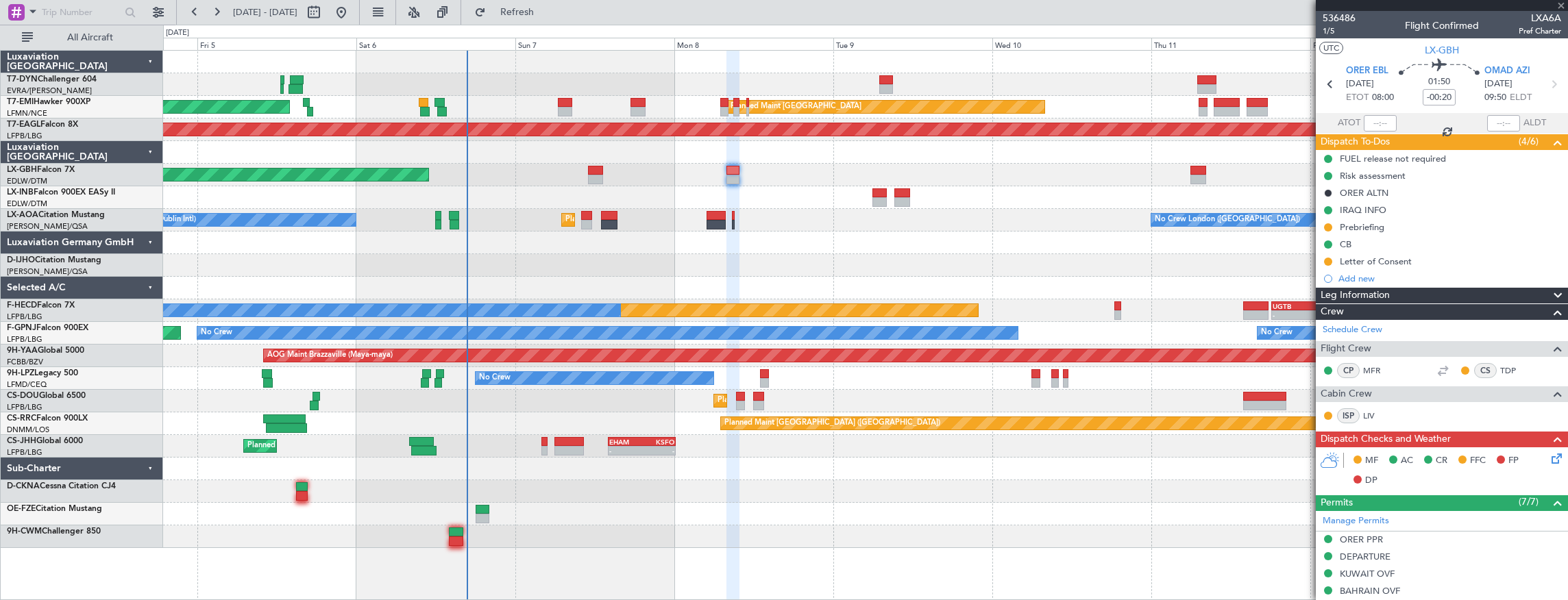
type input "+00:10"
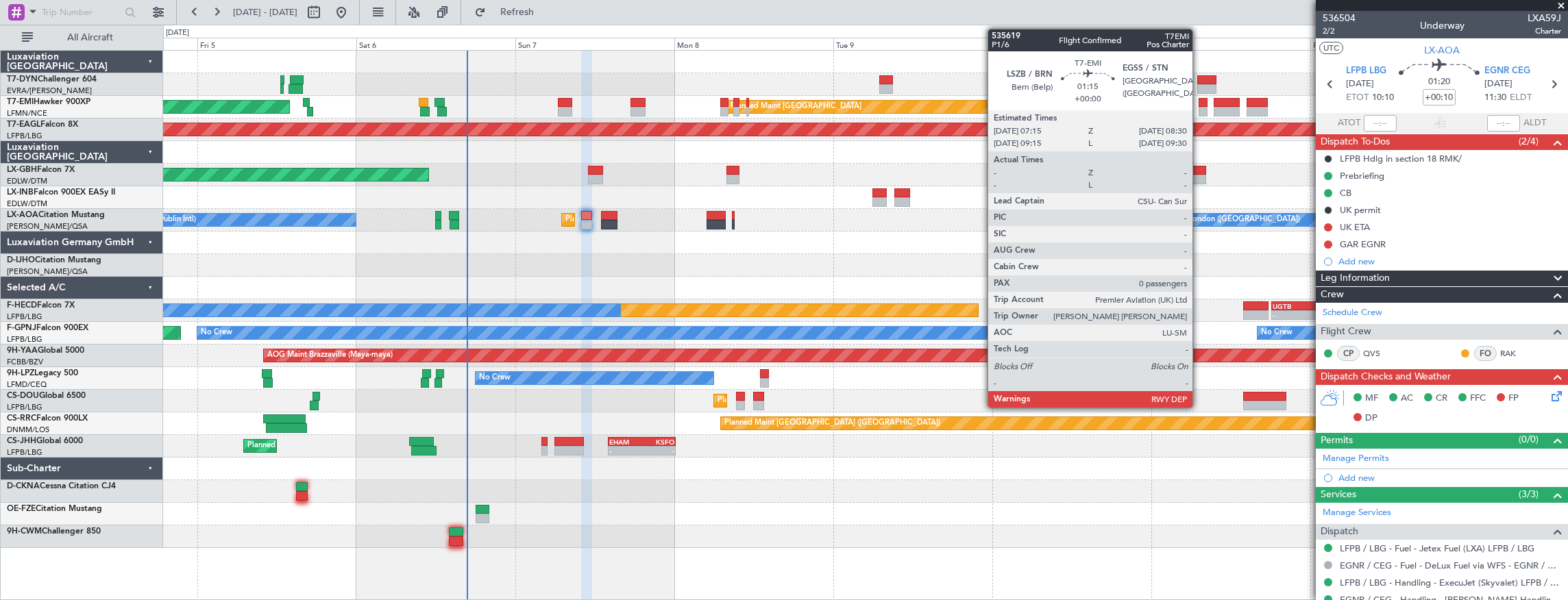
click at [1199, 108] on div at bounding box center [1203, 111] width 9 height 10
type input "0"
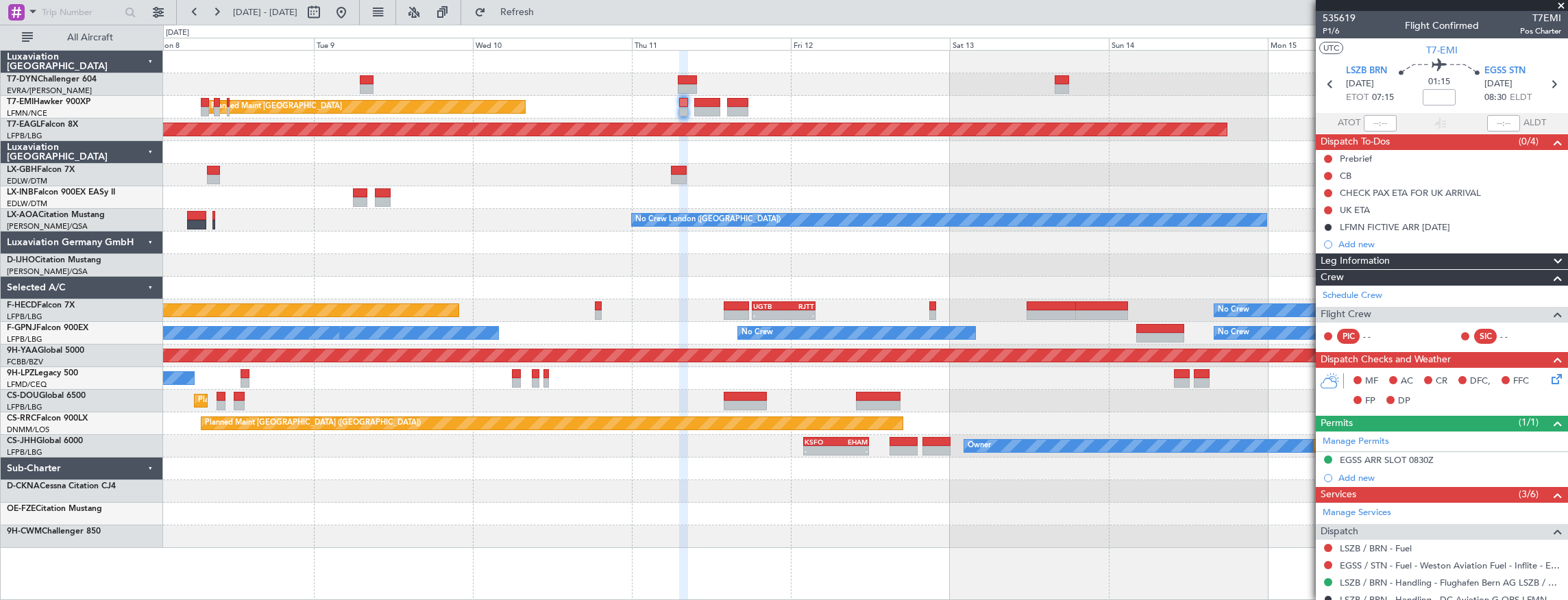
click at [596, 111] on div "Planned Maint [GEOGRAPHIC_DATA] Grounded [US_STATE] ([GEOGRAPHIC_DATA]) Planned…" at bounding box center [865, 300] width 1404 height 498
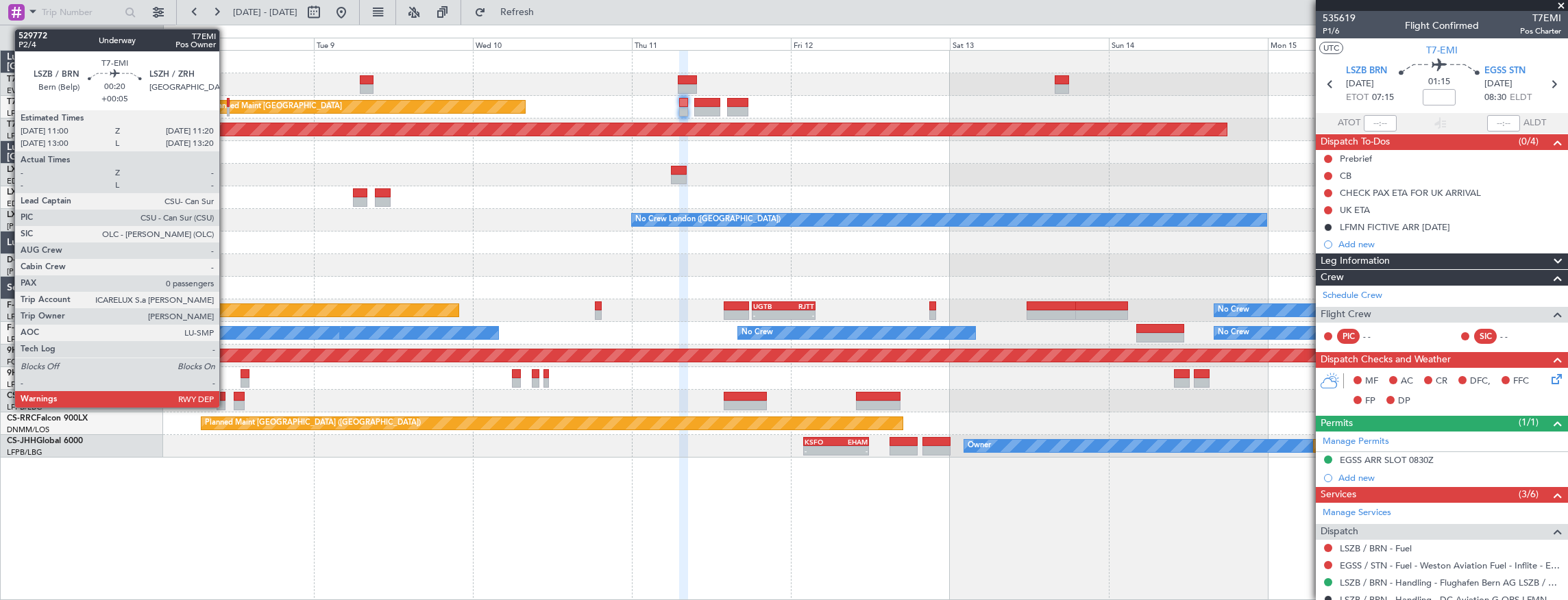
click at [226, 103] on div at bounding box center [228, 102] width 3 height 10
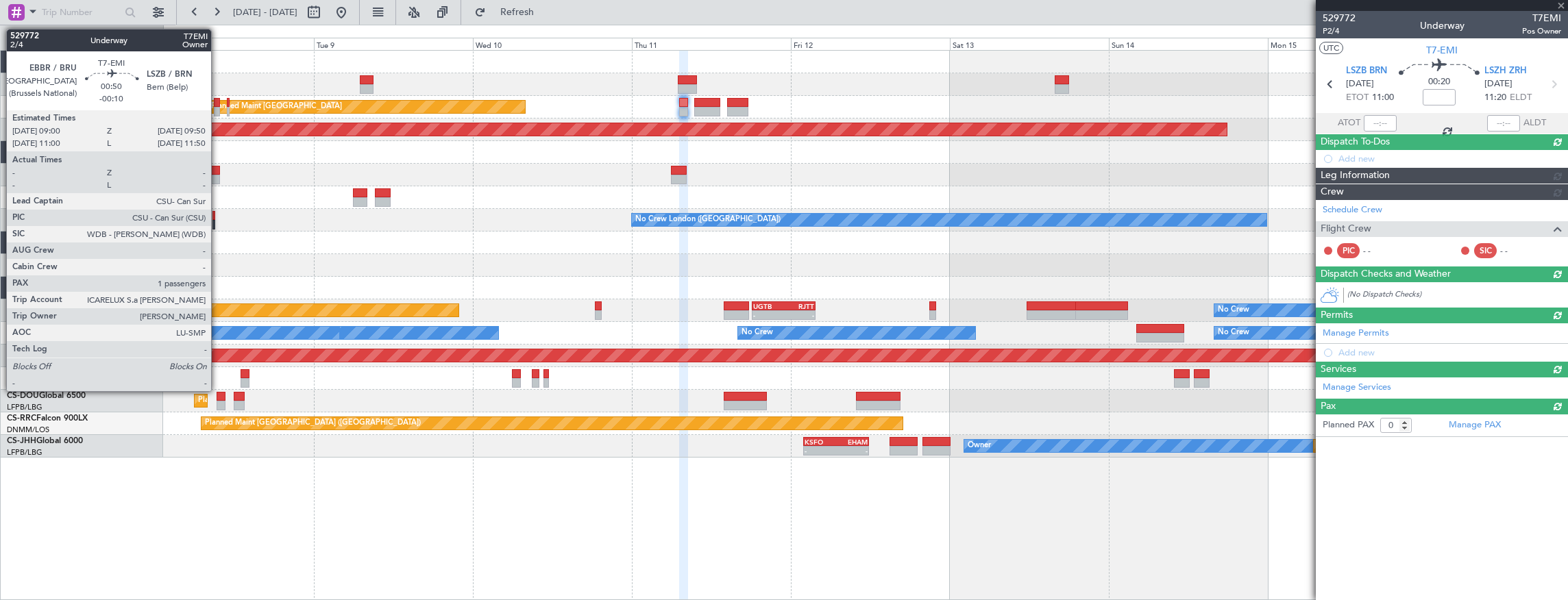
type input "+00:05"
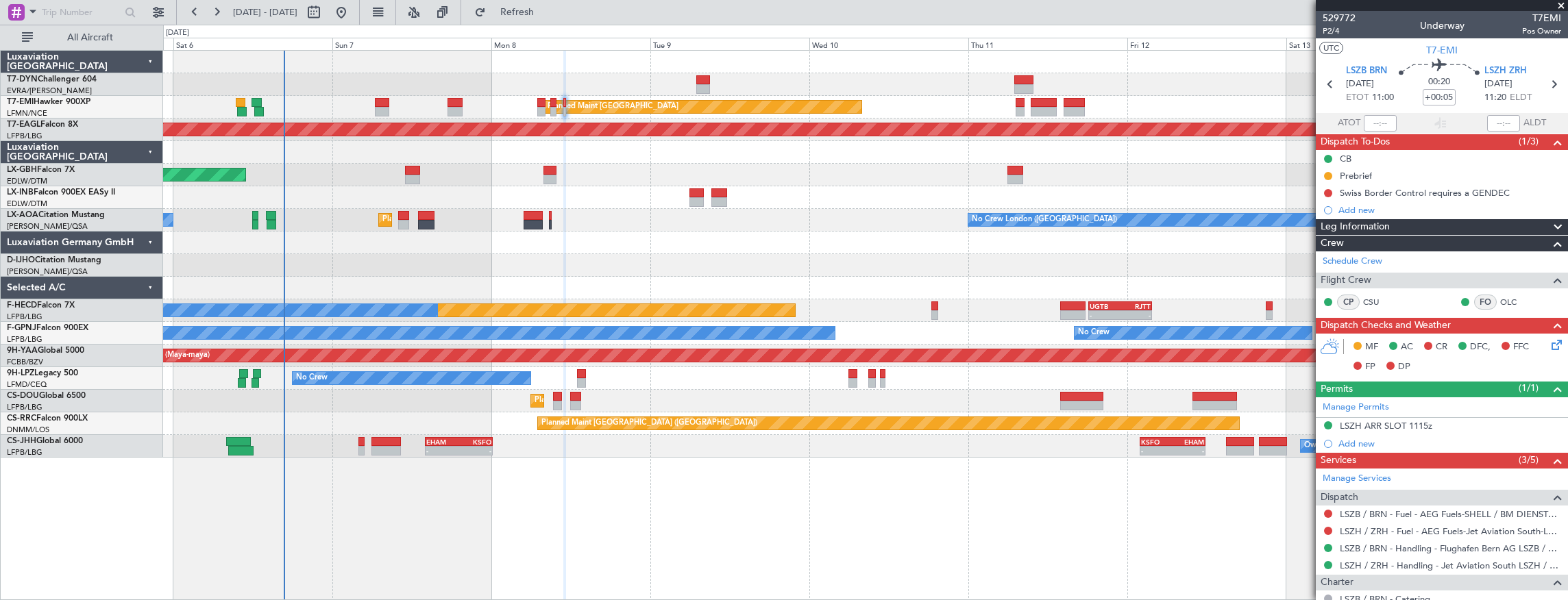
click at [780, 220] on div "Planned Maint [GEOGRAPHIC_DATA] Planned Maint [GEOGRAPHIC_DATA] Grounded [US_ST…" at bounding box center [865, 254] width 1404 height 407
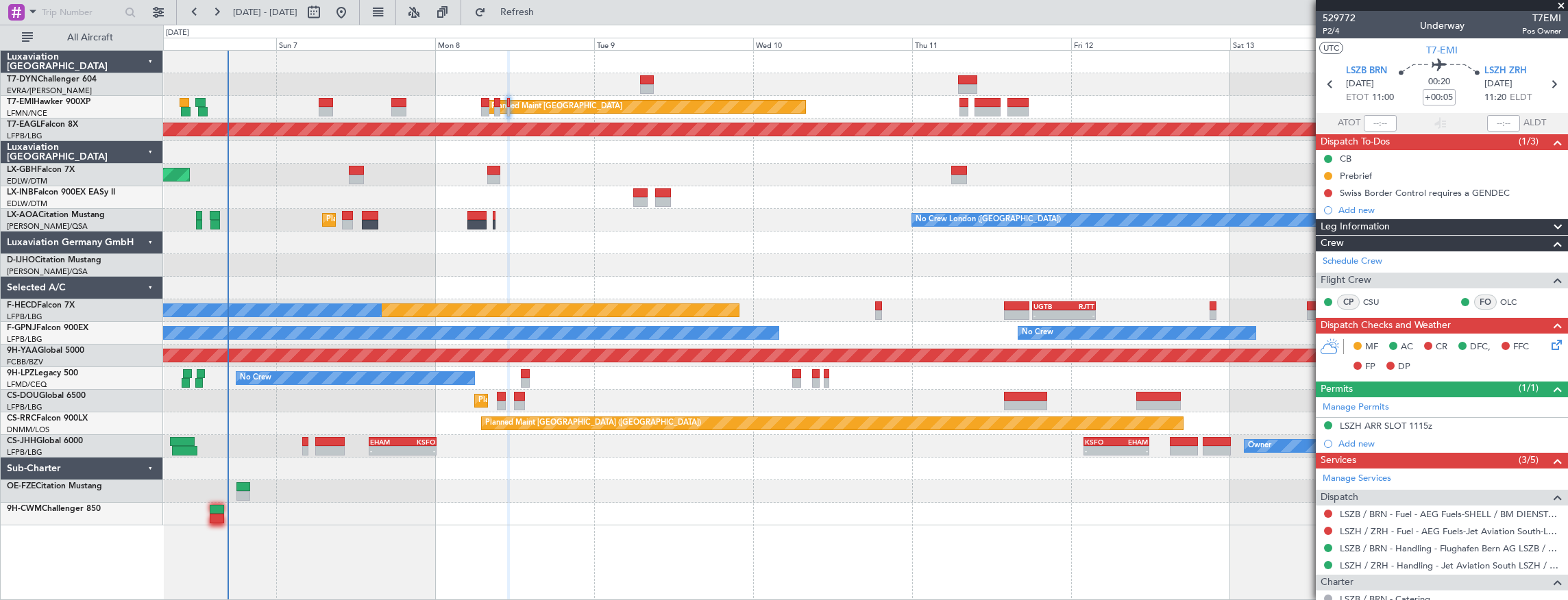
click at [488, 256] on div at bounding box center [865, 265] width 1404 height 22
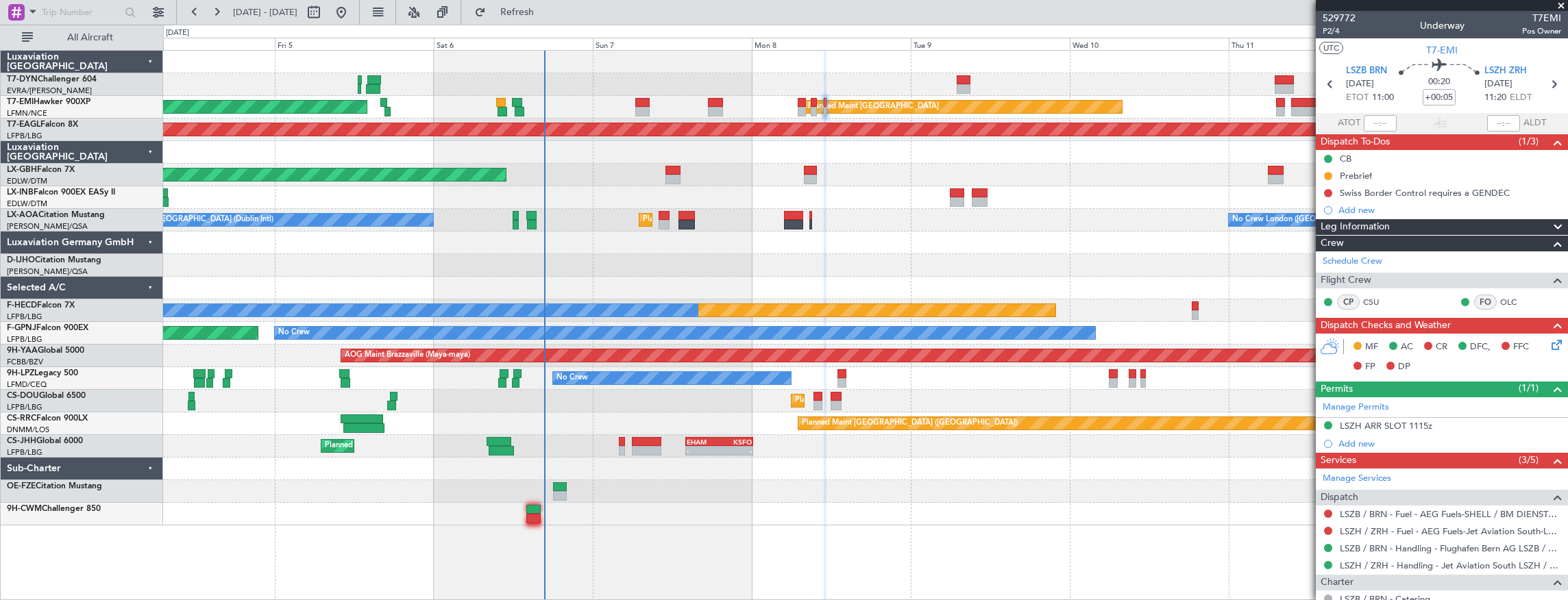
click at [741, 266] on div at bounding box center [865, 265] width 1404 height 22
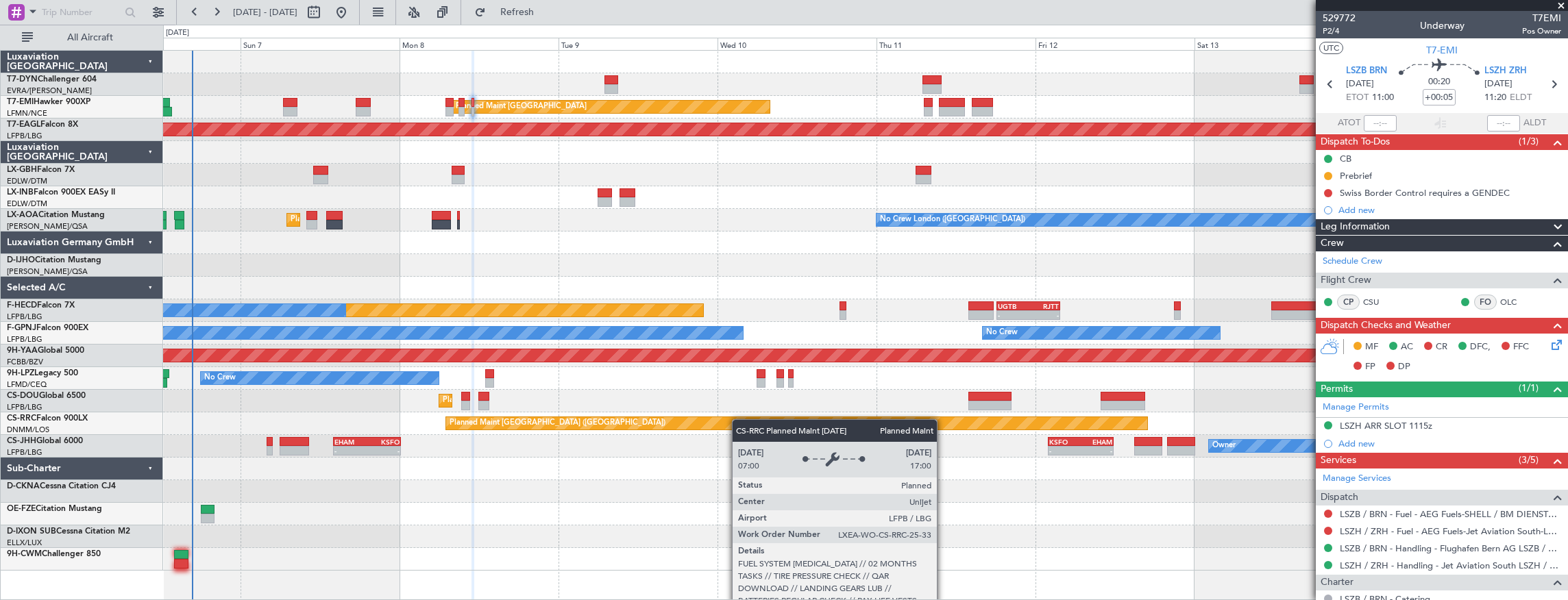
click at [572, 427] on div "Planned Maint [GEOGRAPHIC_DATA] Planned Maint [GEOGRAPHIC_DATA] Grounded [US_ST…" at bounding box center [865, 311] width 1404 height 520
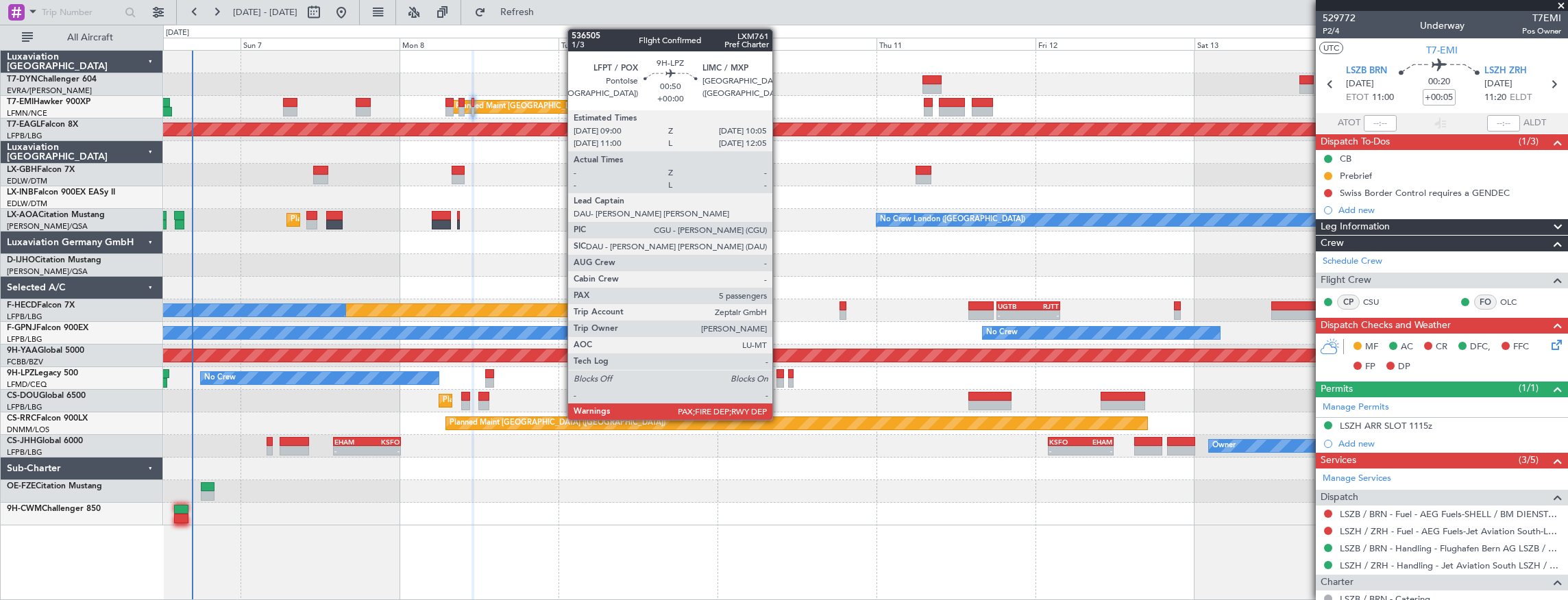
click at [779, 376] on div at bounding box center [780, 374] width 7 height 10
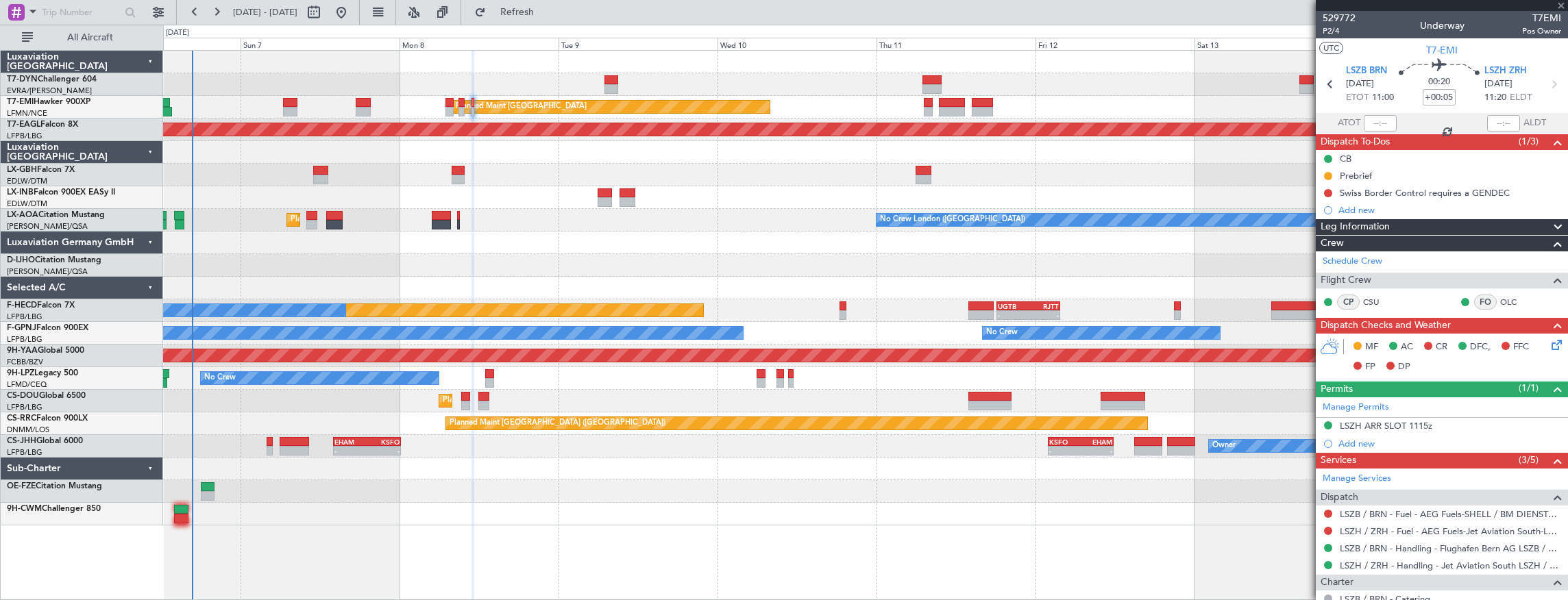
type input "5"
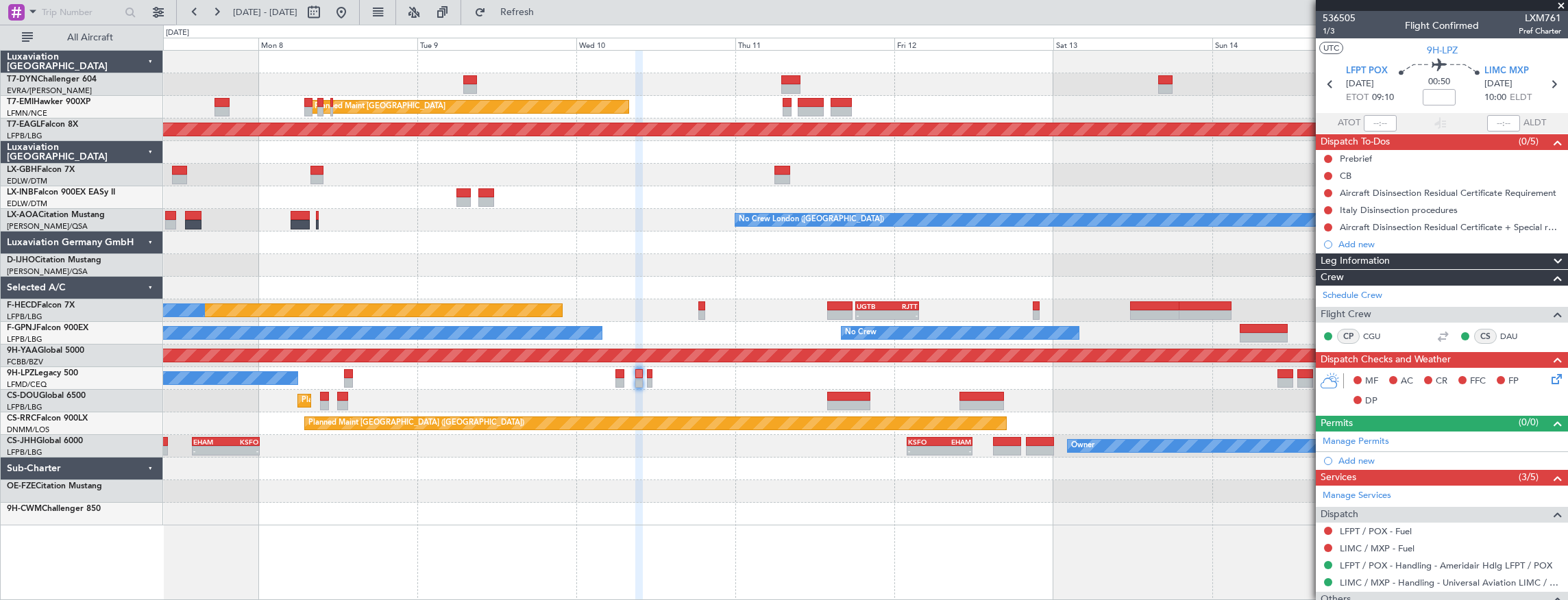
click at [671, 230] on div "Planned Maint [GEOGRAPHIC_DATA] Planned Maint [GEOGRAPHIC_DATA] Grounded [US_ST…" at bounding box center [865, 288] width 1404 height 474
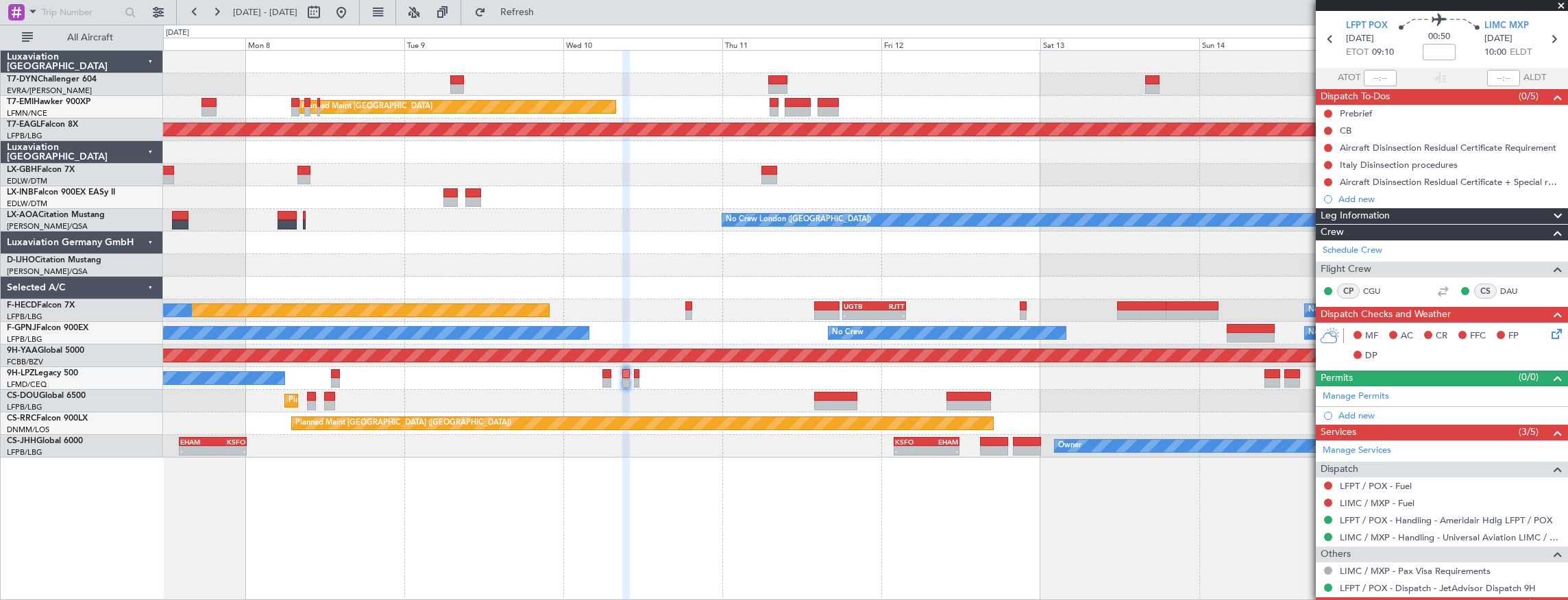
scroll to position [95, 0]
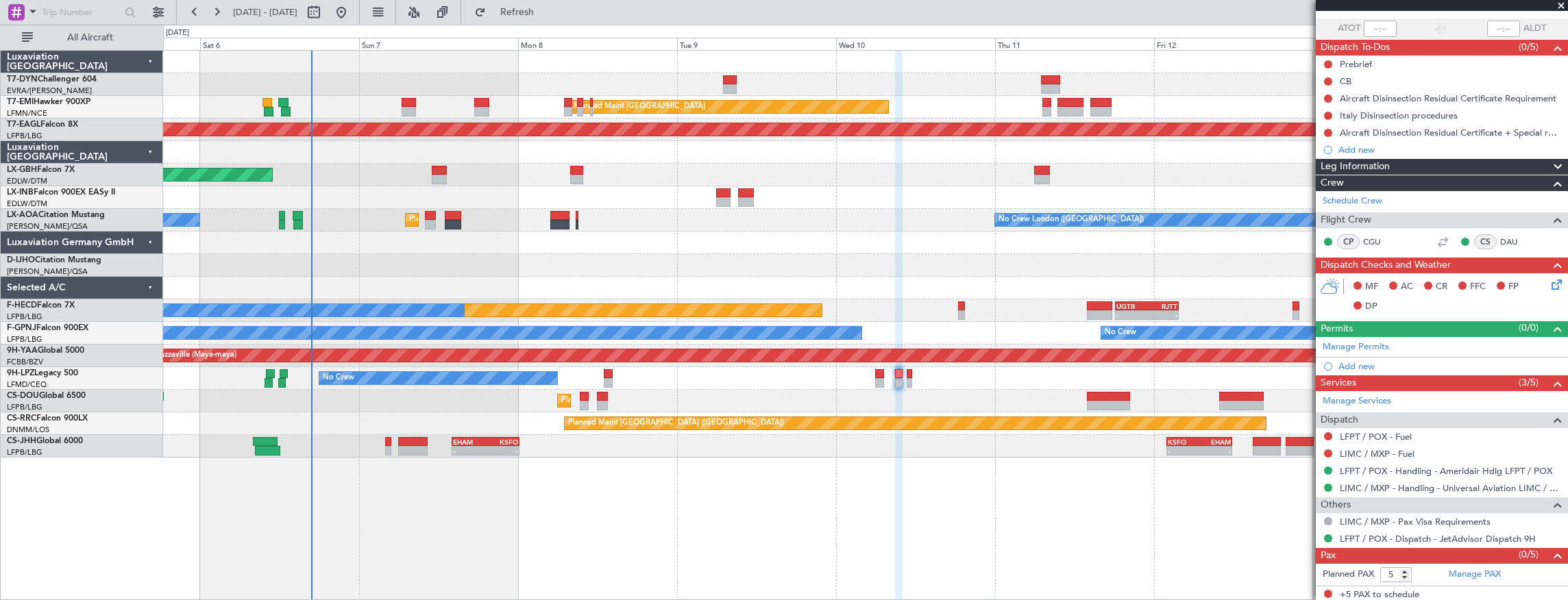
click at [667, 377] on div "No Crew" at bounding box center [865, 378] width 1404 height 22
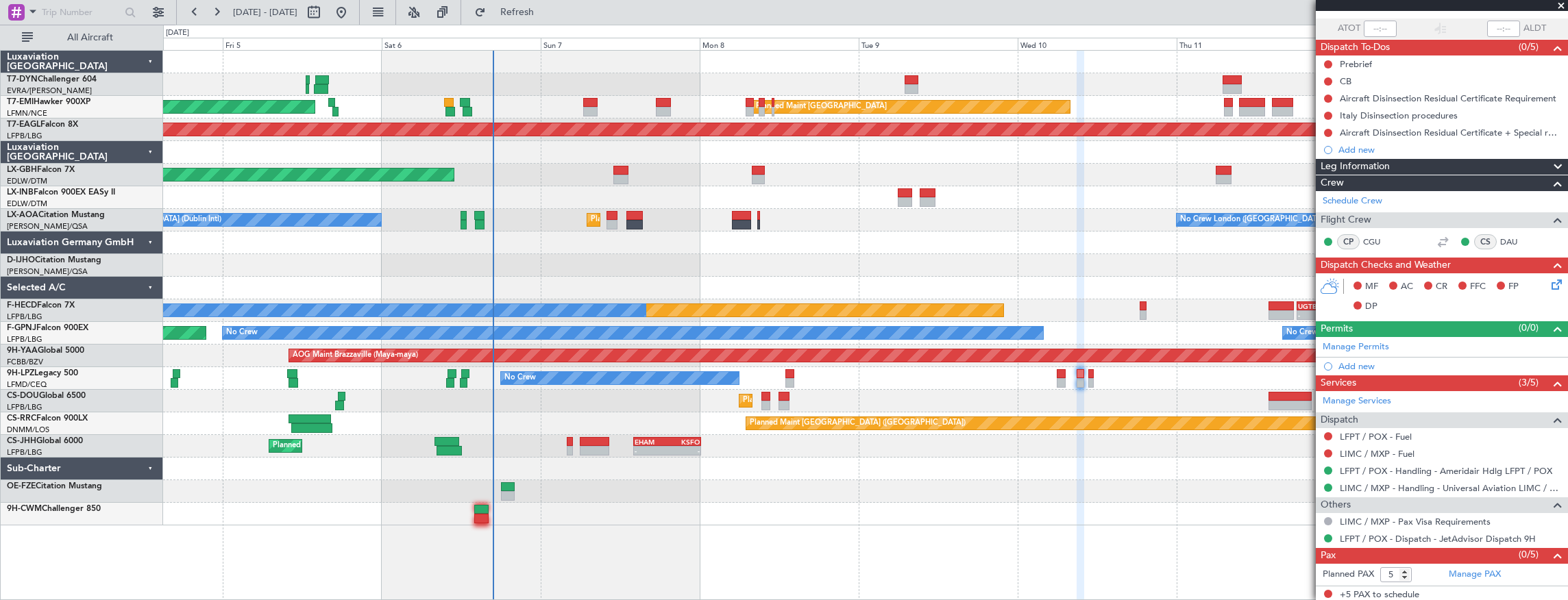
click at [543, 513] on div at bounding box center [865, 514] width 1404 height 22
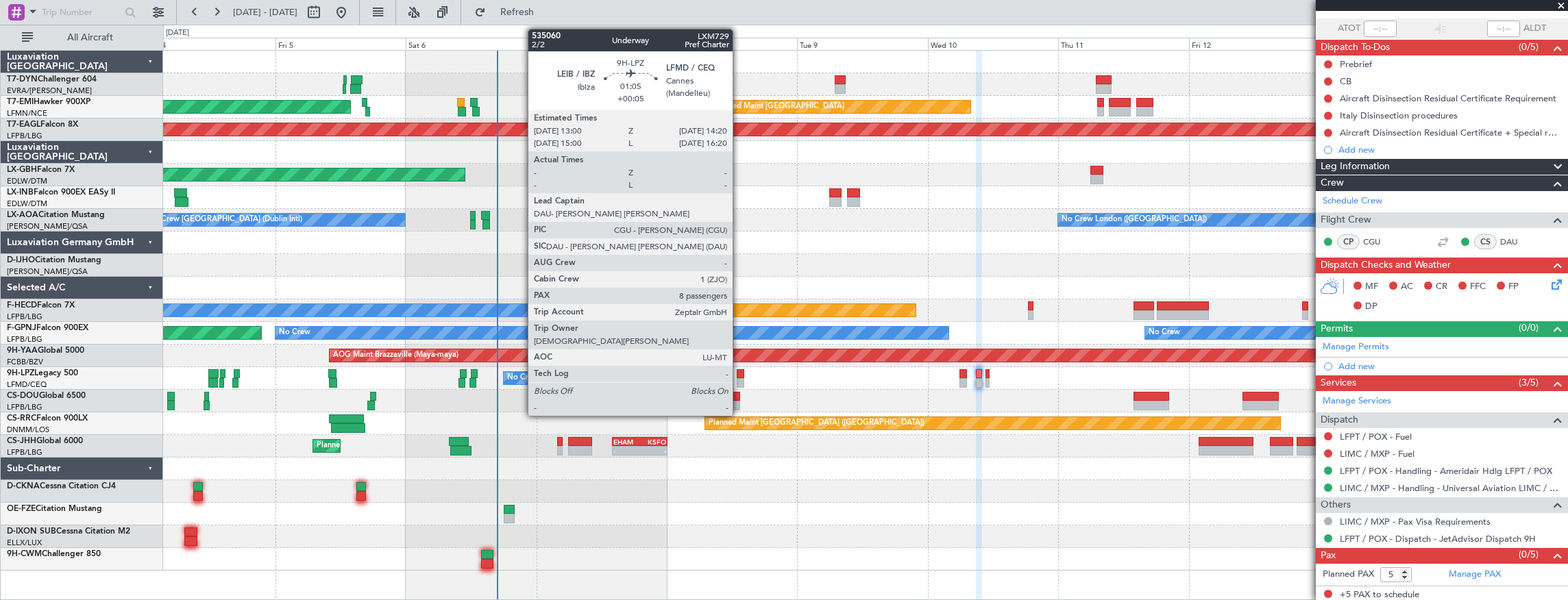
click at [739, 369] on div at bounding box center [741, 374] width 7 height 10
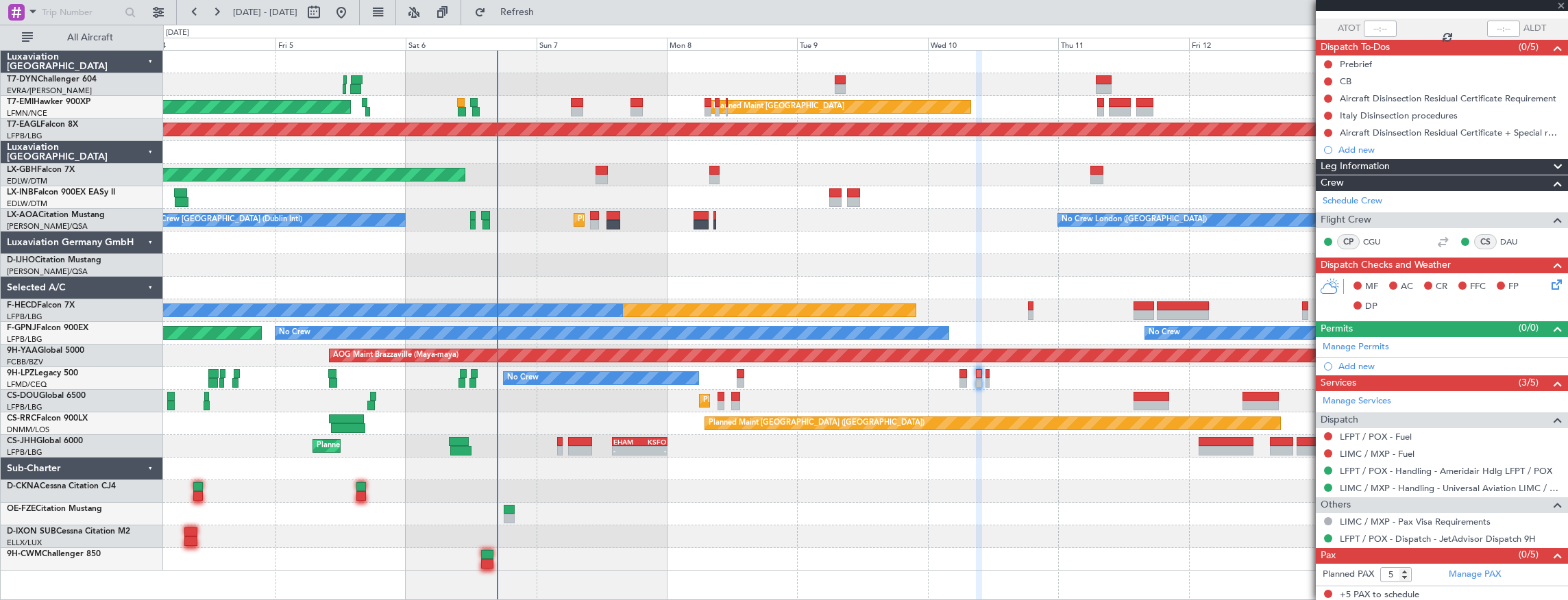
type input "+00:05"
type input "8"
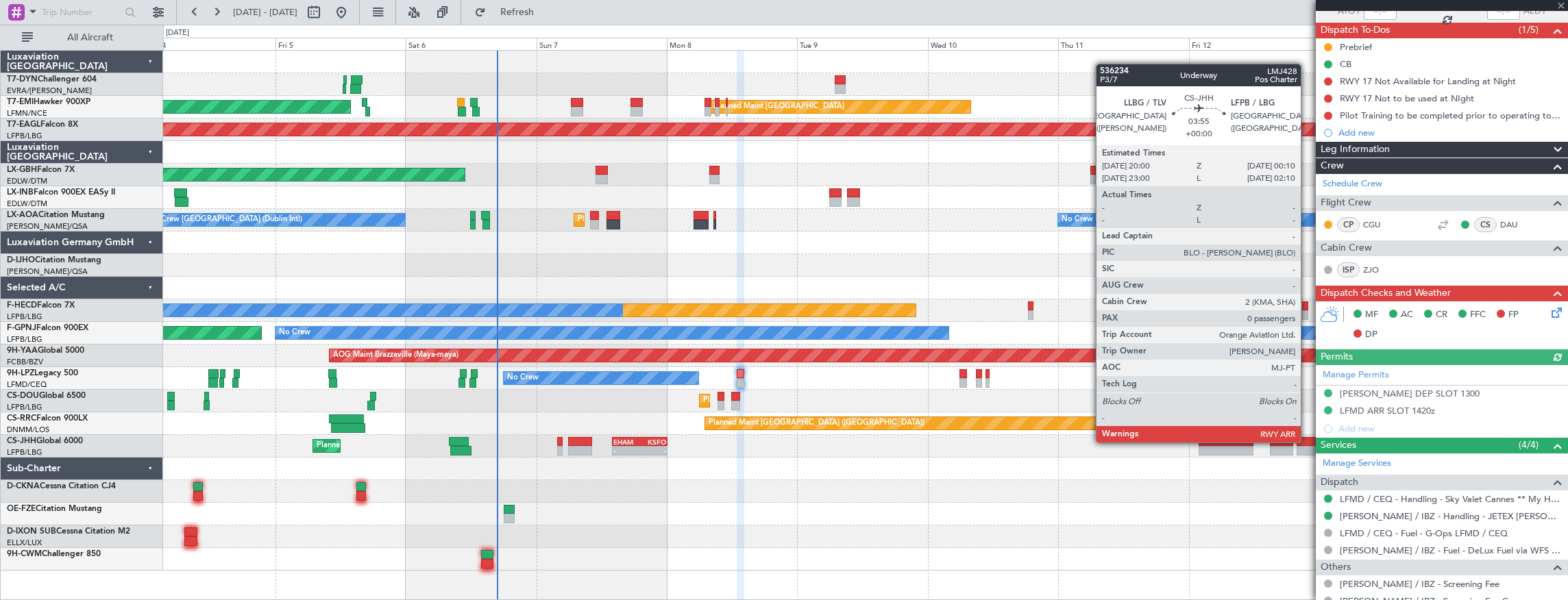
scroll to position [228, 0]
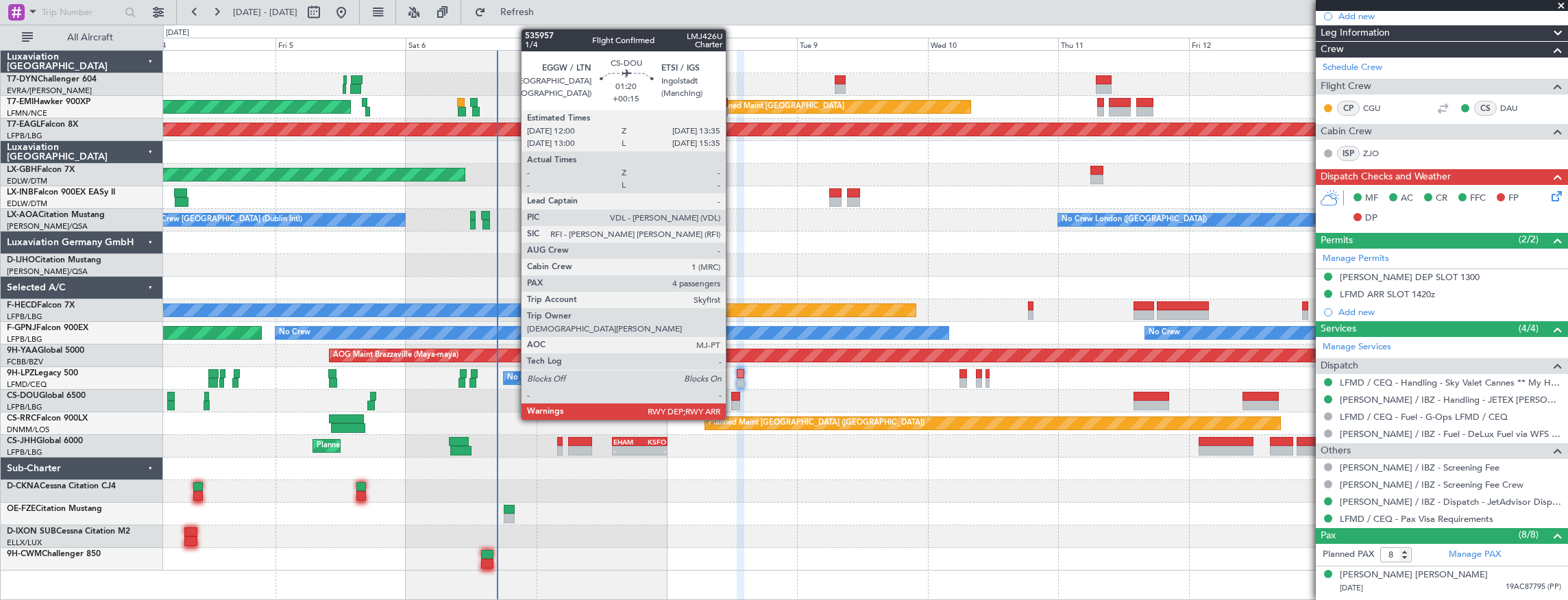
click at [732, 392] on div at bounding box center [735, 396] width 9 height 10
type input "+00:15"
type input "4"
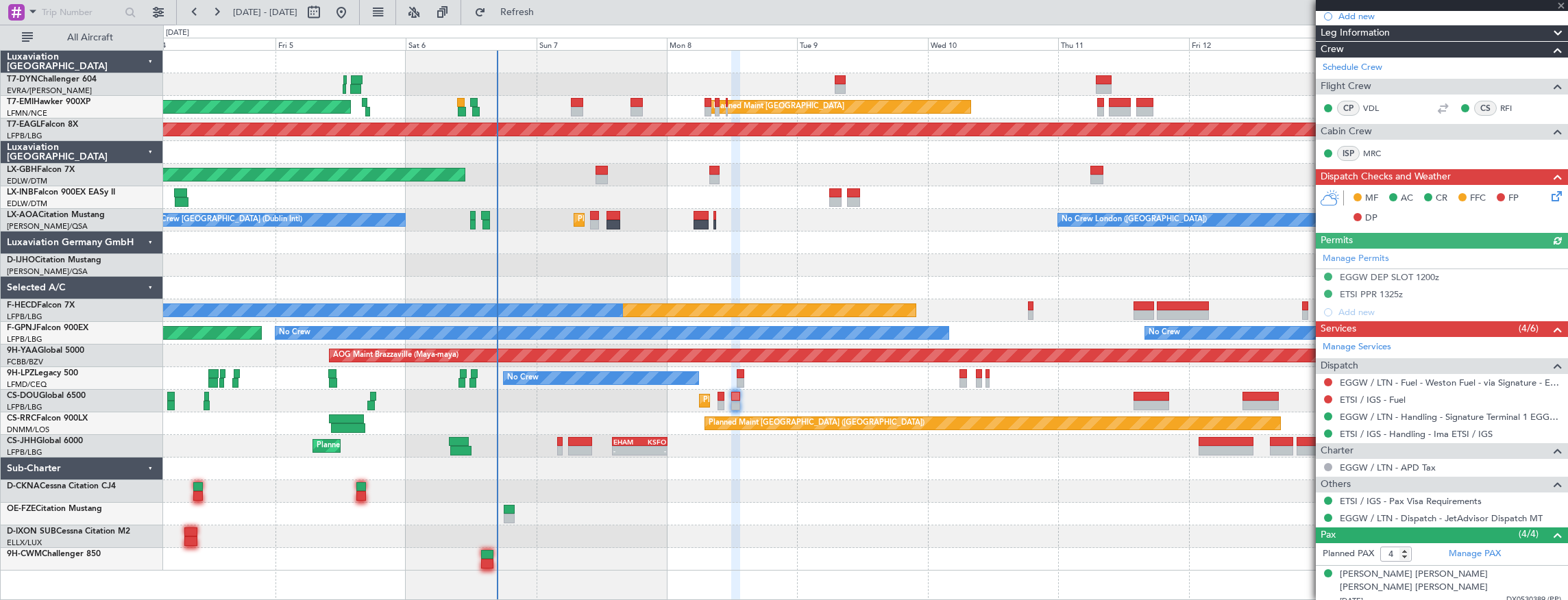
scroll to position [312, 0]
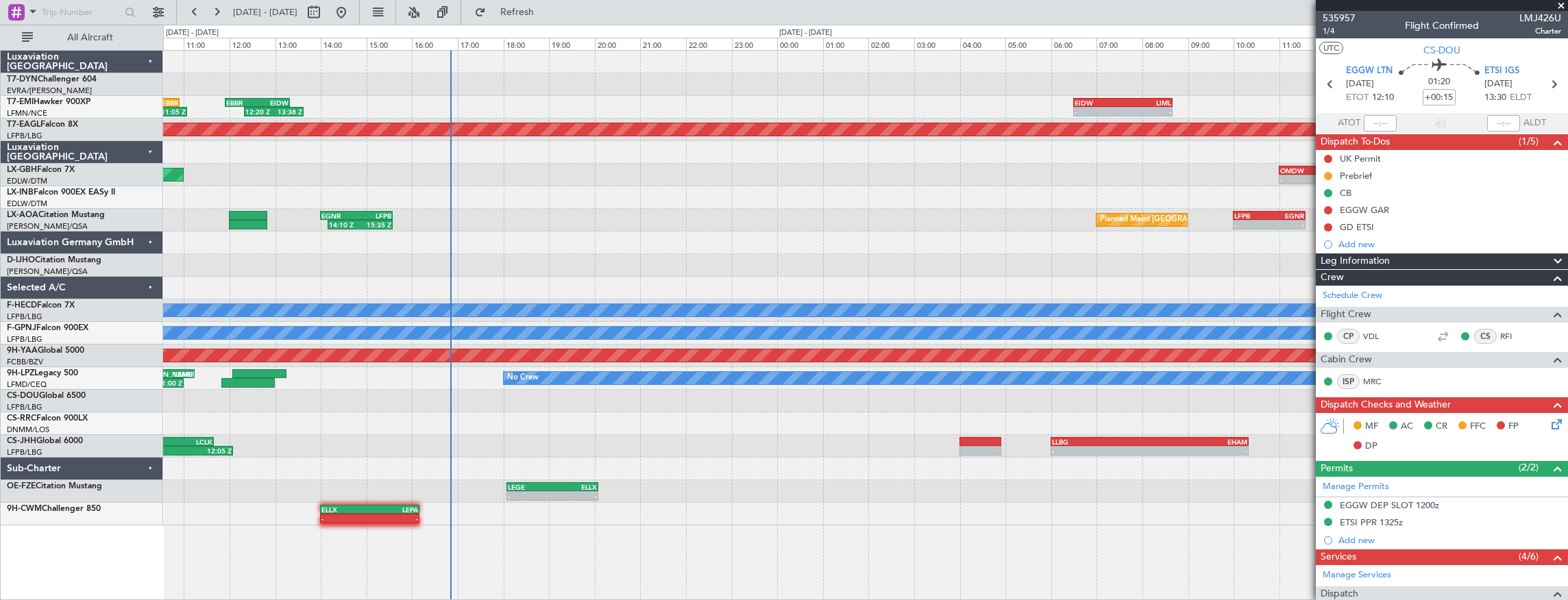
scroll to position [312, 0]
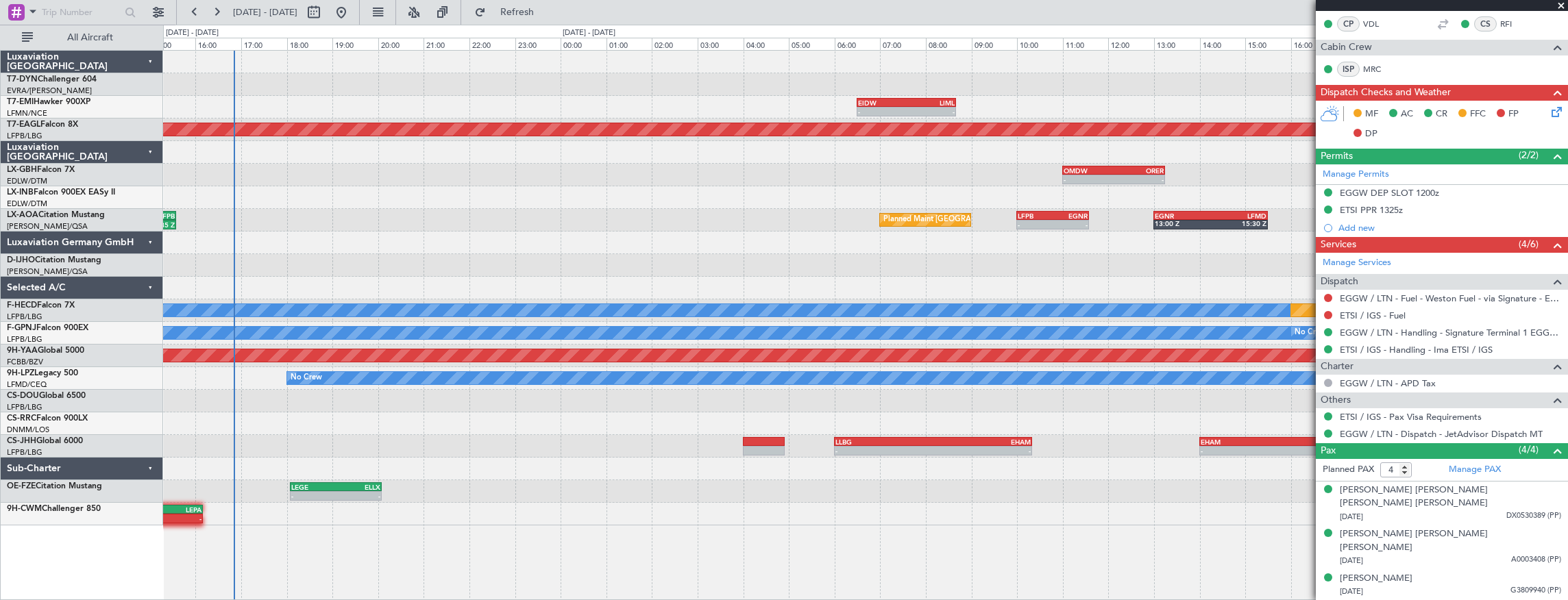
click at [383, 226] on div "Planned Maint [GEOGRAPHIC_DATA] ([GEOGRAPHIC_DATA]) 14:10 Z 15:35 Z EGNR 14:00 …" at bounding box center [865, 220] width 1404 height 22
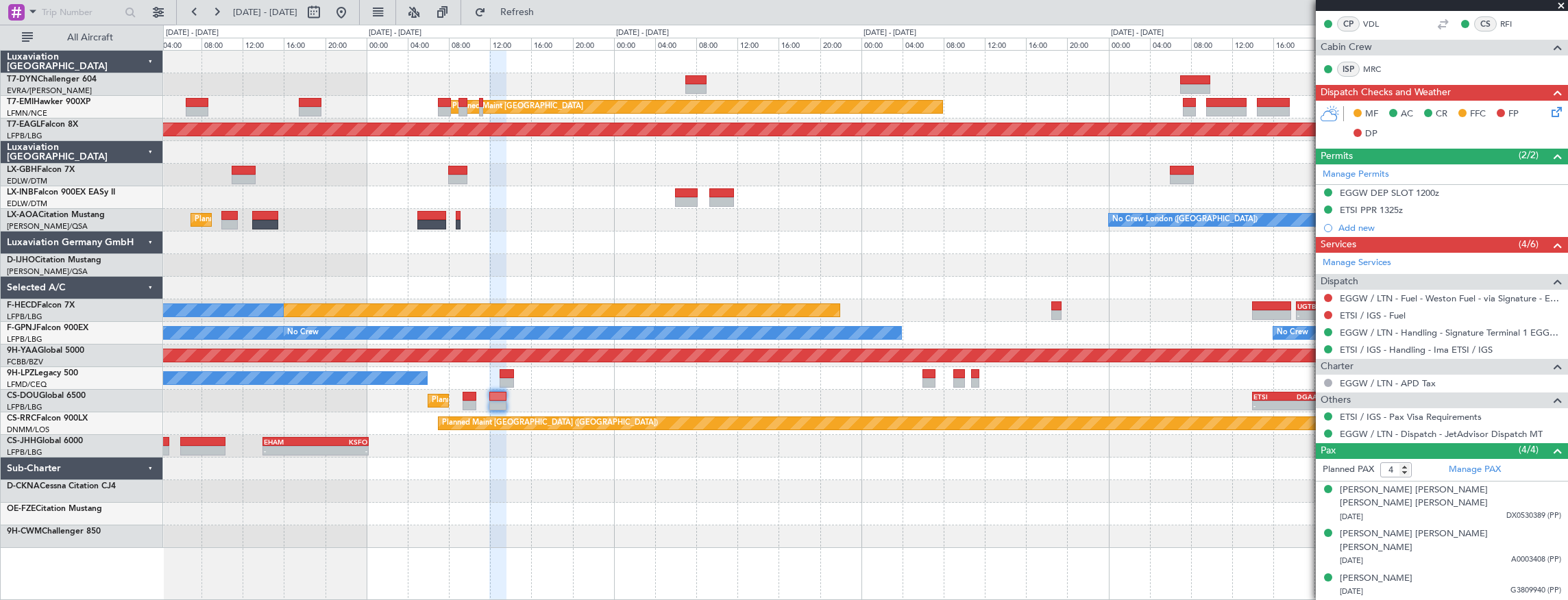
click at [427, 538] on div at bounding box center [865, 536] width 1404 height 22
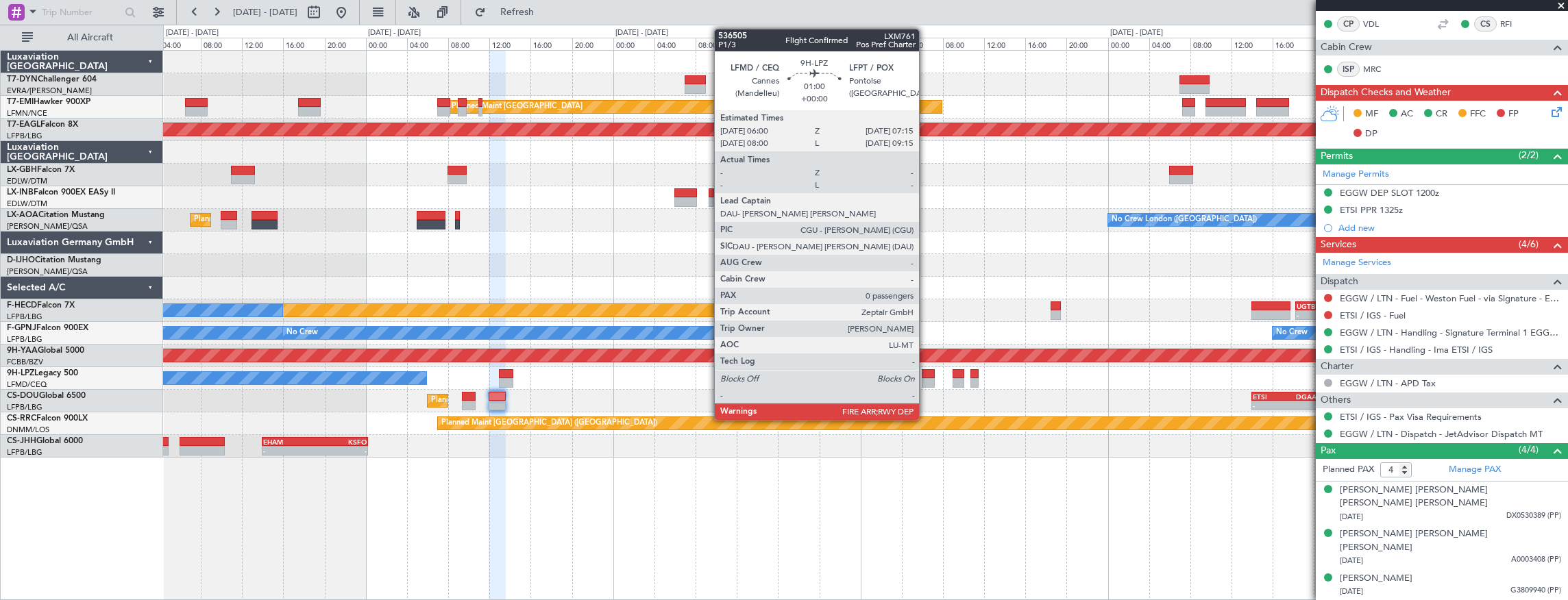
click at [926, 374] on div at bounding box center [927, 374] width 13 height 10
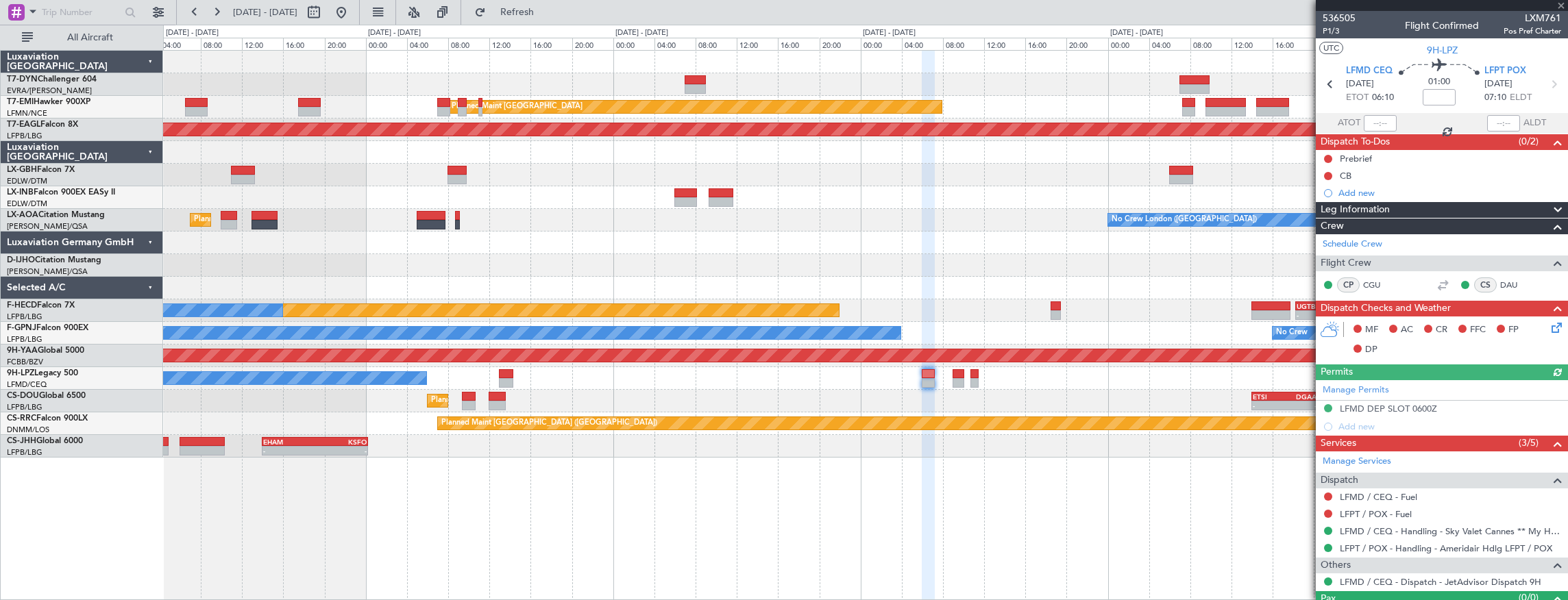
scroll to position [25, 0]
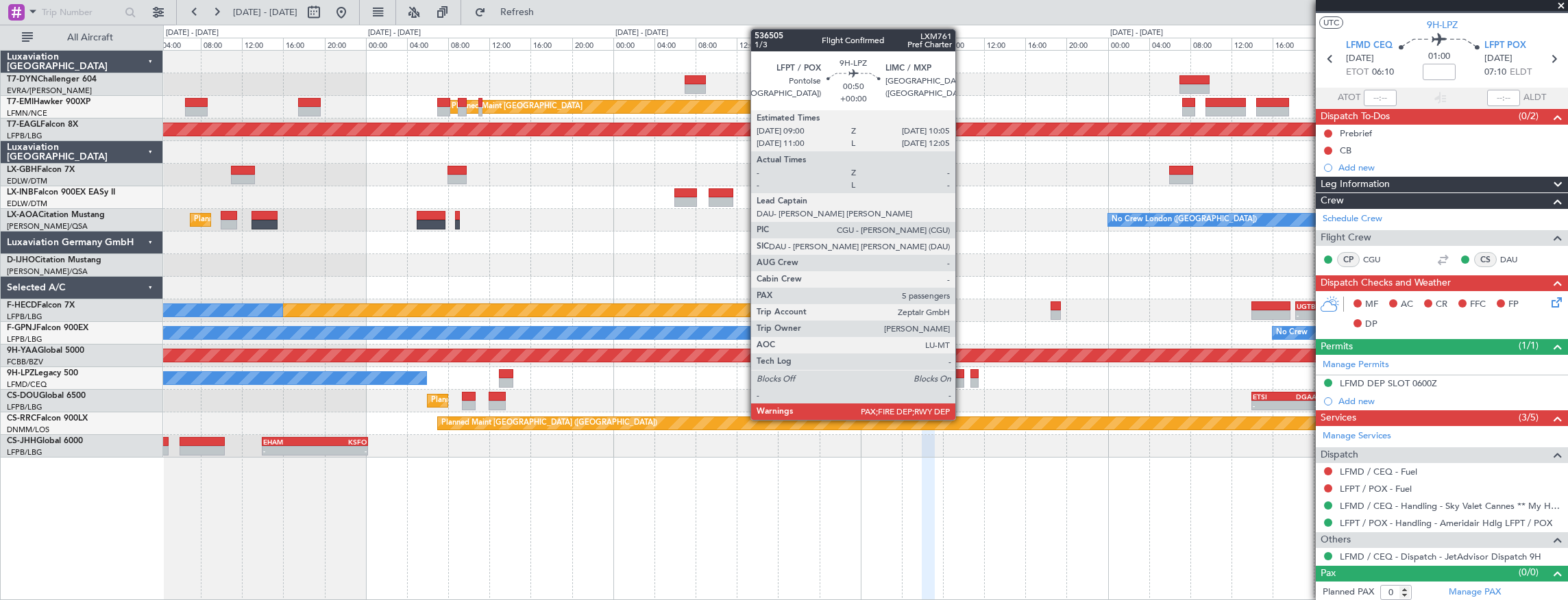
click at [962, 374] on div at bounding box center [958, 374] width 12 height 10
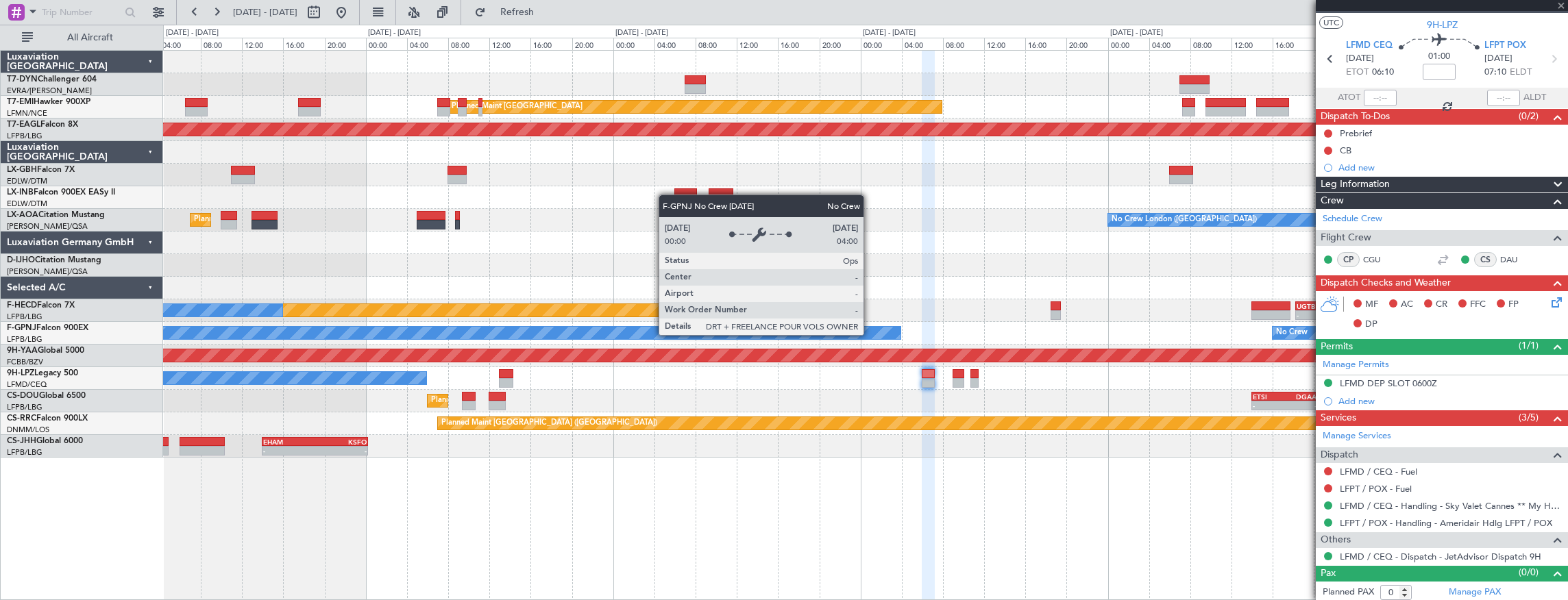
type input "5"
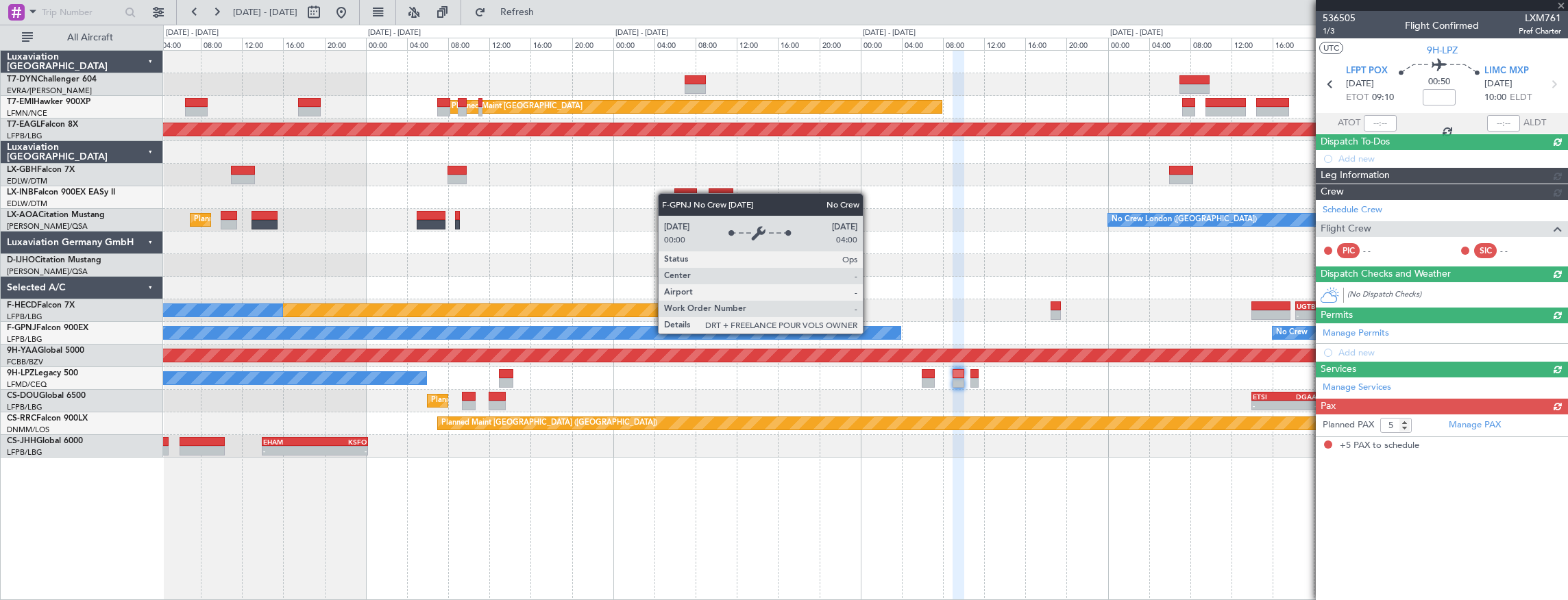
scroll to position [0, 0]
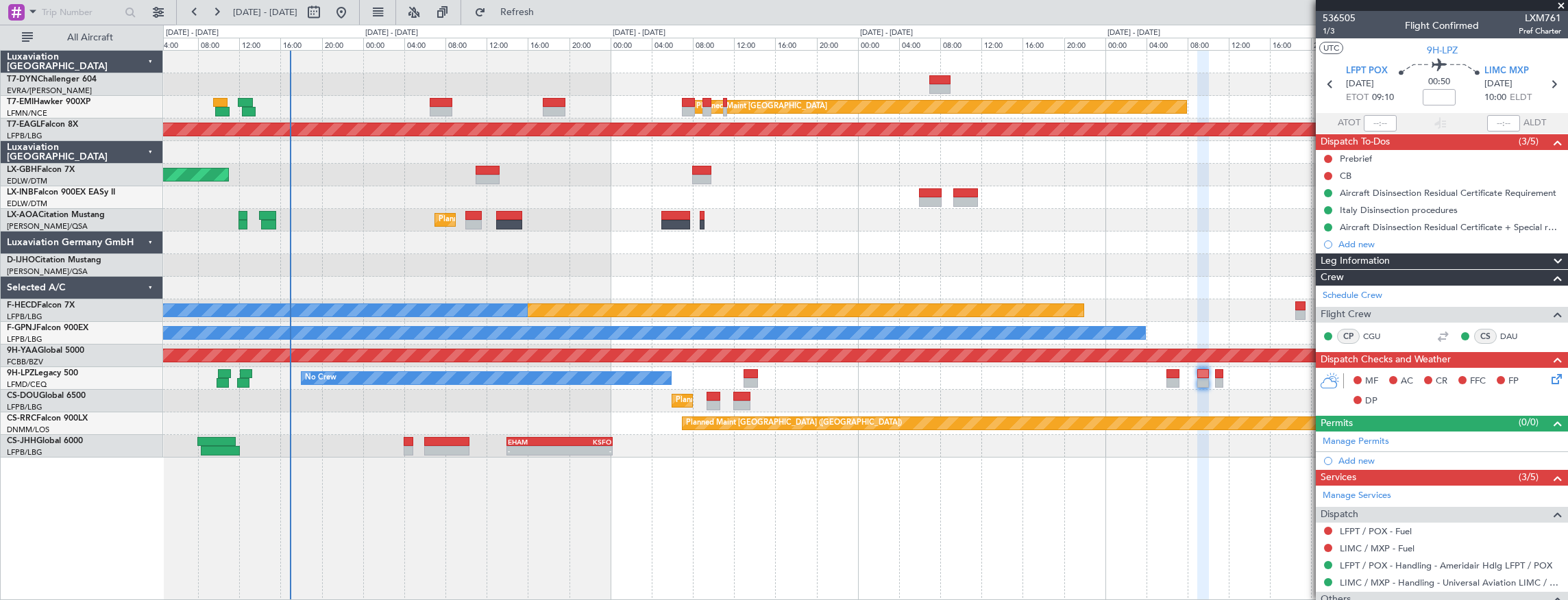
click at [570, 267] on div at bounding box center [865, 265] width 1404 height 22
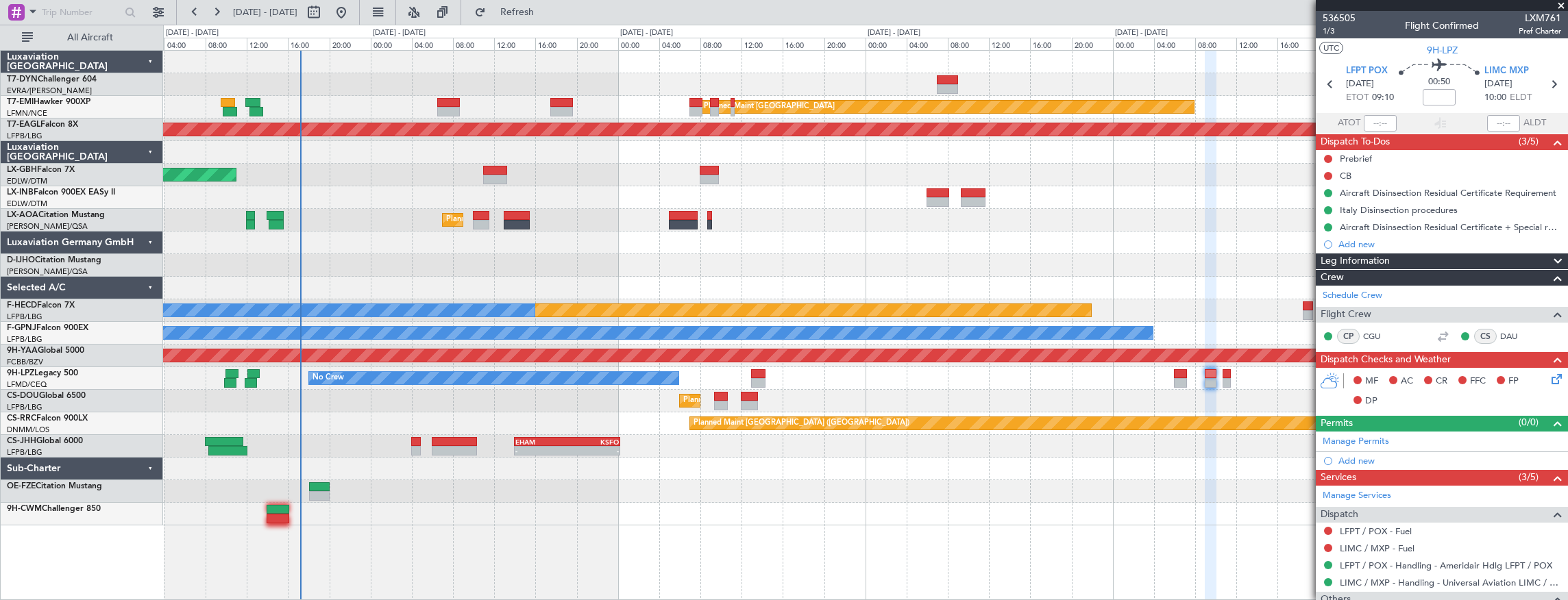
click at [410, 475] on div "Planned Maint Zurich Planned Maint Zurich Grounded New York (Teterboro) Planned…" at bounding box center [865, 288] width 1404 height 474
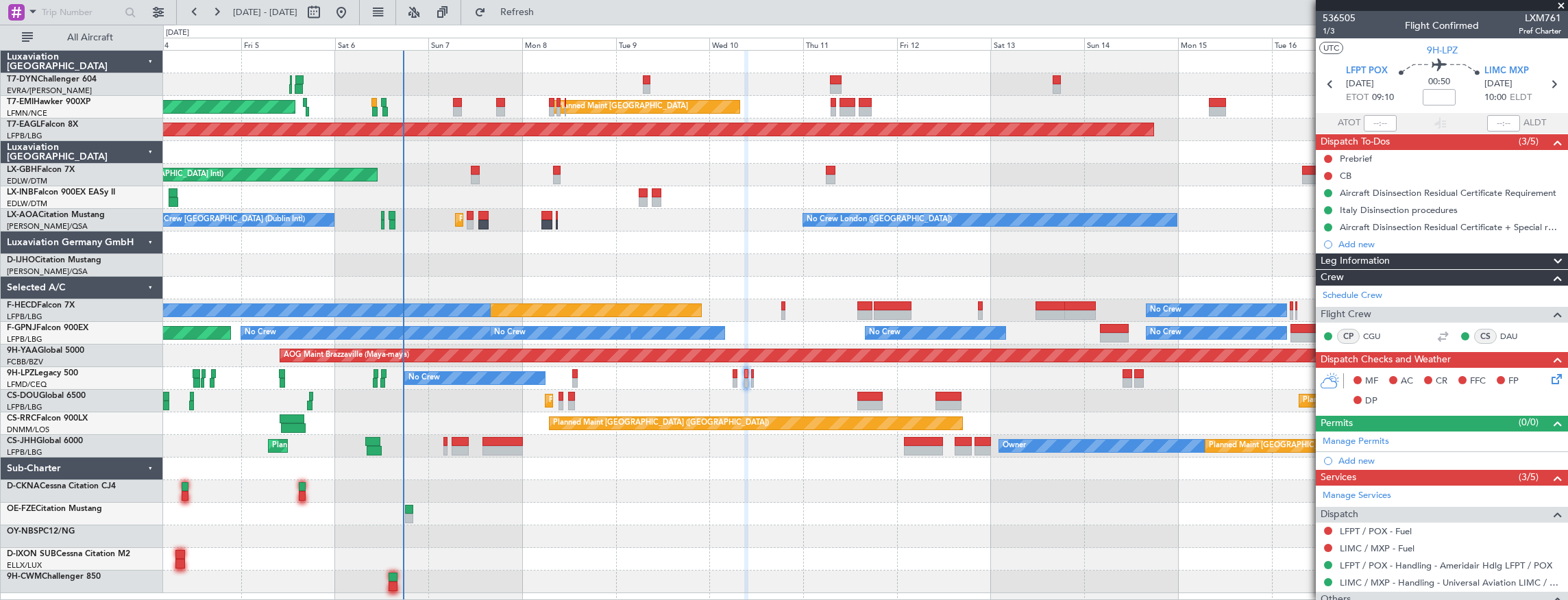
click at [1163, 184] on div "Planned Maint Nurnberg Planned Maint [GEOGRAPHIC_DATA] ([GEOGRAPHIC_DATA])" at bounding box center [865, 175] width 1404 height 22
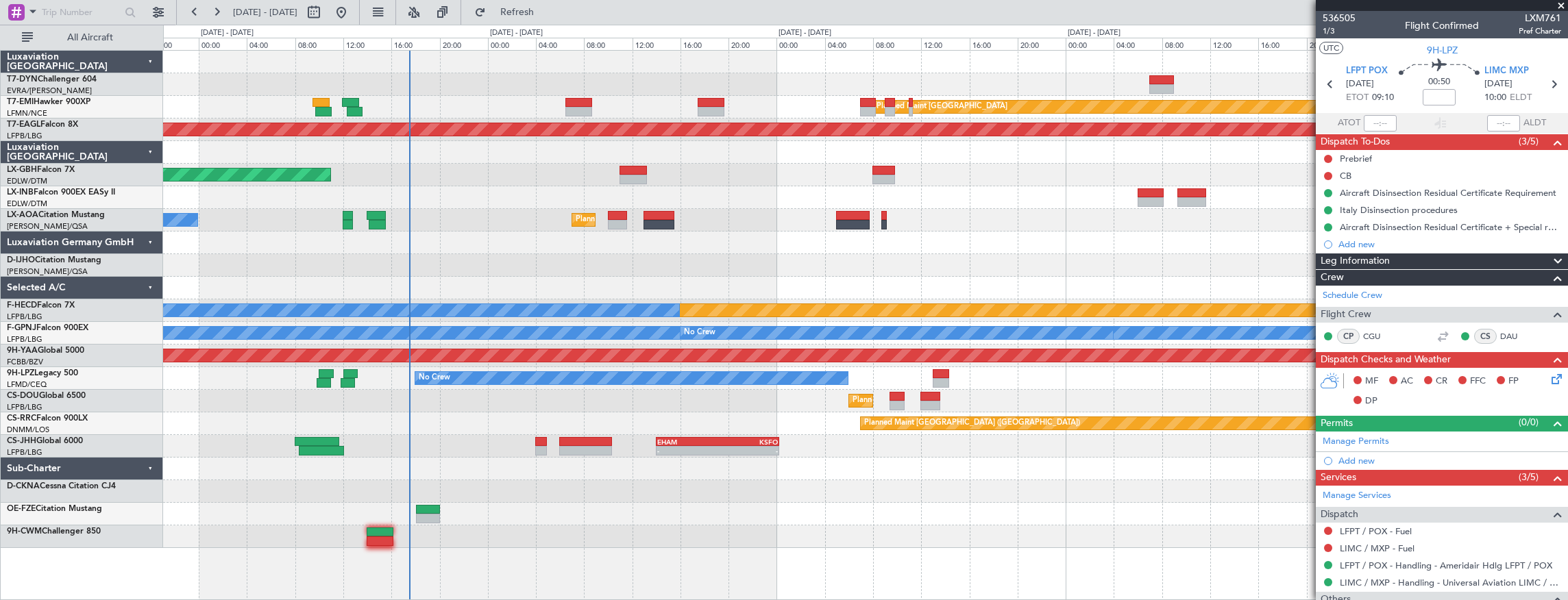
click at [803, 214] on div "Planned Maint Zurich Planned Maint Zurich Grounded New York (Teterboro) Planned…" at bounding box center [865, 300] width 1404 height 498
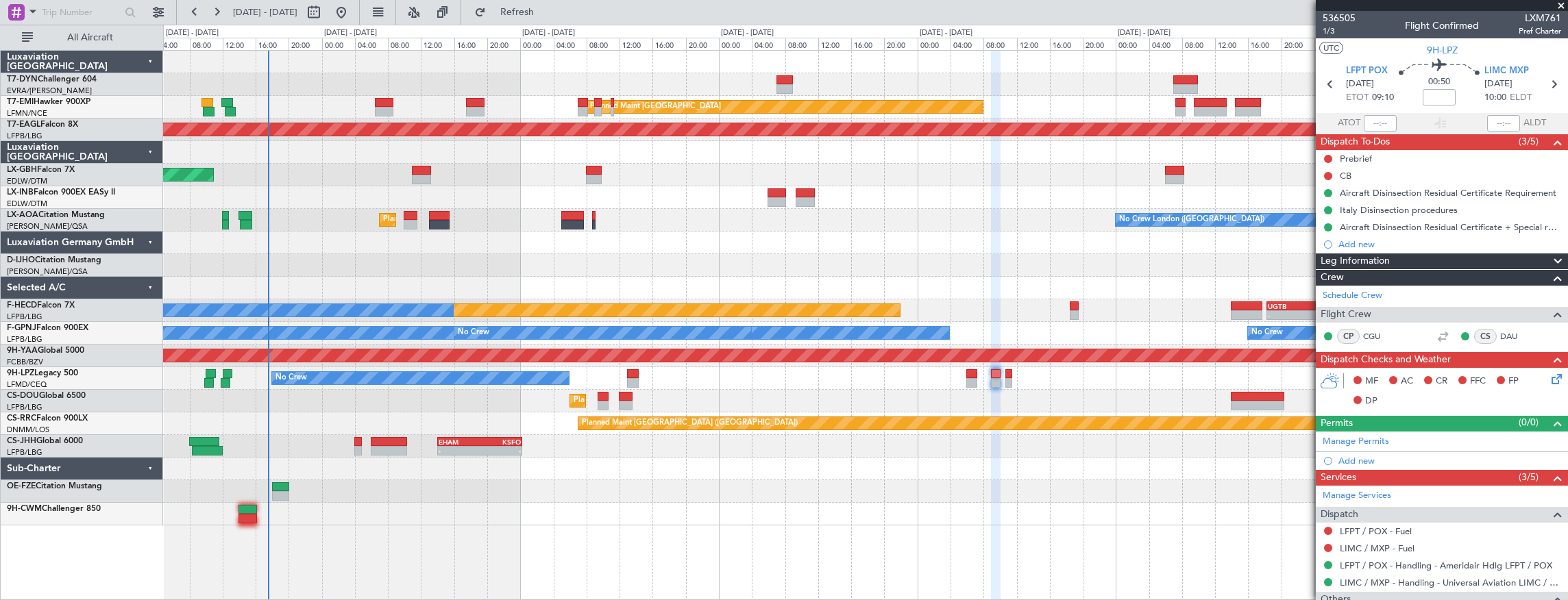
click at [669, 222] on div "Planned Maint Zurich Planned Maint Zurich Grounded New York (Teterboro) Planned…" at bounding box center [865, 288] width 1404 height 474
click at [156, 11] on button at bounding box center [158, 12] width 22 height 22
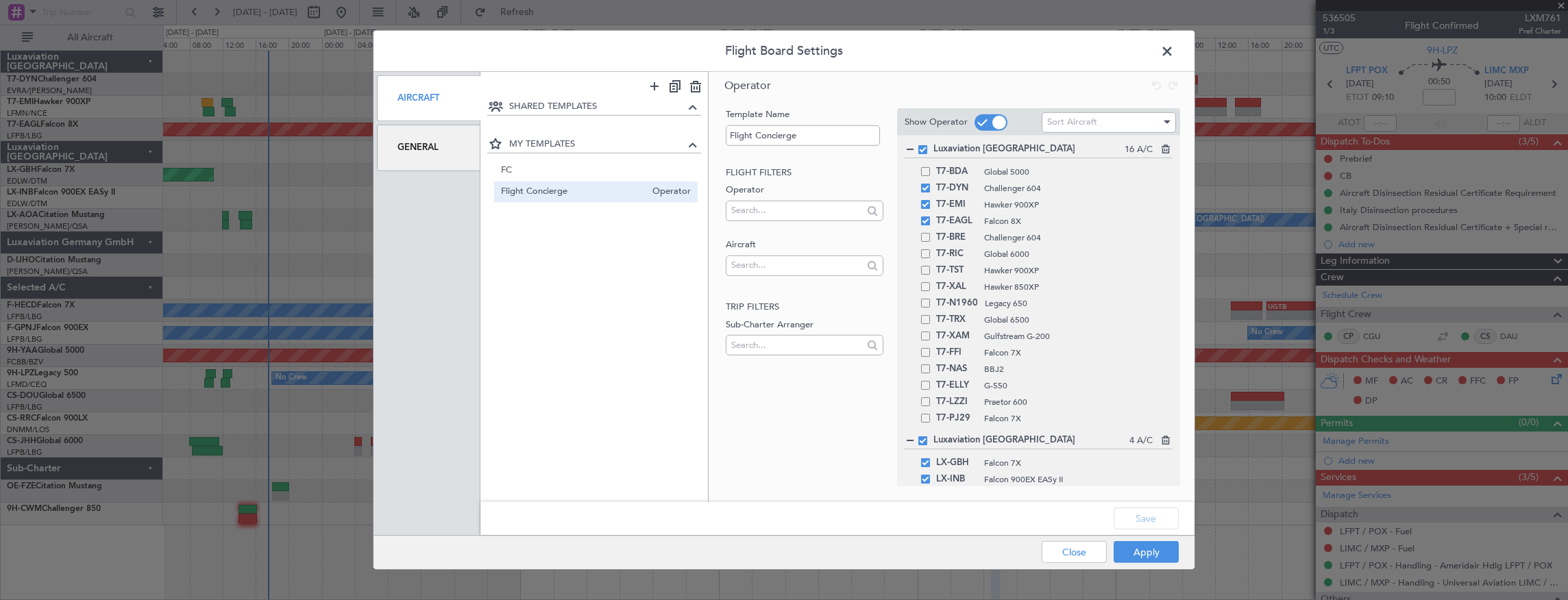
click at [1173, 49] on span at bounding box center [1173, 55] width 0 height 28
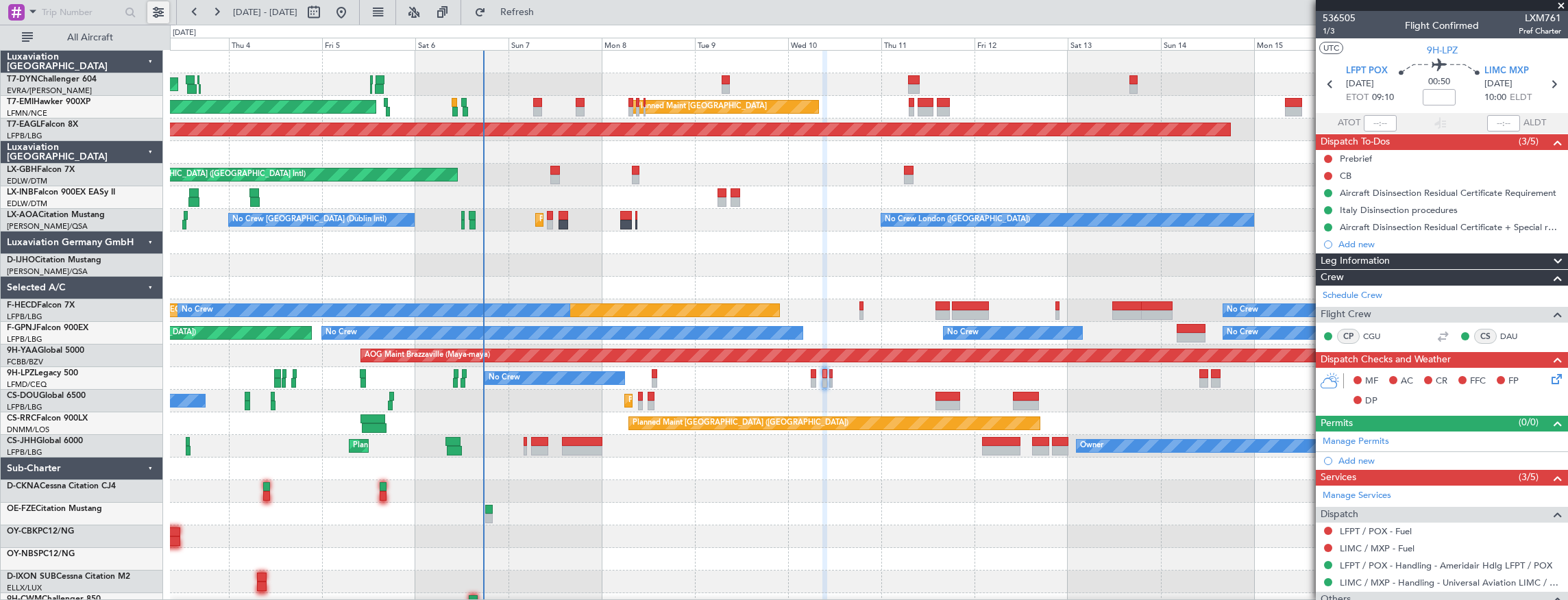
click at [153, 13] on button at bounding box center [158, 12] width 22 height 22
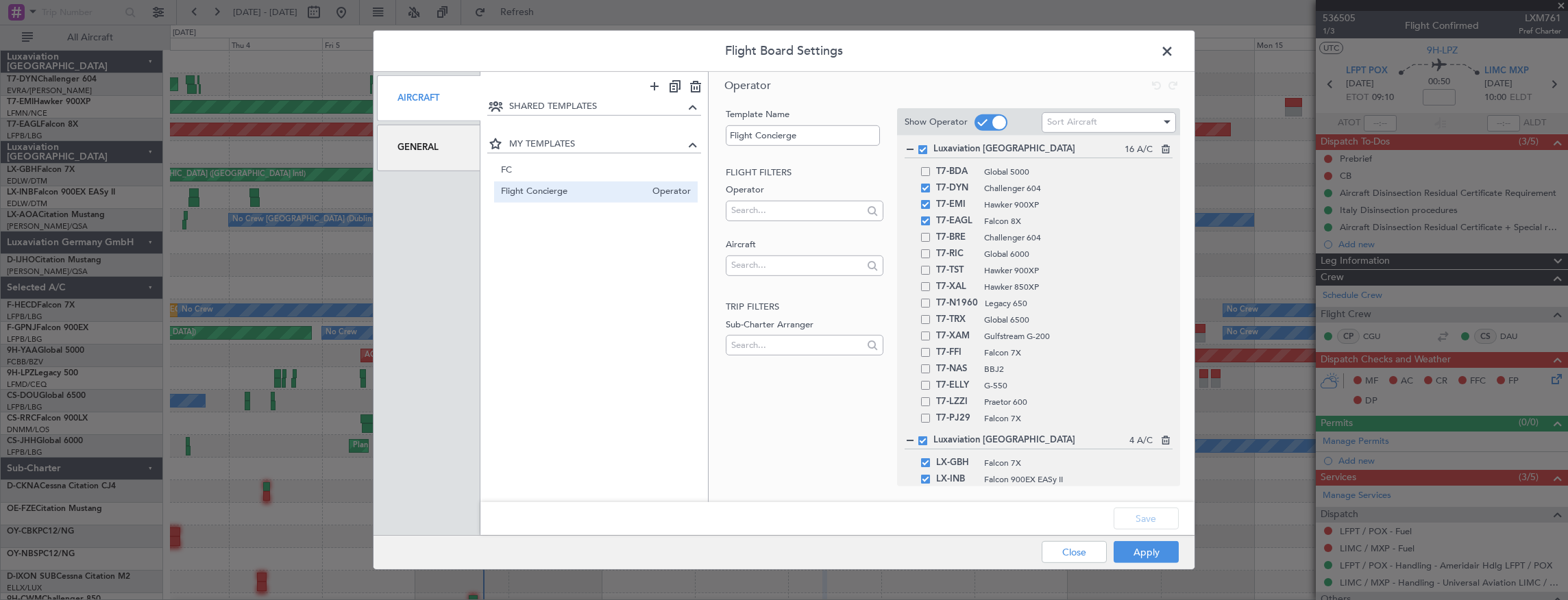
click at [1173, 53] on span at bounding box center [1173, 55] width 0 height 28
